Goal: Task Accomplishment & Management: Use online tool/utility

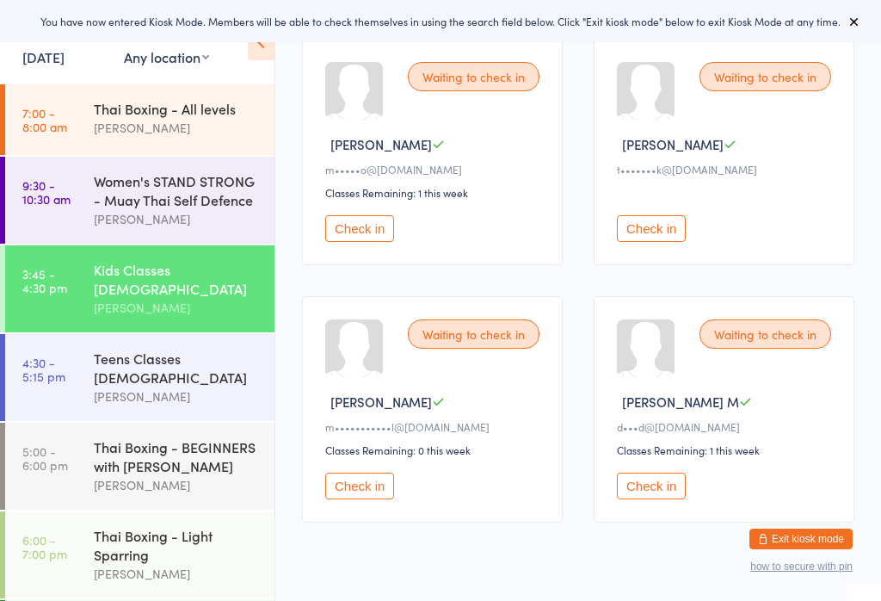
scroll to position [293, 0]
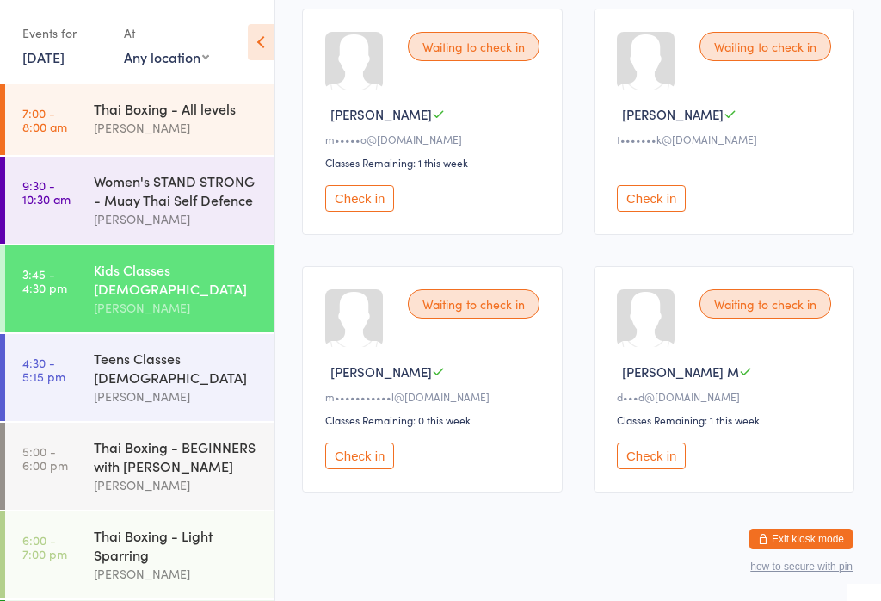
click at [49, 190] on time "9:30 - 10:30 am" at bounding box center [46, 192] width 48 height 28
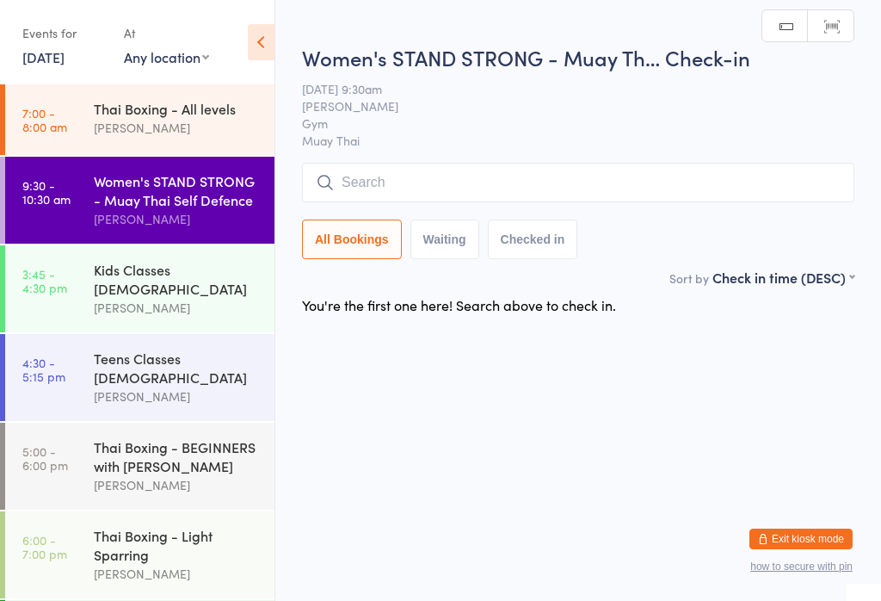
click at [49, 127] on time "7:00 - 8:00 am" at bounding box center [44, 120] width 45 height 28
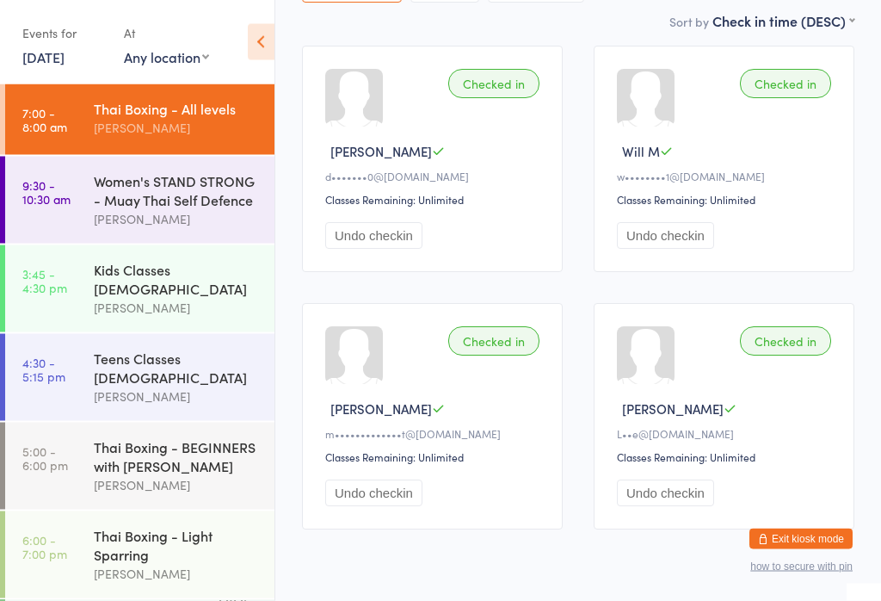
scroll to position [276, 0]
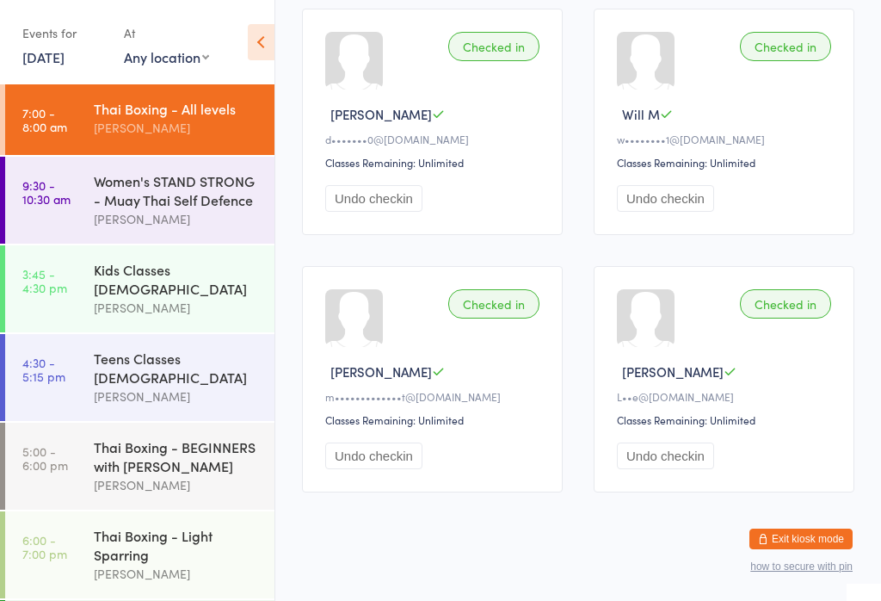
click at [53, 285] on time "3:45 - 4:30 pm" at bounding box center [44, 281] width 45 height 28
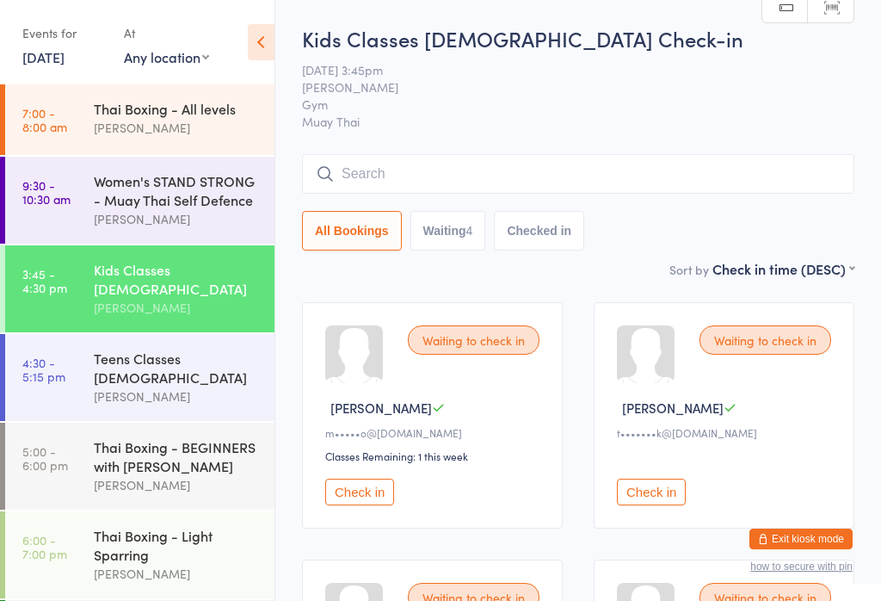
click at [760, 172] on input "search" at bounding box center [578, 174] width 552 height 40
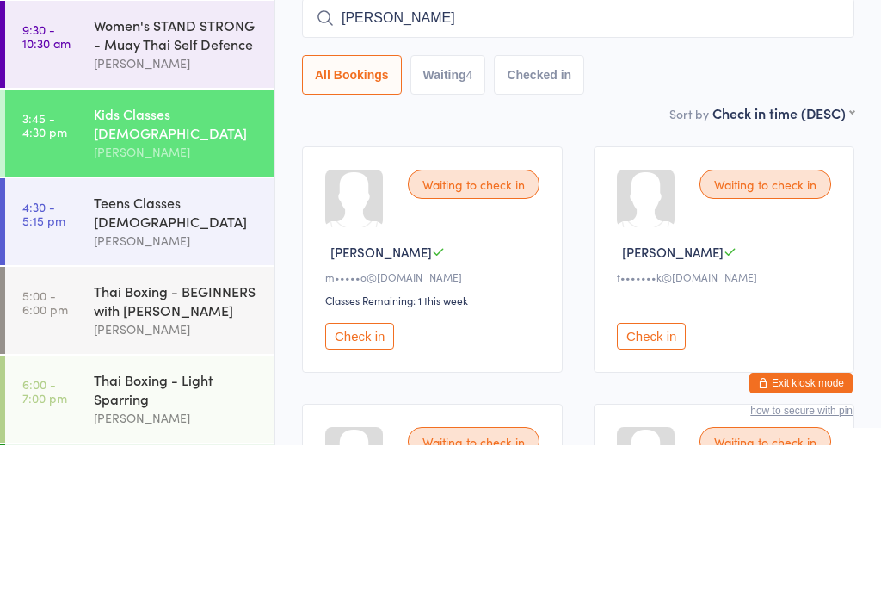
type input "[PERSON_NAME]"
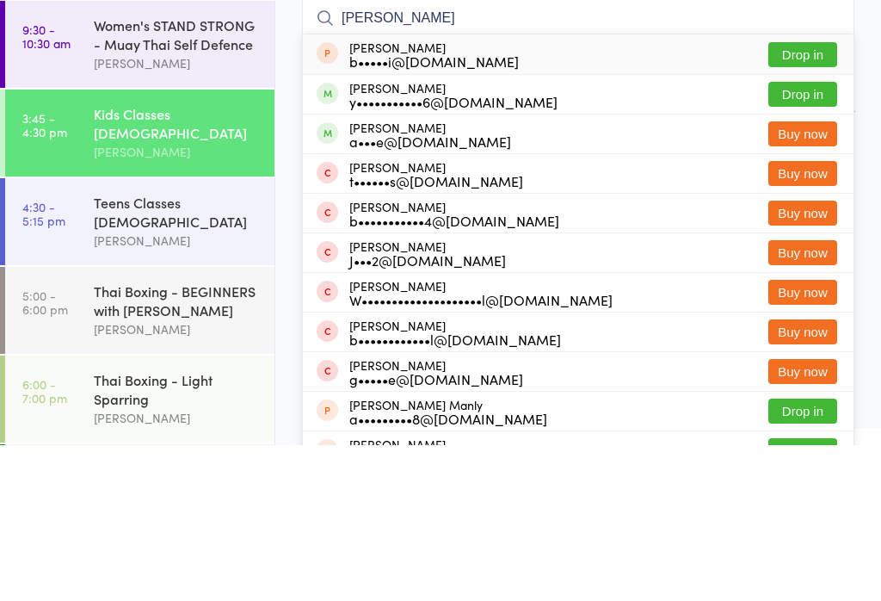
click at [817, 238] on button "Drop in" at bounding box center [802, 250] width 69 height 25
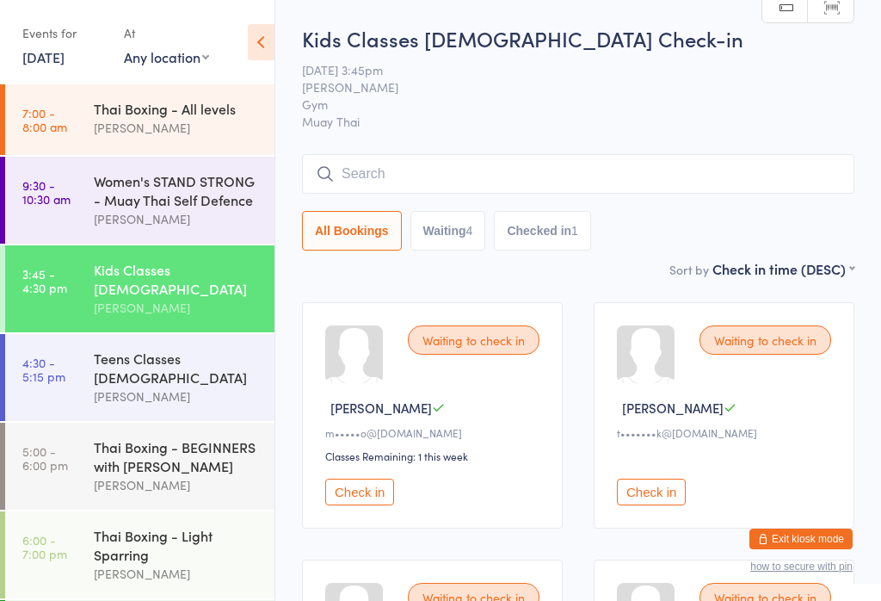
click at [444, 234] on button "Waiting 4" at bounding box center [448, 231] width 76 height 40
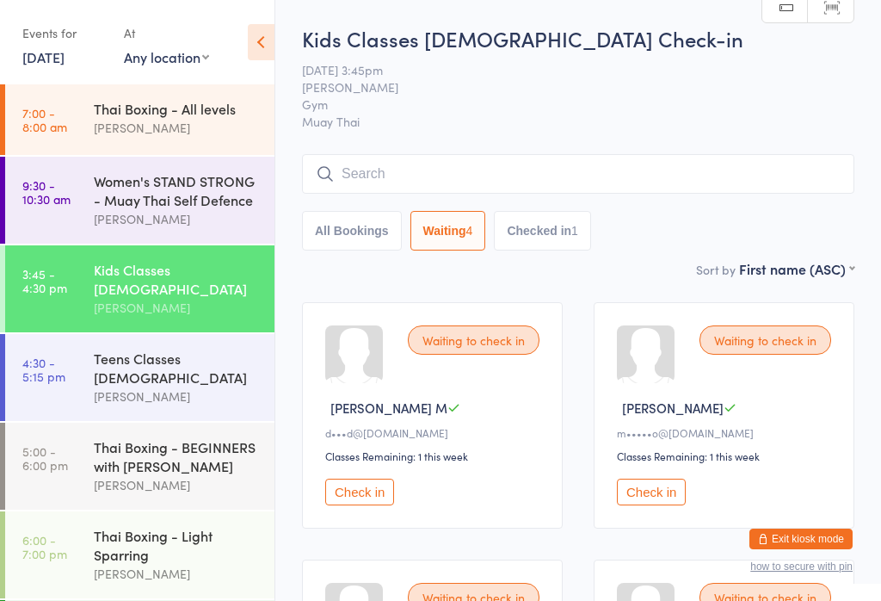
select select "0"
click at [408, 178] on input "search" at bounding box center [578, 174] width 552 height 40
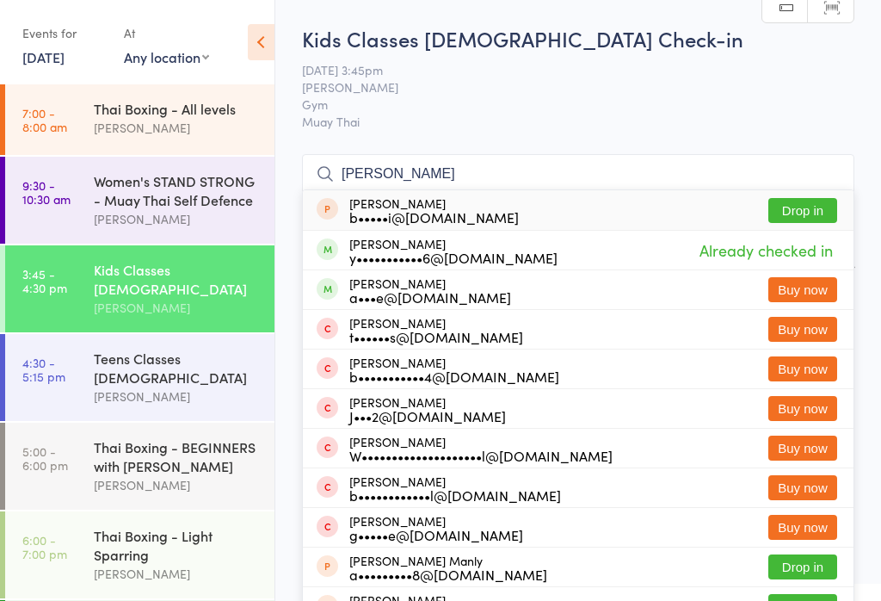
click at [378, 177] on input "[PERSON_NAME]" at bounding box center [578, 174] width 552 height 40
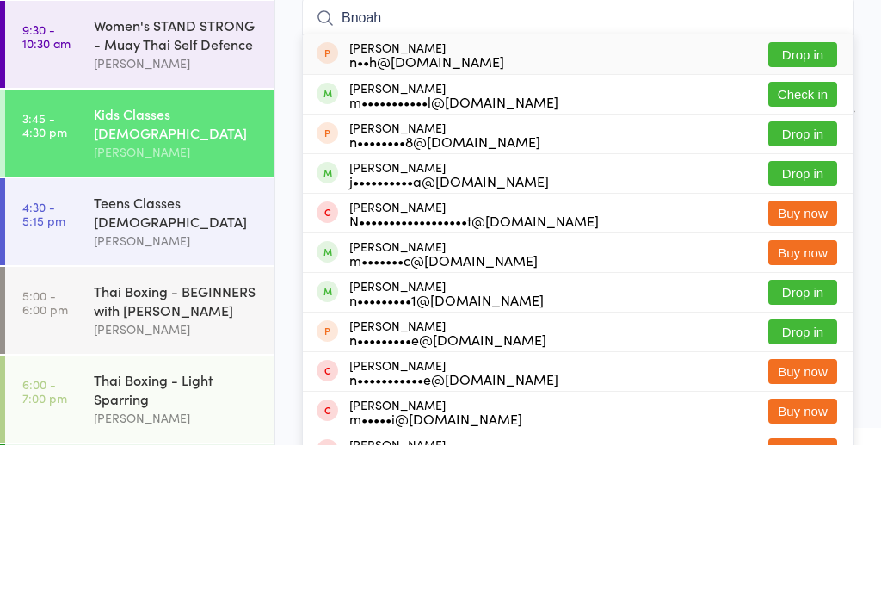
type input "Bnoah"
click at [793, 238] on button "Check in" at bounding box center [802, 250] width 69 height 25
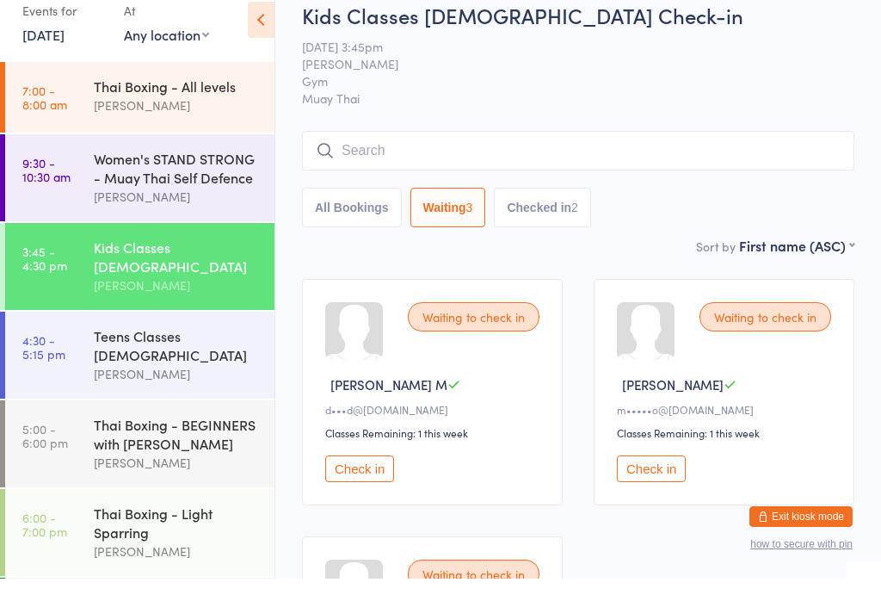
scroll to position [23, 0]
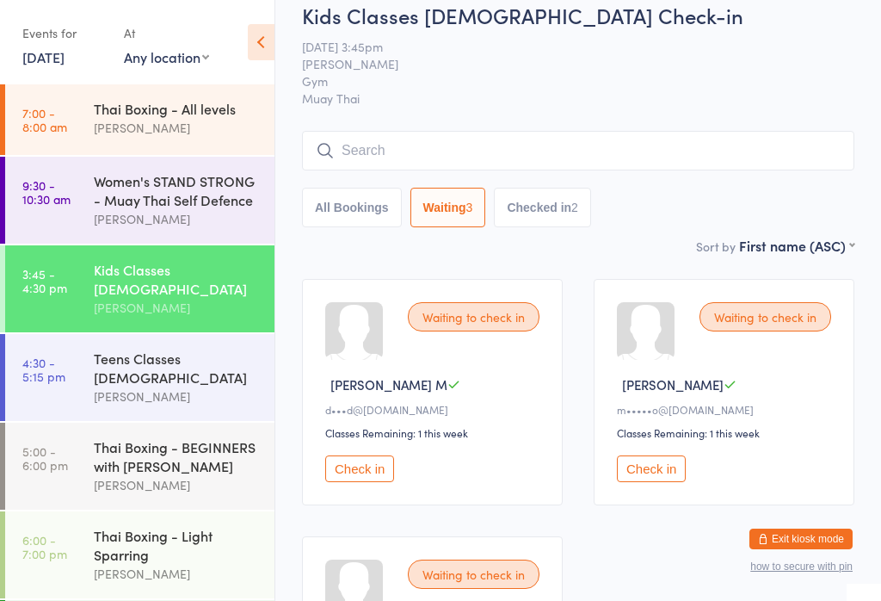
click at [351, 164] on input "search" at bounding box center [578, 151] width 552 height 40
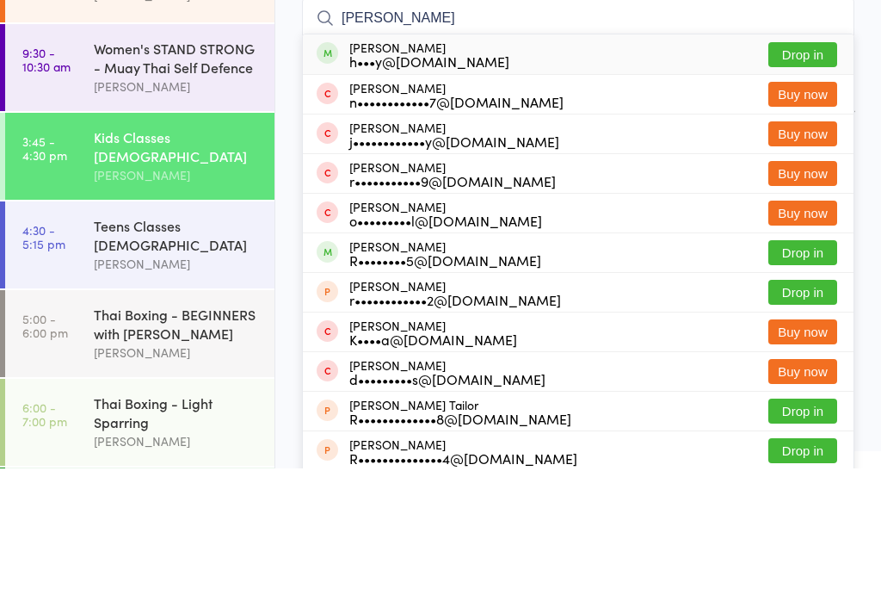
type input "[PERSON_NAME]"
click at [792, 175] on button "Drop in" at bounding box center [802, 187] width 69 height 25
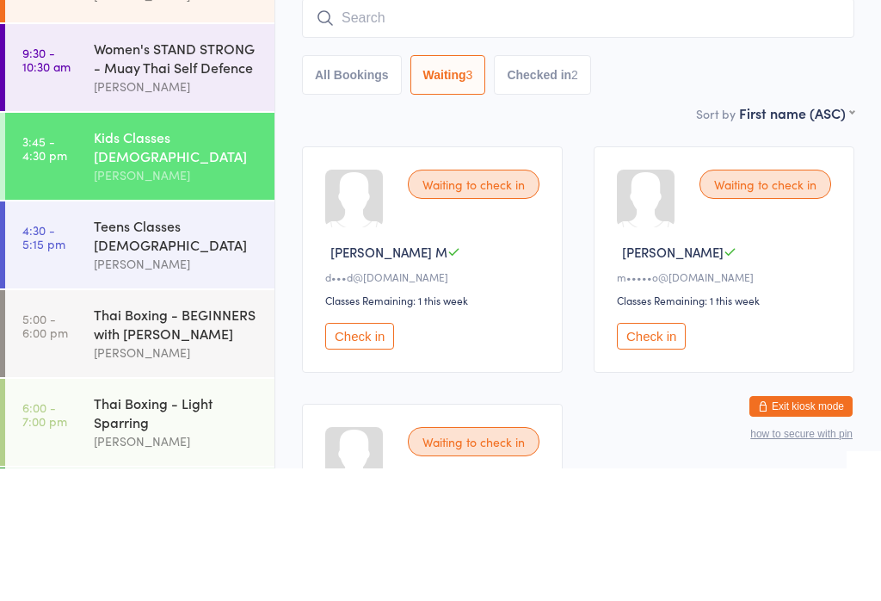
scroll to position [156, 0]
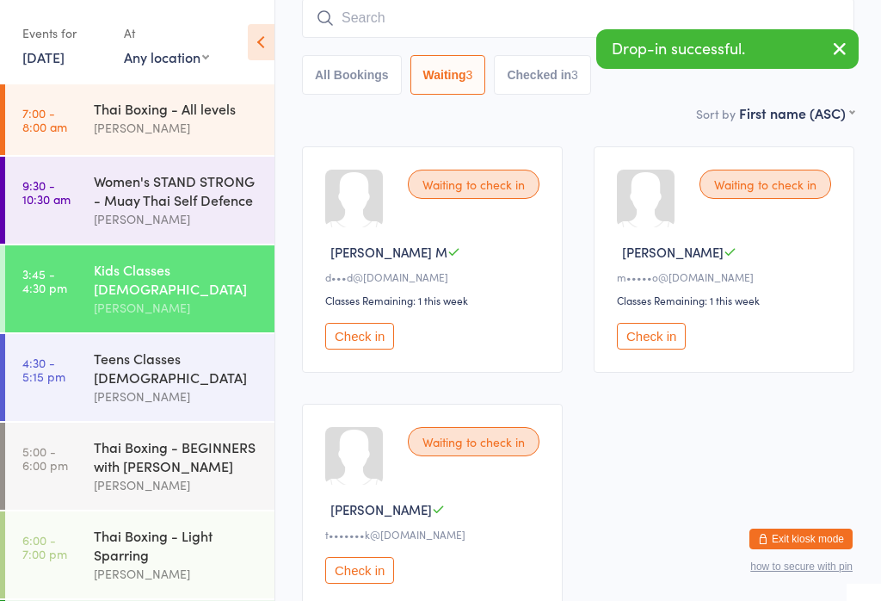
click at [335, 349] on button "Check in" at bounding box center [359, 336] width 69 height 27
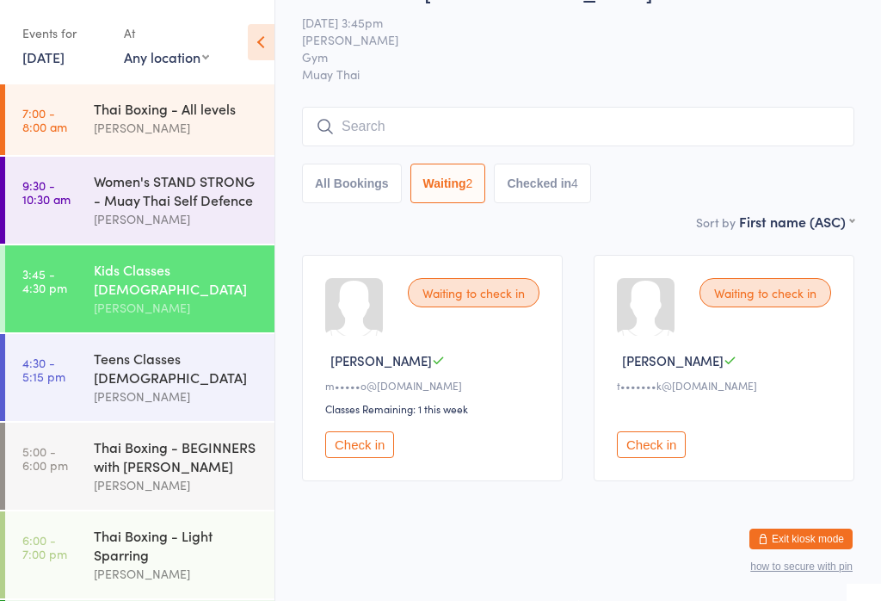
click at [367, 125] on input "search" at bounding box center [578, 127] width 552 height 40
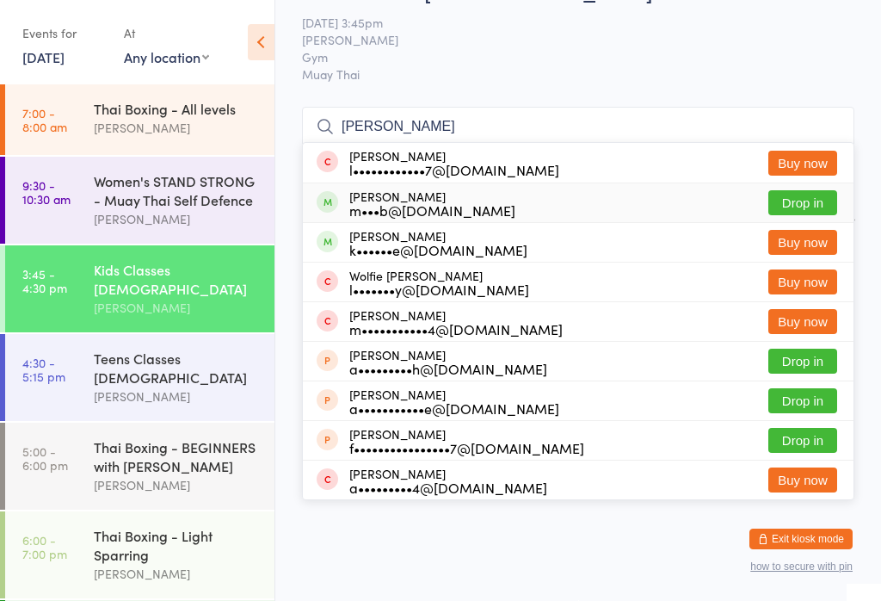
type input "[PERSON_NAME]"
click at [583, 207] on div "[PERSON_NAME] m•••b@[DOMAIN_NAME] Drop in" at bounding box center [578, 202] width 551 height 39
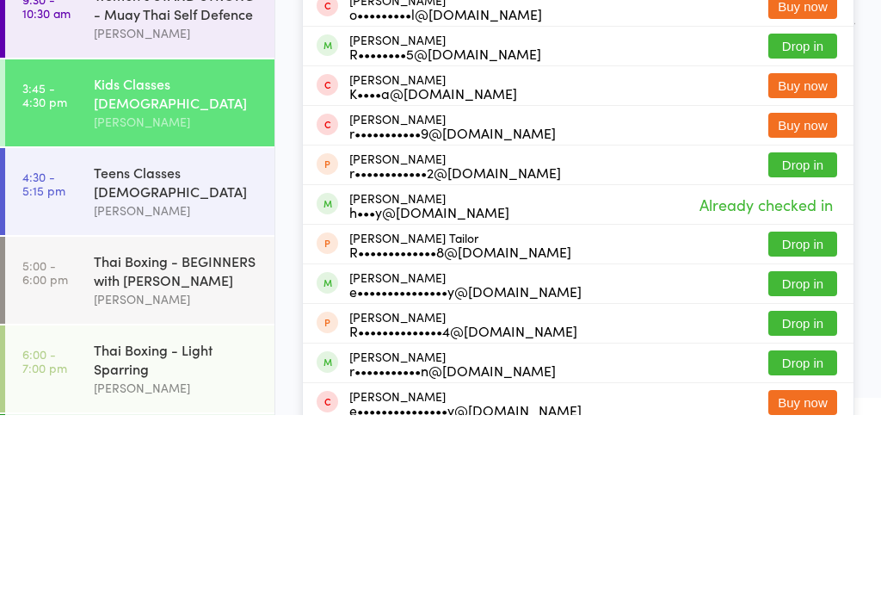
scroll to position [0, 0]
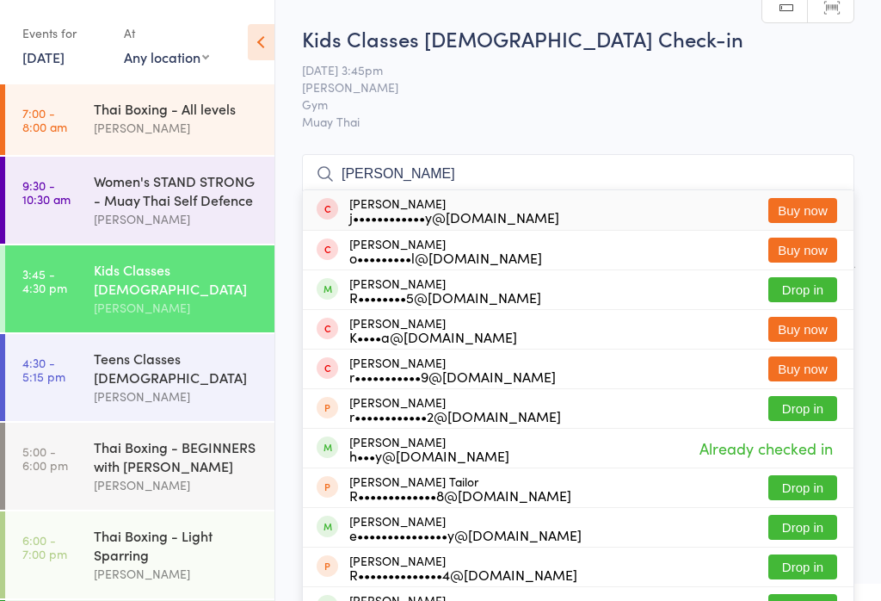
type input "[PERSON_NAME]"
click at [794, 95] on span "[PERSON_NAME]" at bounding box center [565, 86] width 526 height 17
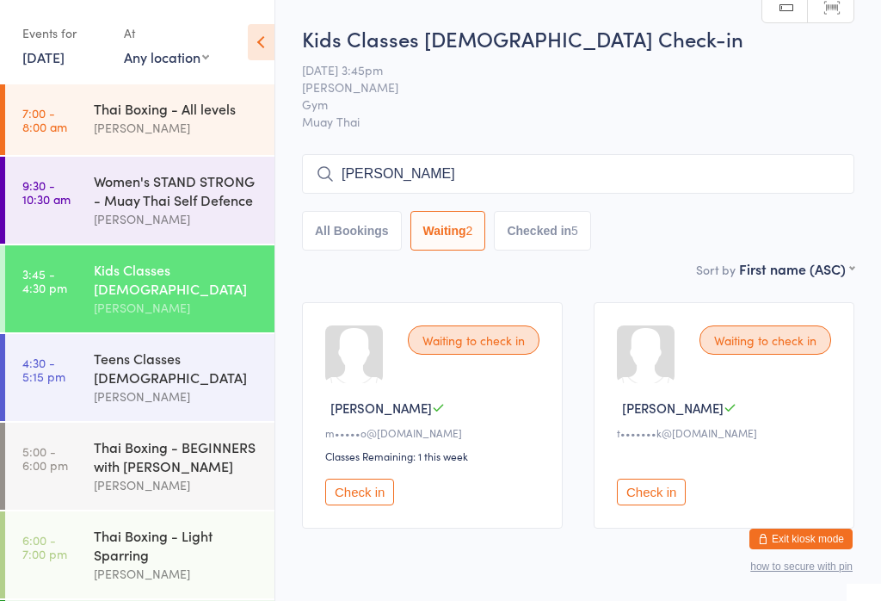
click at [77, 361] on link "4:30 - 5:15 pm Teens Classes [DEMOGRAPHIC_DATA] [PERSON_NAME]" at bounding box center [139, 377] width 269 height 87
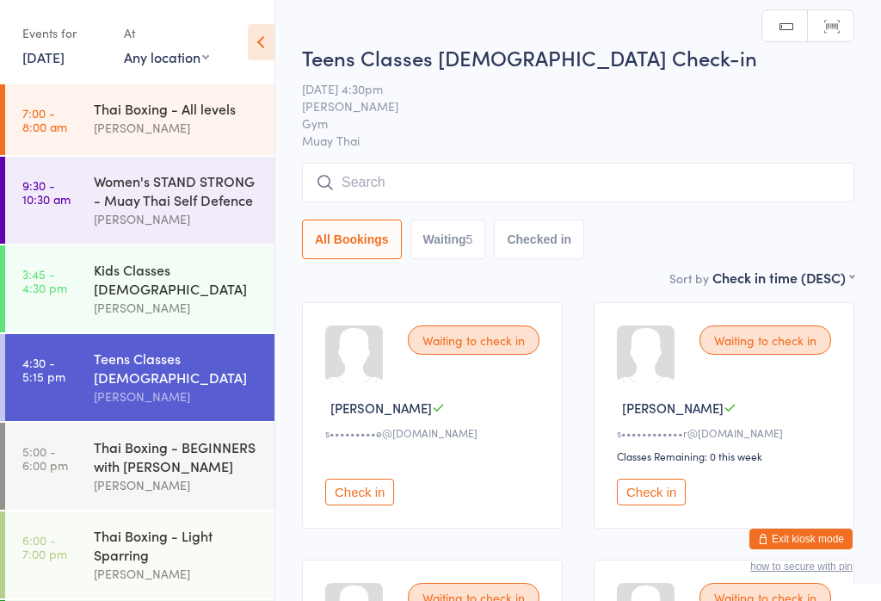
click at [66, 290] on time "3:45 - 4:30 pm" at bounding box center [44, 281] width 45 height 28
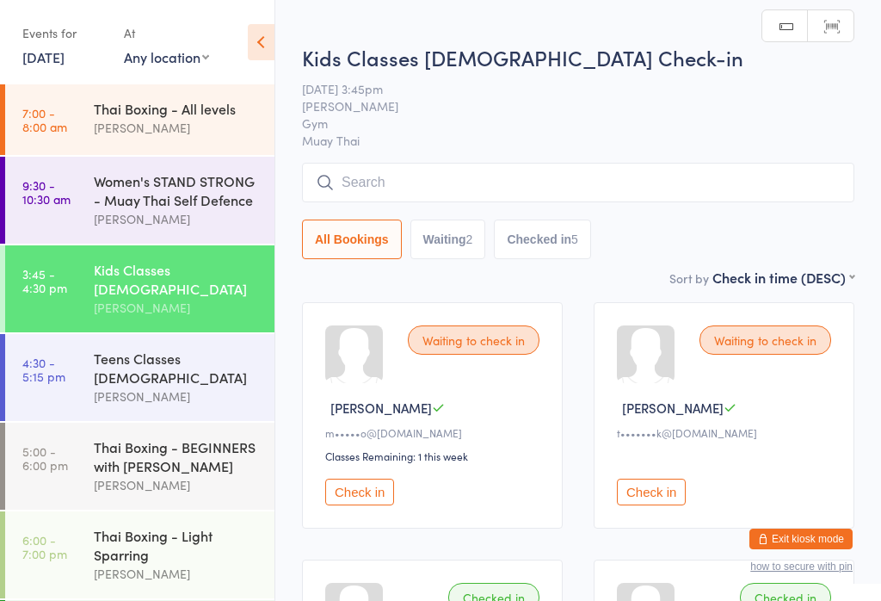
click at [559, 231] on button "Checked in 5" at bounding box center [542, 239] width 97 height 40
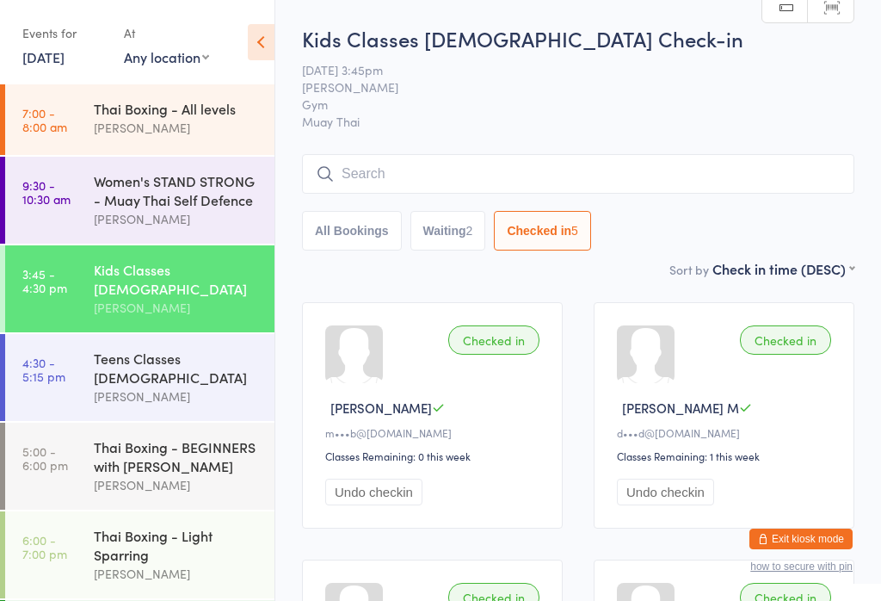
click at [342, 248] on button "All Bookings" at bounding box center [352, 231] width 100 height 40
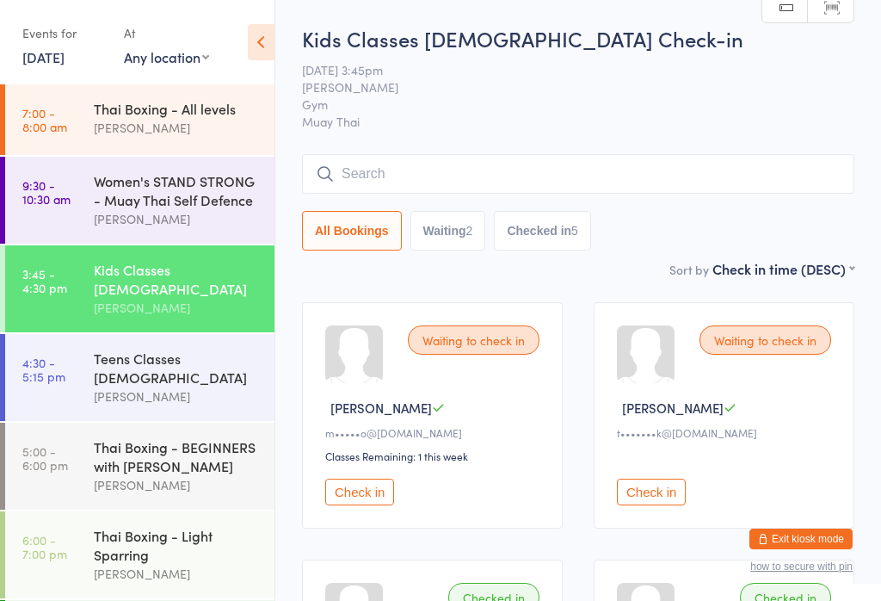
click at [650, 497] on button "Check in" at bounding box center [651, 491] width 69 height 27
click at [668, 505] on button "Check in" at bounding box center [651, 491] width 69 height 27
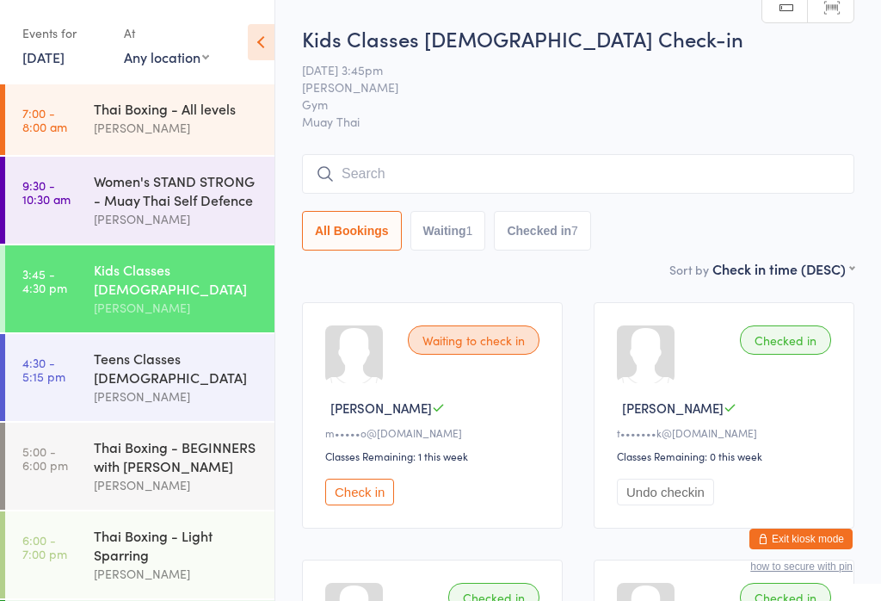
click at [388, 172] on input "search" at bounding box center [578, 174] width 552 height 40
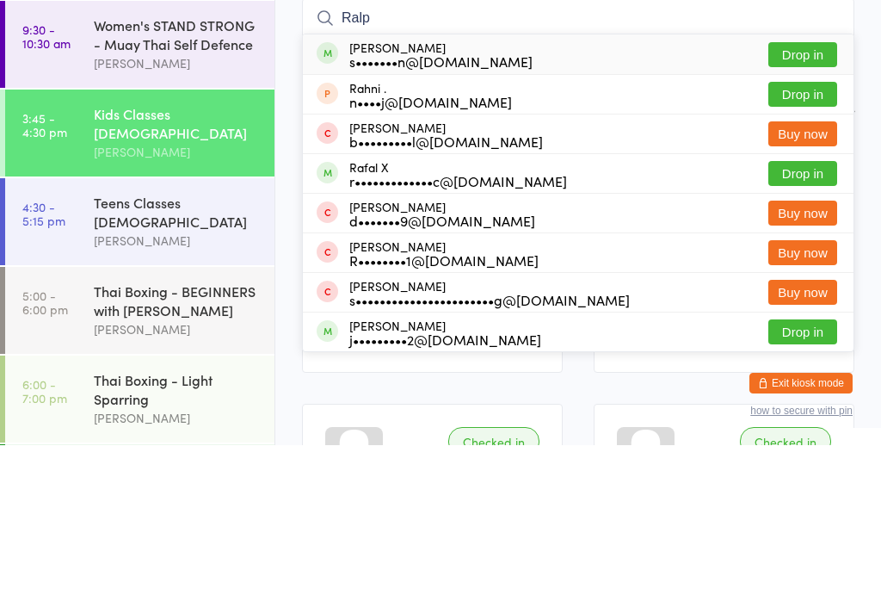
type input "Ralp"
click at [824, 198] on button "Drop in" at bounding box center [802, 210] width 69 height 25
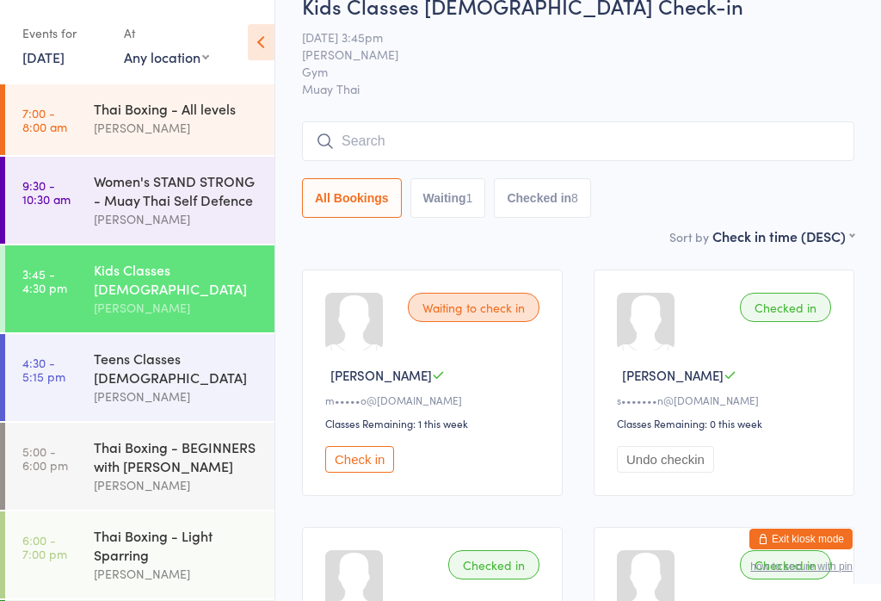
scroll to position [30, 0]
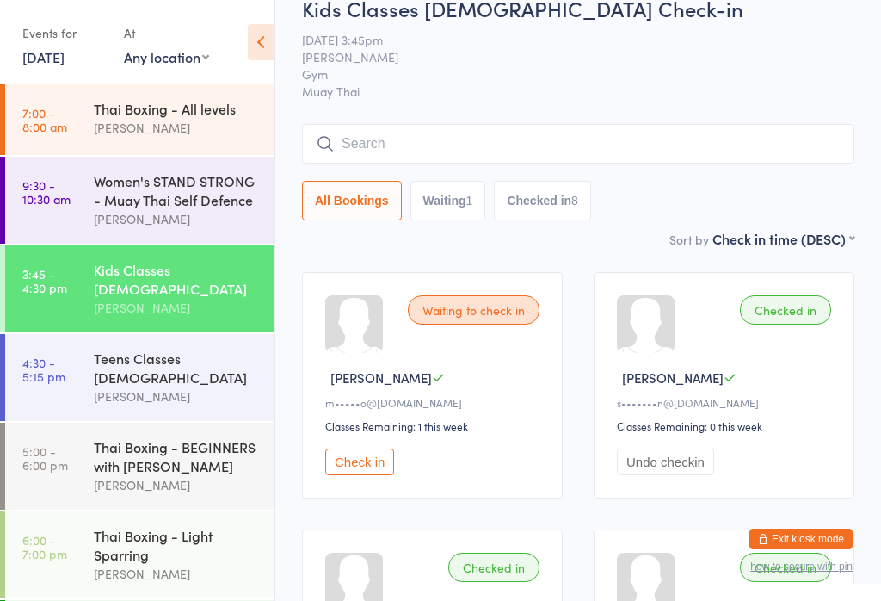
click at [412, 132] on input "search" at bounding box center [578, 144] width 552 height 40
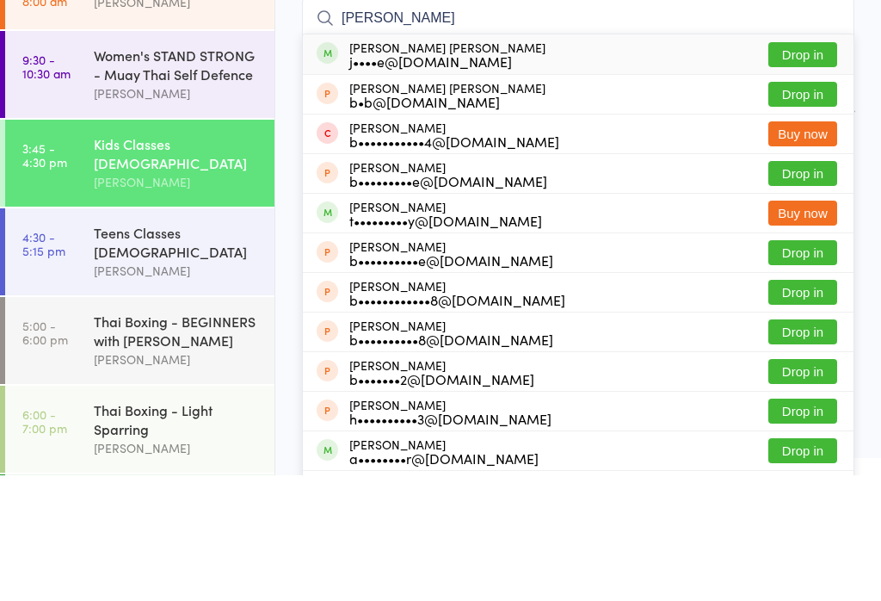
type input "[PERSON_NAME]"
click at [449, 180] on div "j••••e@[DOMAIN_NAME]" at bounding box center [447, 187] width 196 height 14
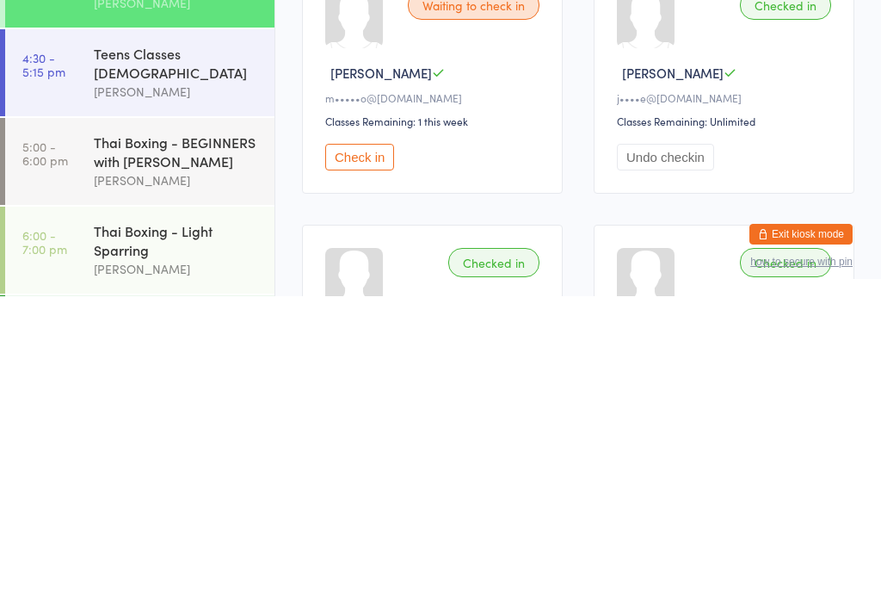
click at [370, 448] on button "Check in" at bounding box center [359, 461] width 69 height 27
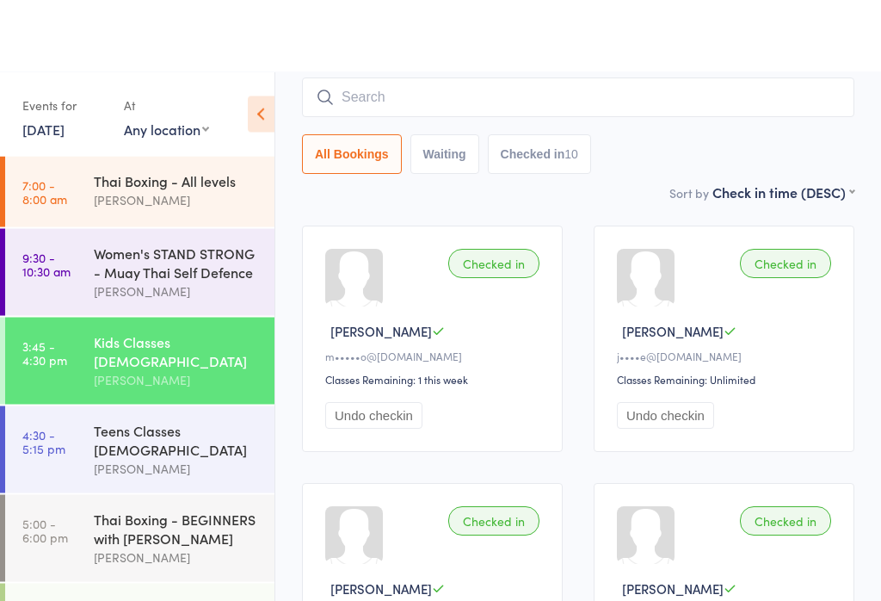
scroll to position [0, 0]
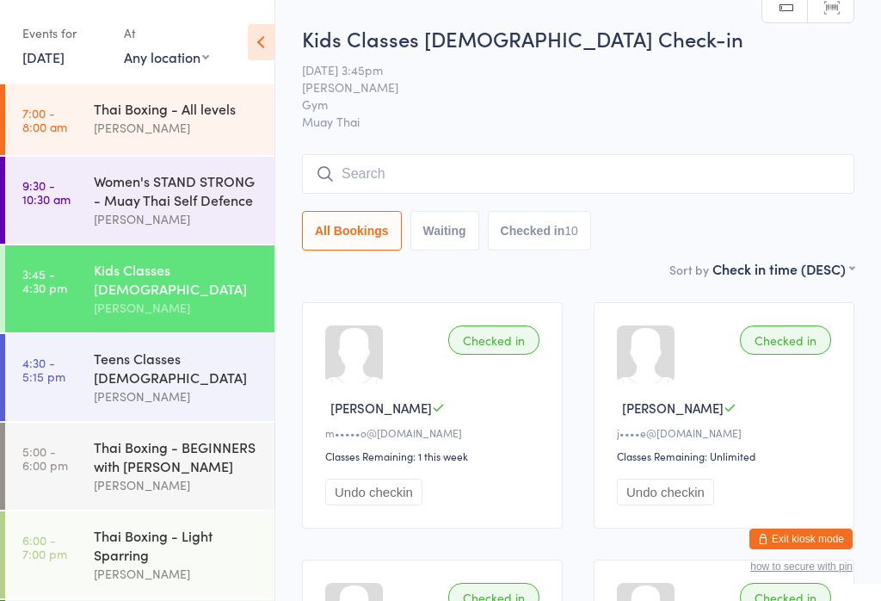
click at [564, 169] on input "search" at bounding box center [578, 174] width 552 height 40
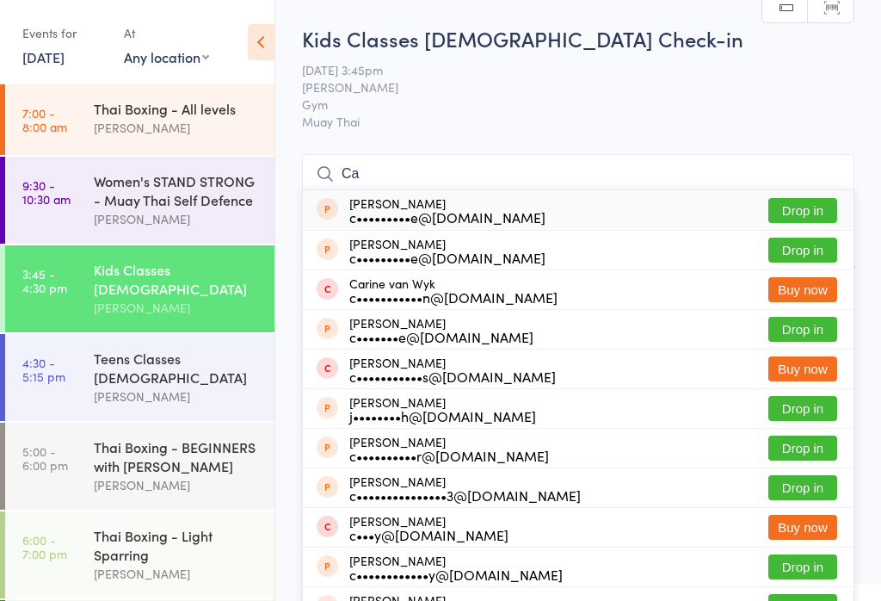
type input "C"
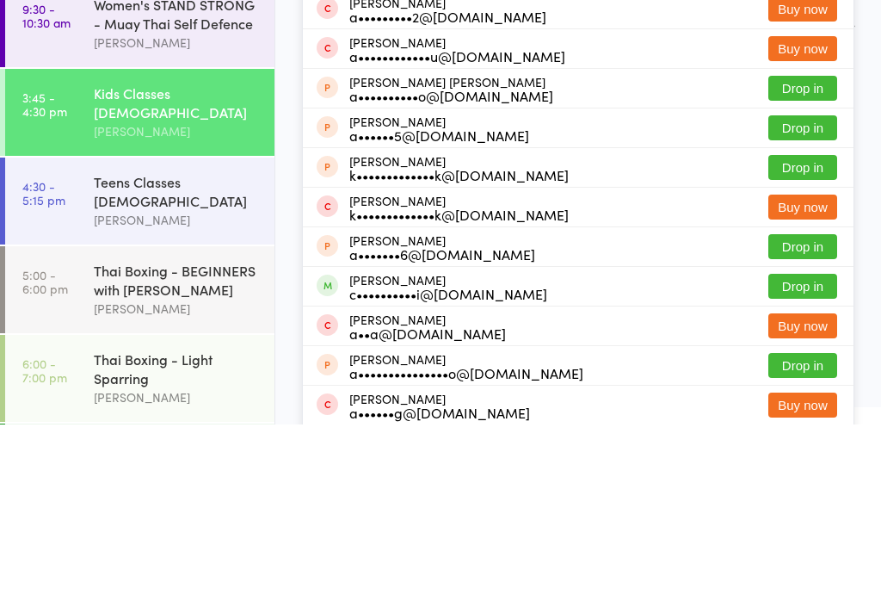
scroll to position [86, 0]
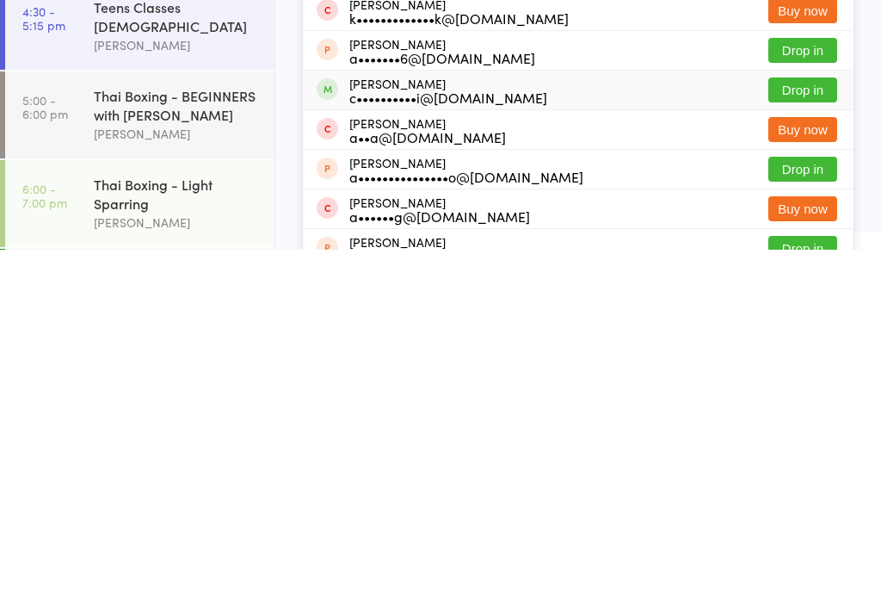
type input "[PERSON_NAME]"
click at [496, 441] on div "c••••••••••i@[DOMAIN_NAME]" at bounding box center [448, 448] width 198 height 14
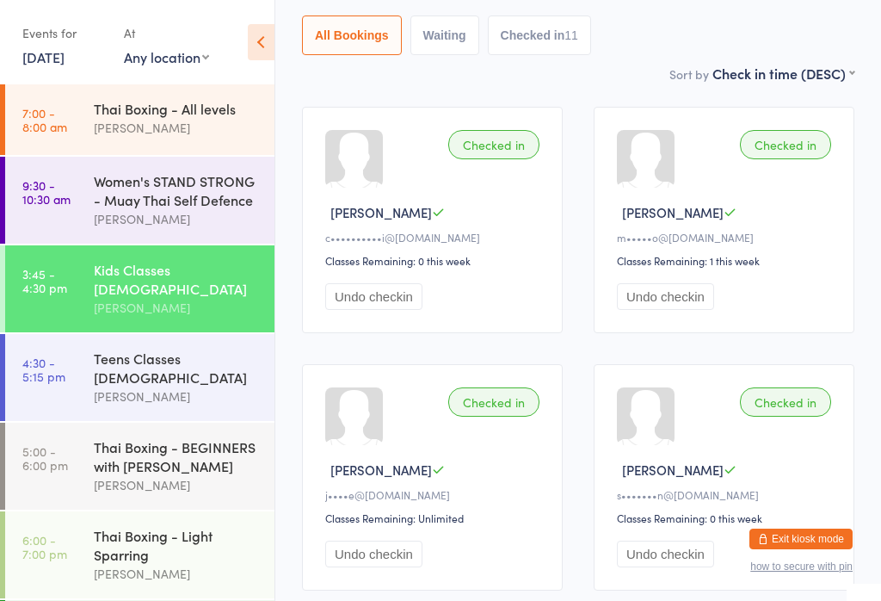
scroll to position [188, 0]
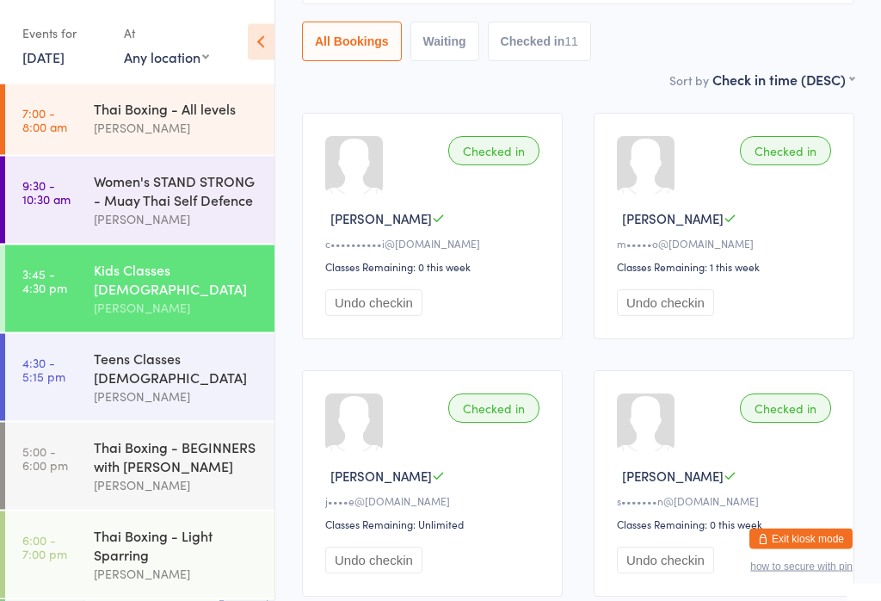
click at [74, 355] on link "4:30 - 5:15 pm Teens Classes [DEMOGRAPHIC_DATA] [PERSON_NAME]" at bounding box center [139, 377] width 269 height 87
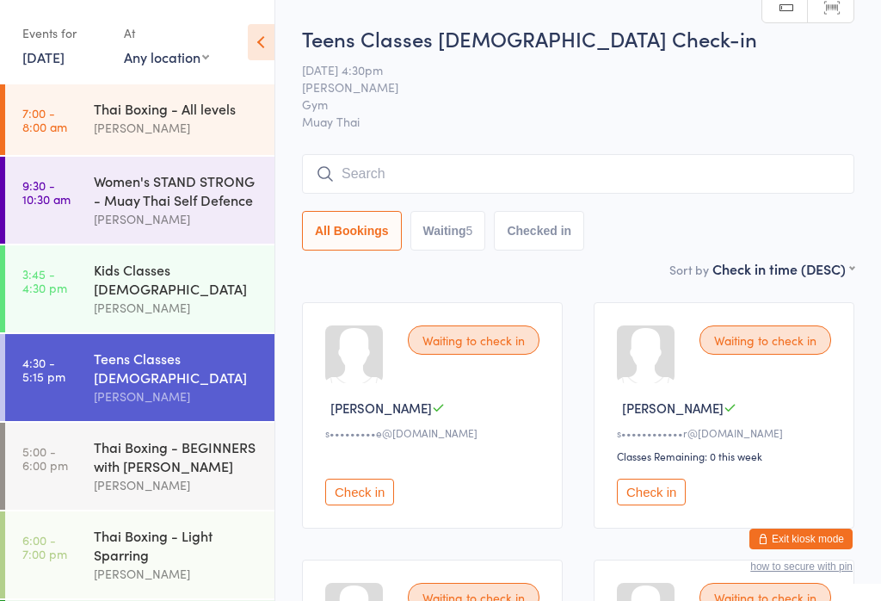
click at [731, 157] on input "search" at bounding box center [578, 174] width 552 height 40
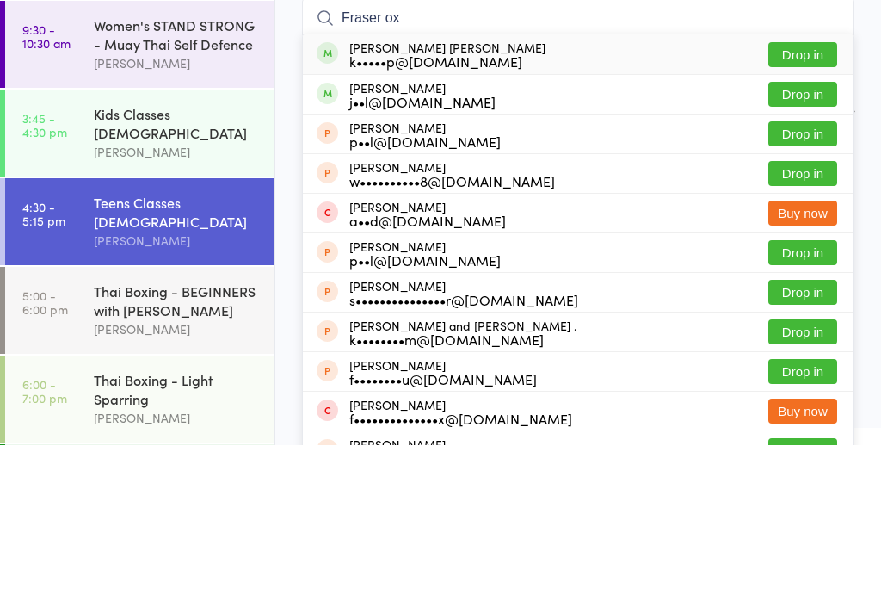
type input "Fraser ox"
click at [813, 198] on button "Drop in" at bounding box center [802, 210] width 69 height 25
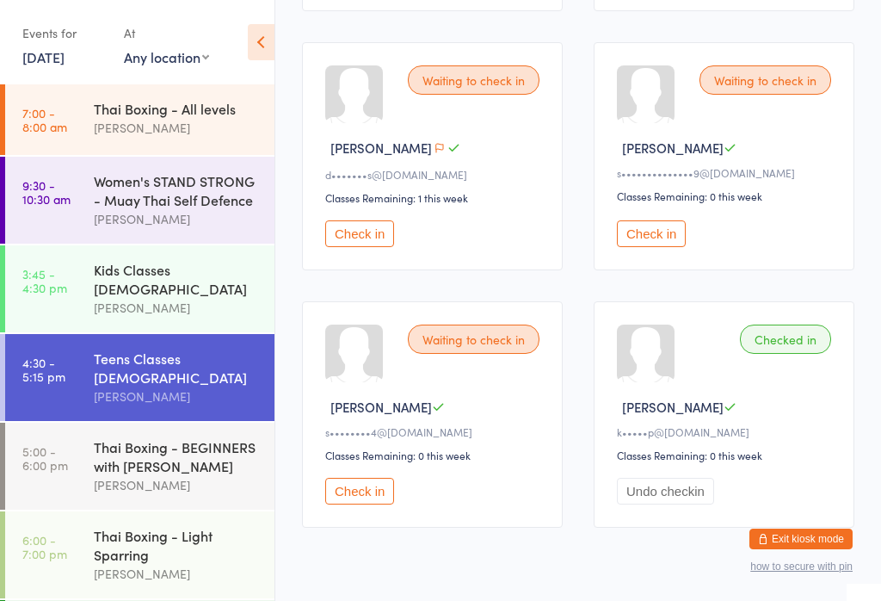
scroll to position [819, 0]
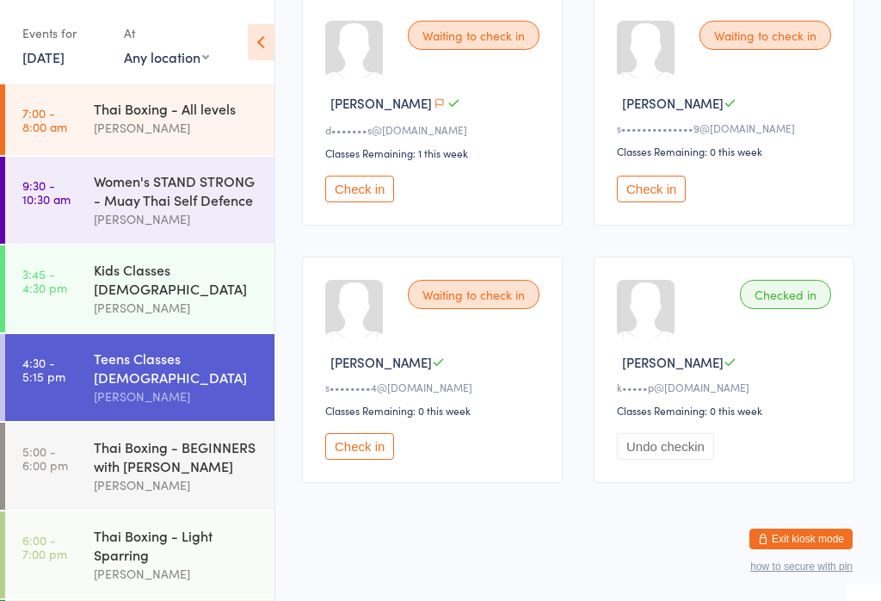
click at [377, 460] on button "Check in" at bounding box center [359, 446] width 69 height 27
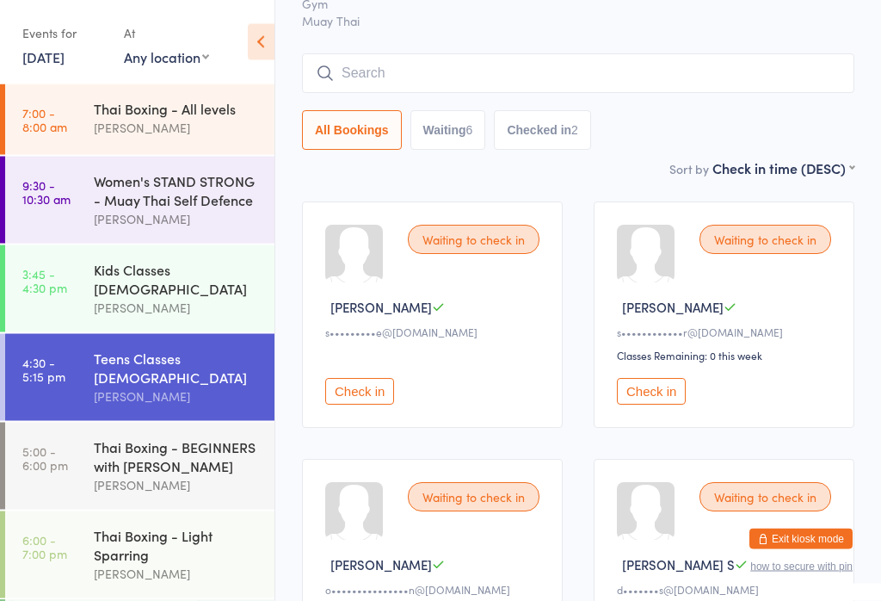
scroll to position [0, 0]
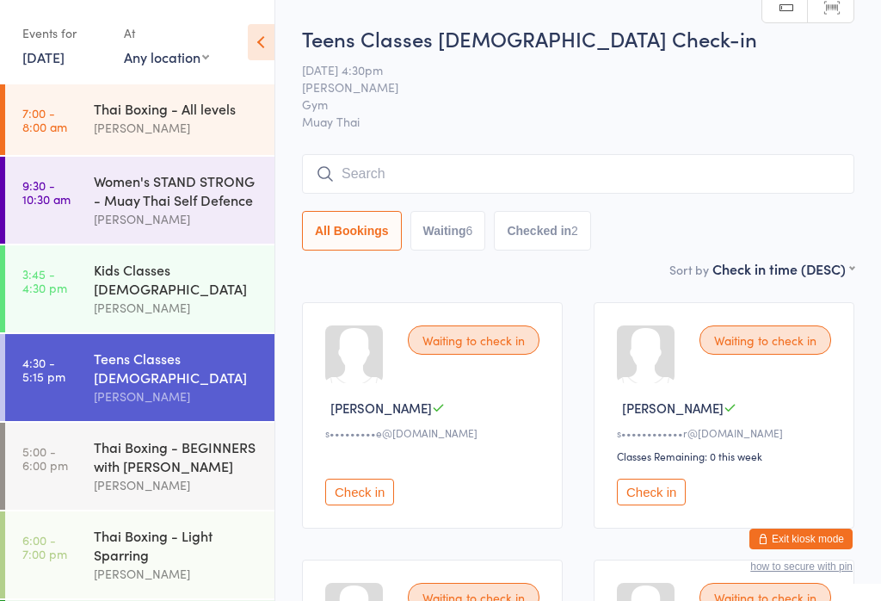
click at [497, 189] on input "search" at bounding box center [578, 174] width 552 height 40
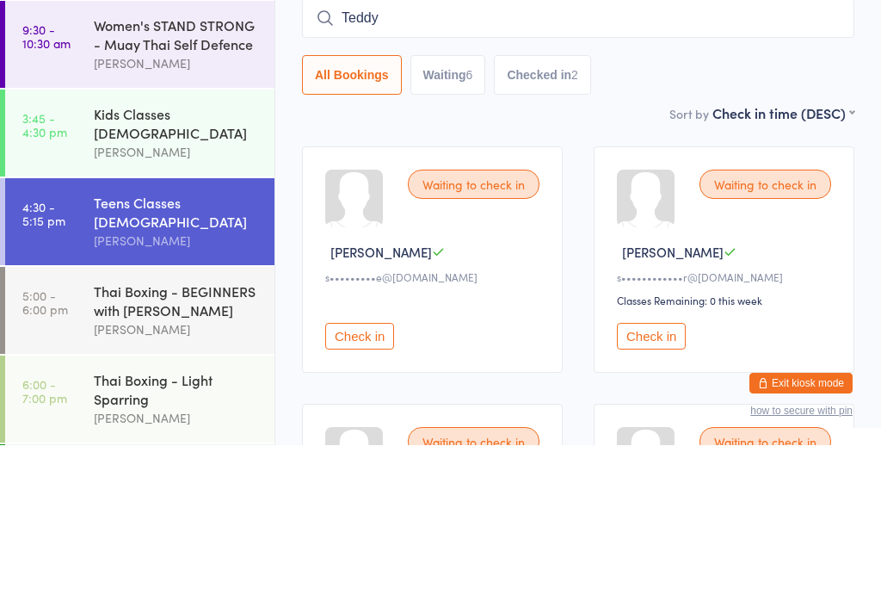
type input "Teddy"
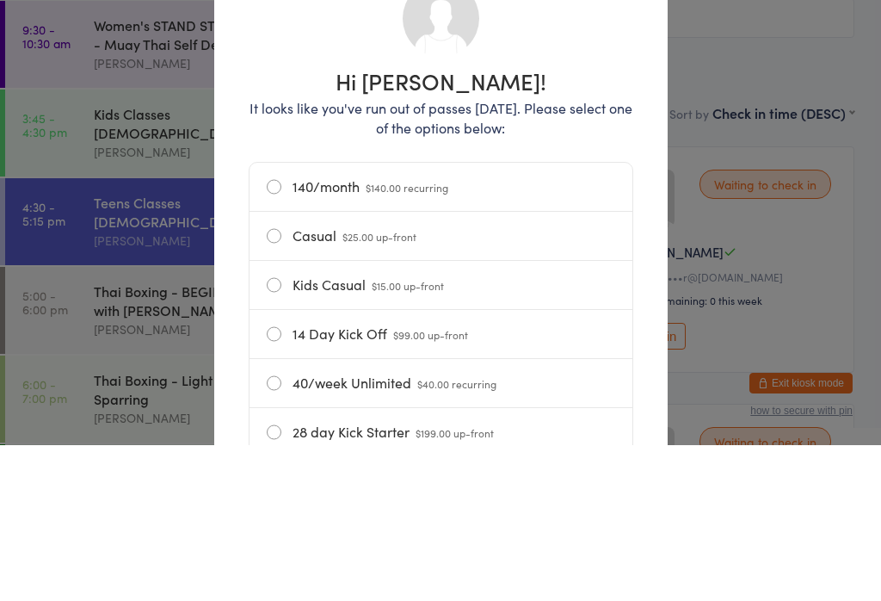
scroll to position [156, 0]
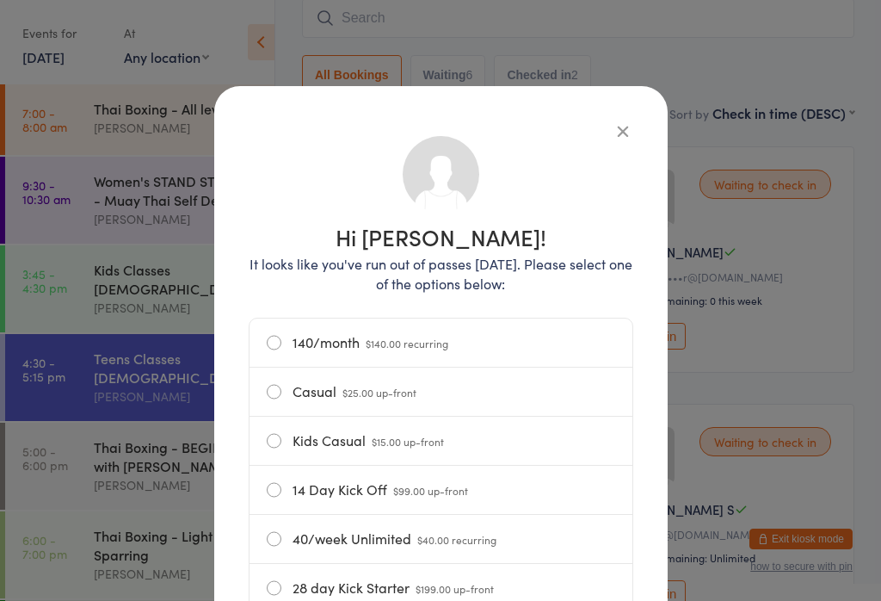
click at [855, 410] on div "Hi [PERSON_NAME]! It looks like you've run out of passes [DATE]. Please select …" at bounding box center [440, 300] width 881 height 601
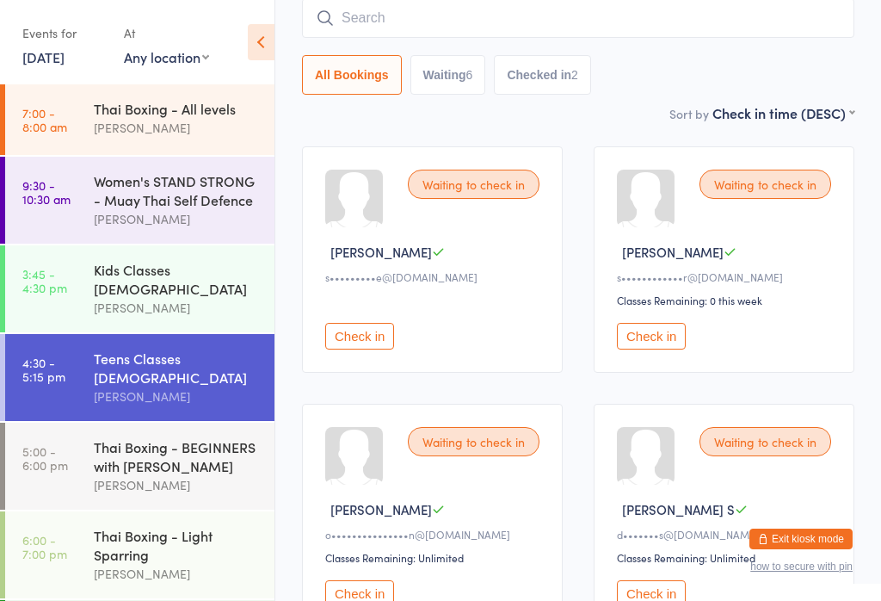
click at [380, 15] on input "search" at bounding box center [578, 18] width 552 height 40
type input "Teddy"
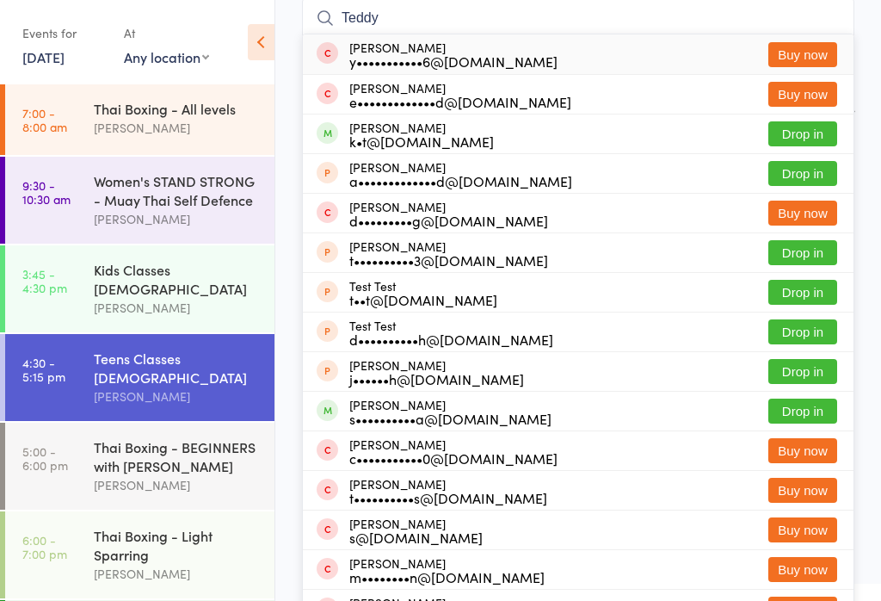
click at [794, 130] on button "Drop in" at bounding box center [802, 133] width 69 height 25
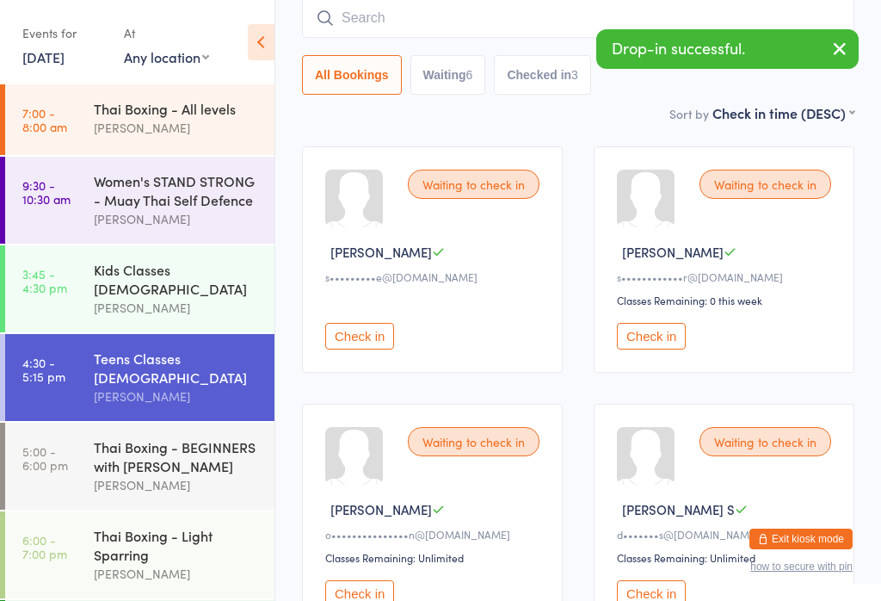
click at [406, 2] on input "search" at bounding box center [578, 18] width 552 height 40
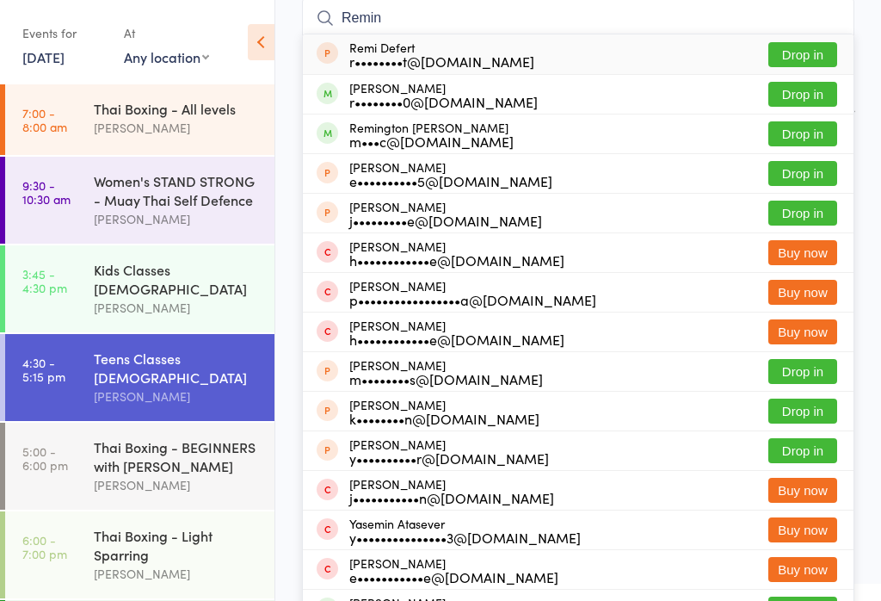
type input "Remin"
click at [797, 146] on button "Drop in" at bounding box center [802, 133] width 69 height 25
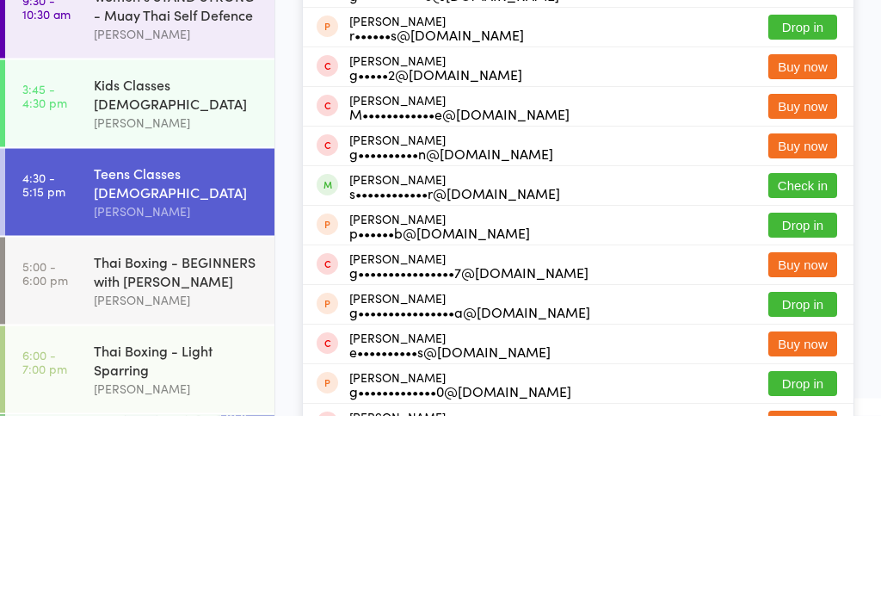
type input "gabe"
click at [384, 372] on div "s••••••••••••r@[DOMAIN_NAME]" at bounding box center [454, 379] width 211 height 14
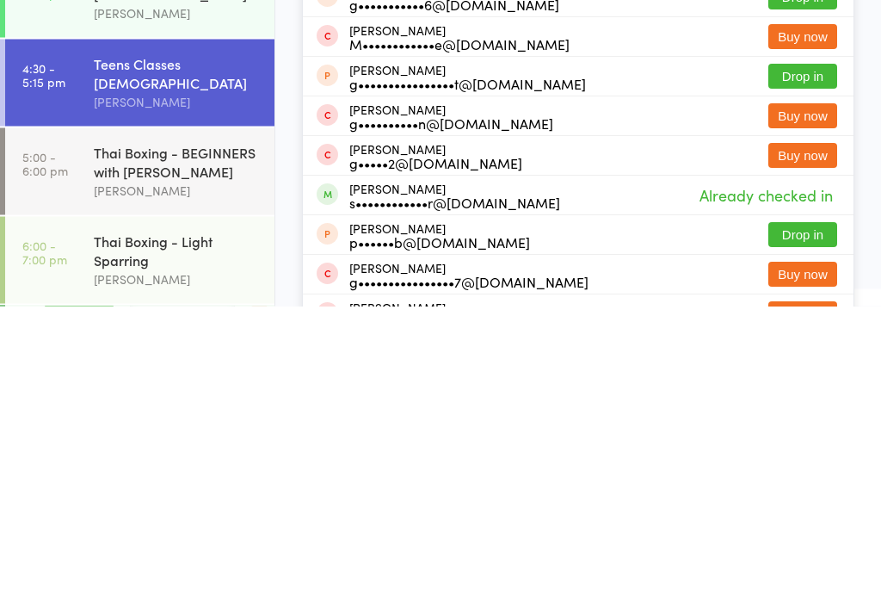
scroll to position [0, 0]
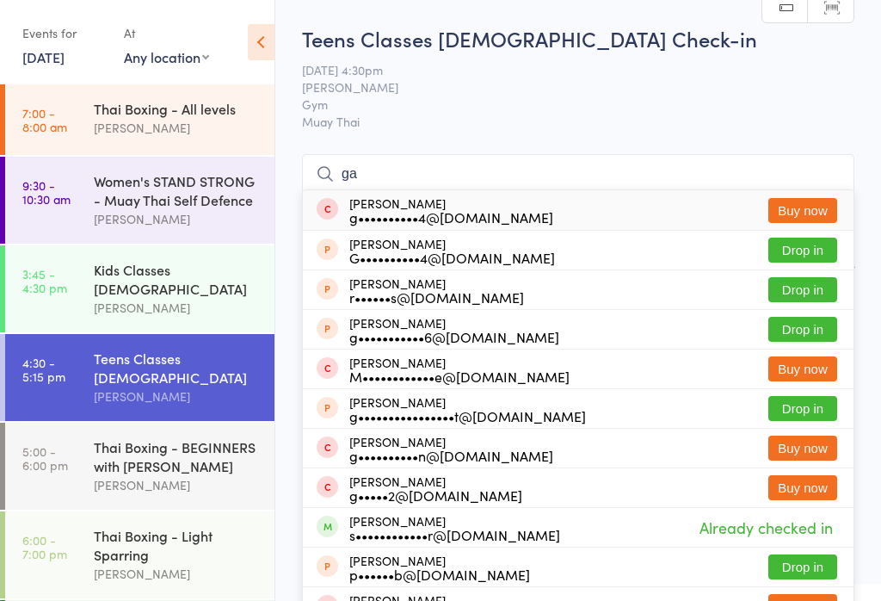
type input "g"
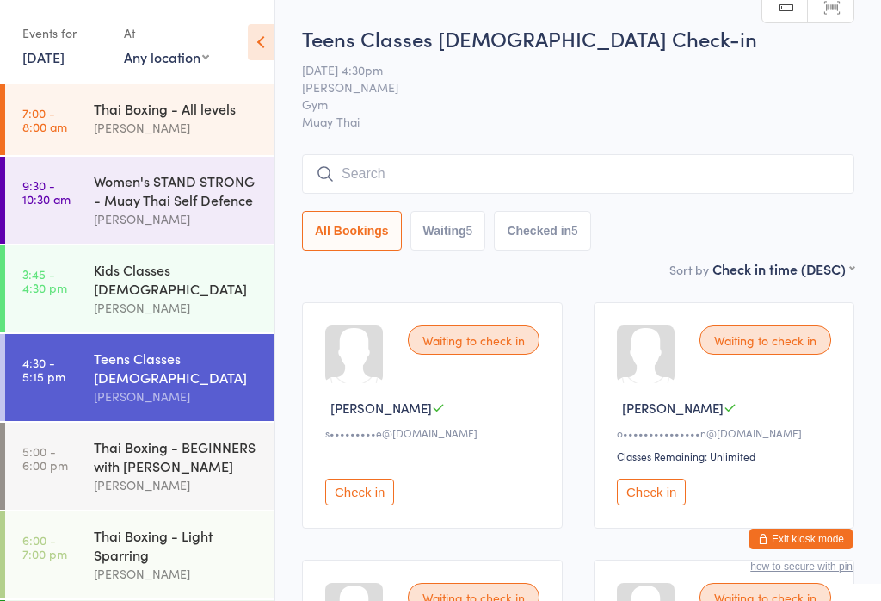
click at [850, 97] on div "[DATE] 4:30pm [PERSON_NAME] Gym Muay Thai" at bounding box center [578, 95] width 552 height 69
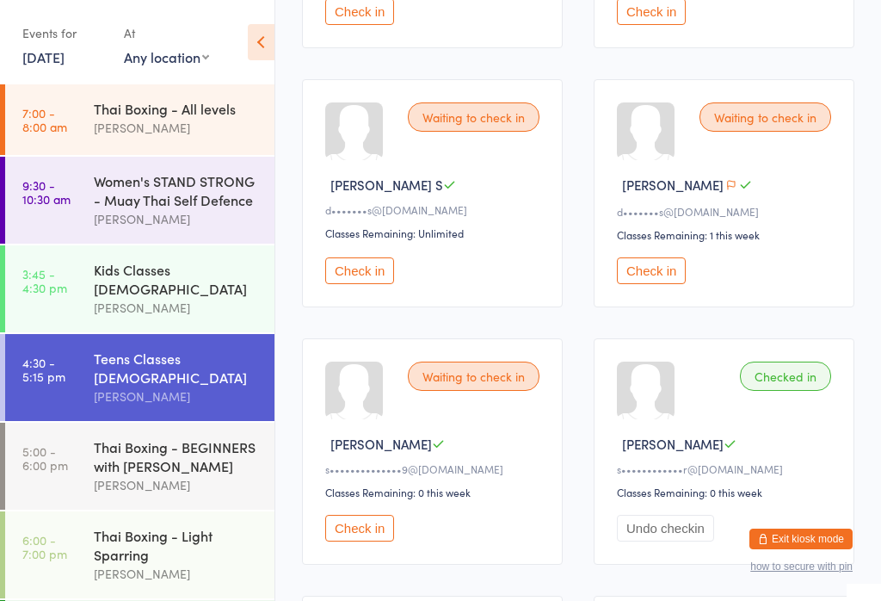
scroll to position [505, 0]
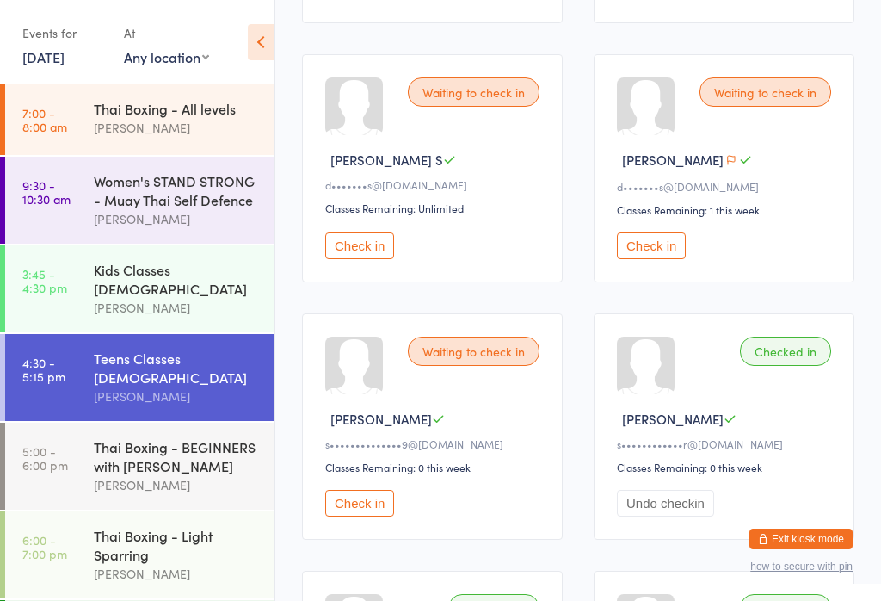
click at [372, 516] on button "Check in" at bounding box center [359, 503] width 69 height 27
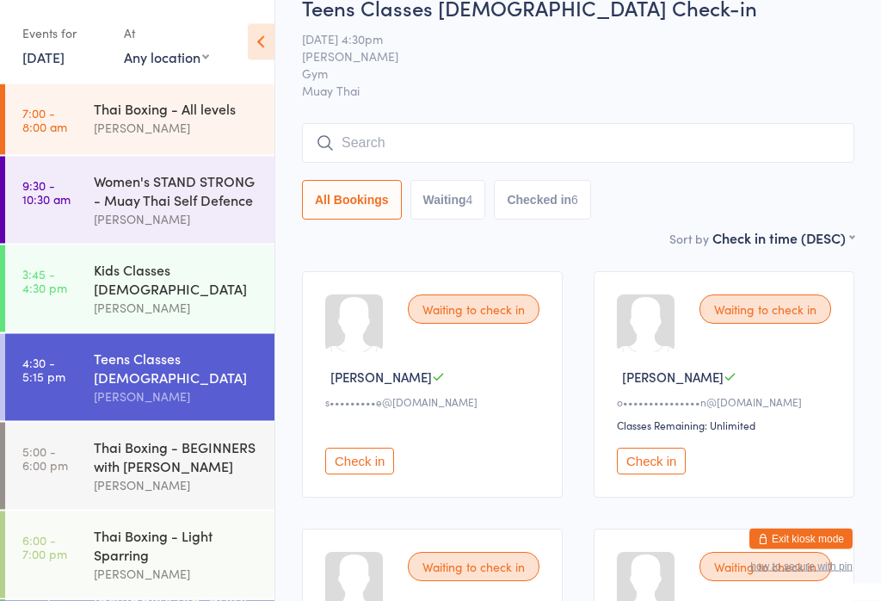
scroll to position [0, 0]
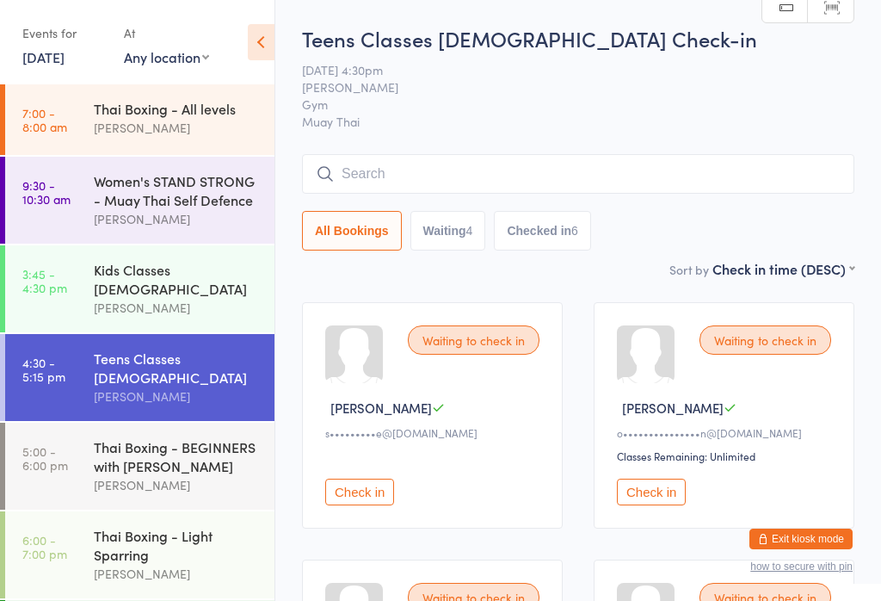
click at [541, 180] on input "search" at bounding box center [578, 174] width 552 height 40
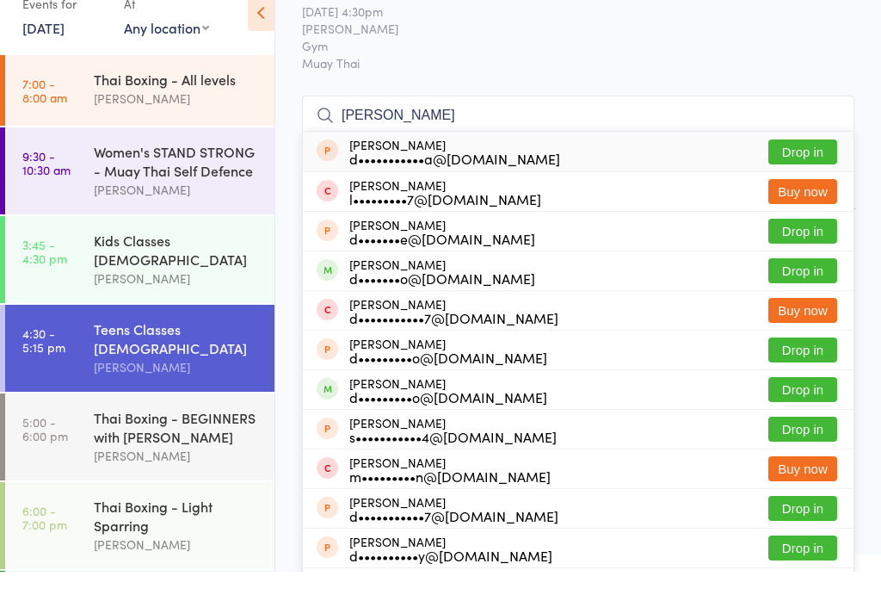
scroll to position [15, 0]
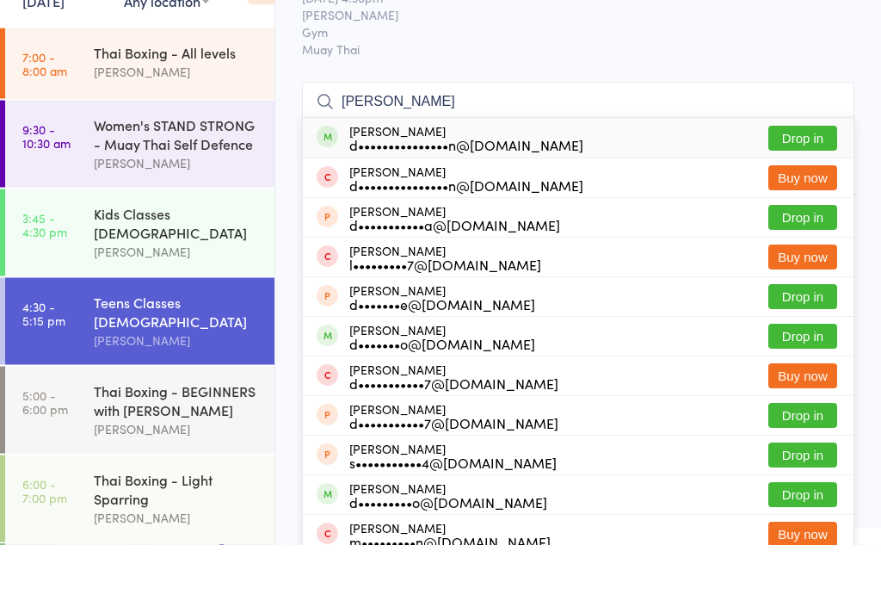
type input "[PERSON_NAME]"
click at [793, 182] on button "Drop in" at bounding box center [802, 194] width 69 height 25
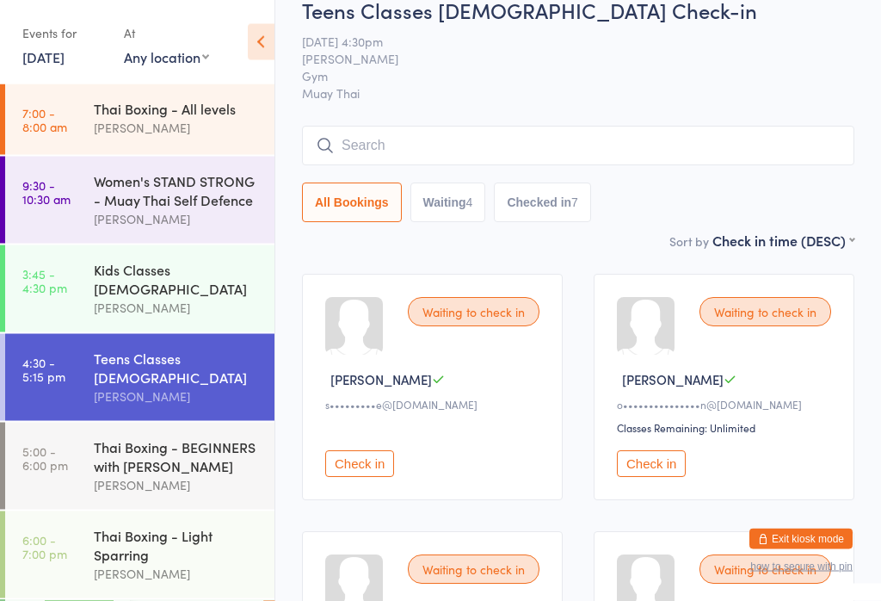
scroll to position [0, 0]
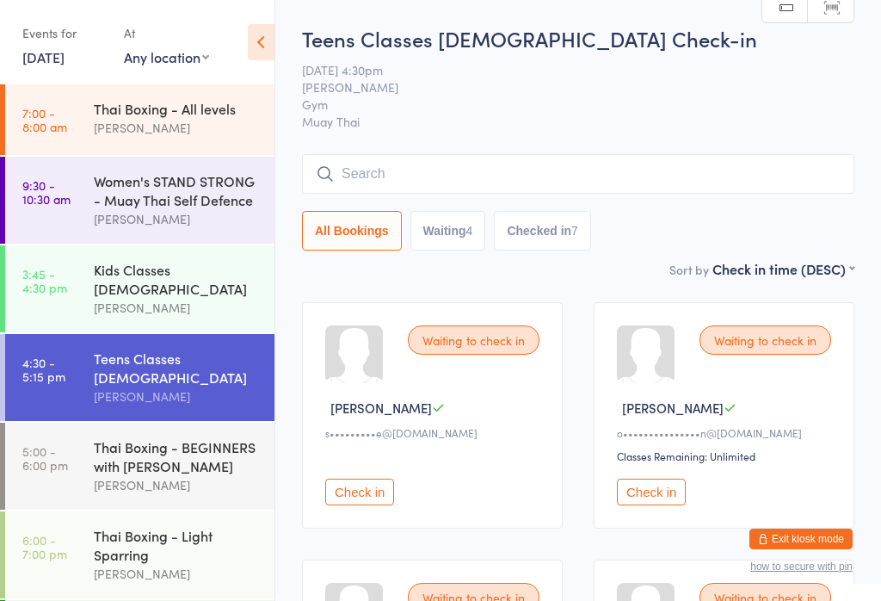
click at [540, 178] on input "search" at bounding box center [578, 174] width 552 height 40
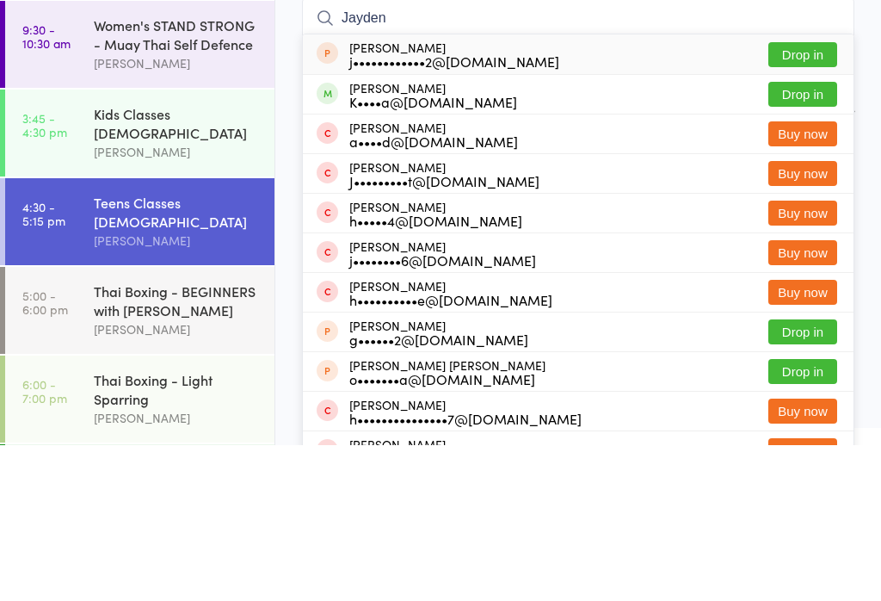
type input "Jayden"
click at [817, 238] on button "Drop in" at bounding box center [802, 250] width 69 height 25
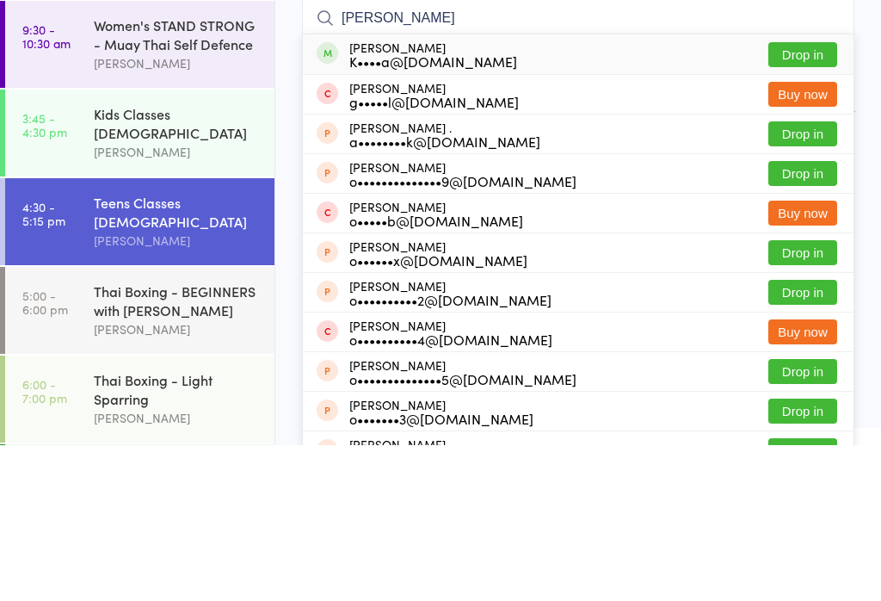
type input "[PERSON_NAME]"
click at [816, 198] on button "Drop in" at bounding box center [802, 210] width 69 height 25
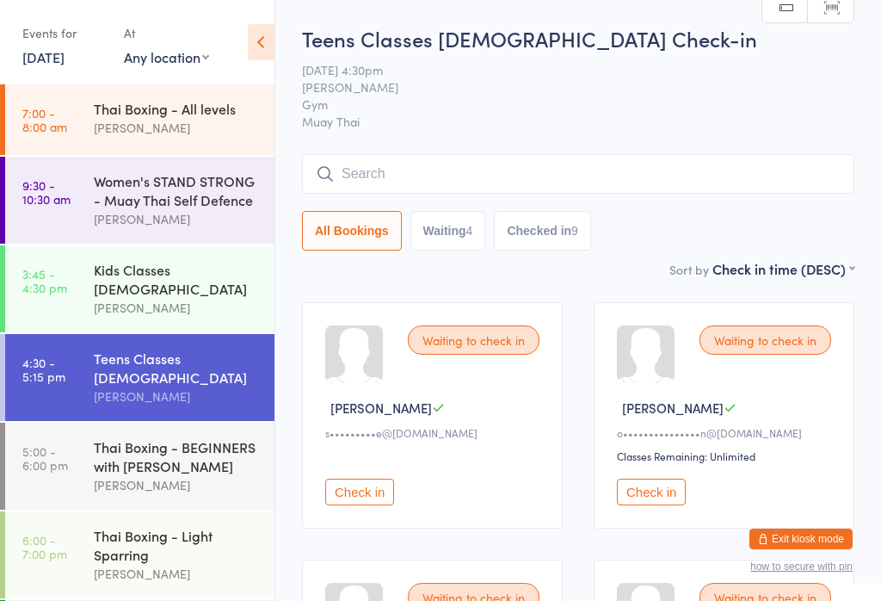
click at [523, 151] on div "Teens Classes [DEMOGRAPHIC_DATA] Check-in [DATE] 4:30pm [PERSON_NAME] Gym Muay …" at bounding box center [578, 141] width 552 height 235
click at [611, 175] on input "search" at bounding box center [578, 173] width 552 height 40
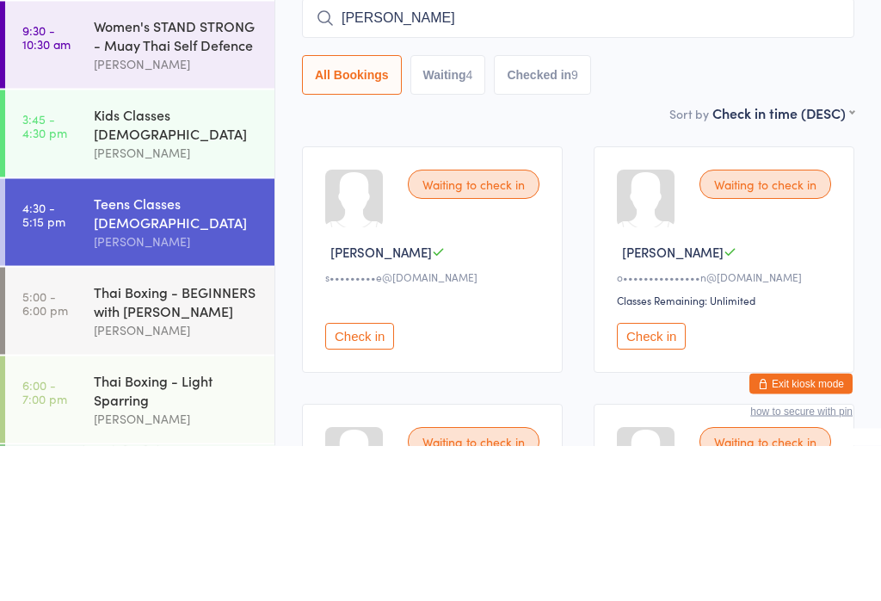
type input "[PERSON_NAME]"
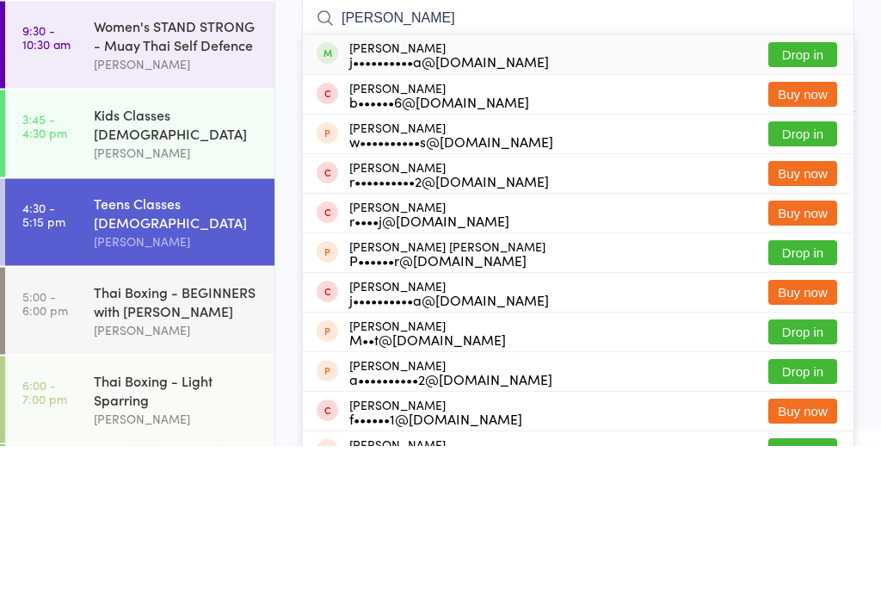
click at [828, 198] on button "Drop in" at bounding box center [802, 210] width 69 height 25
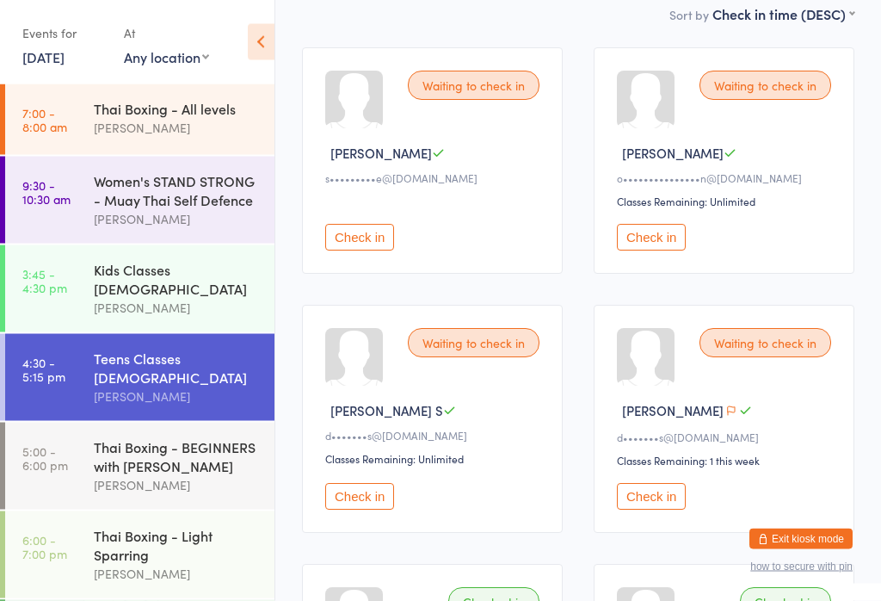
scroll to position [255, 0]
click at [367, 509] on button "Check in" at bounding box center [359, 496] width 69 height 27
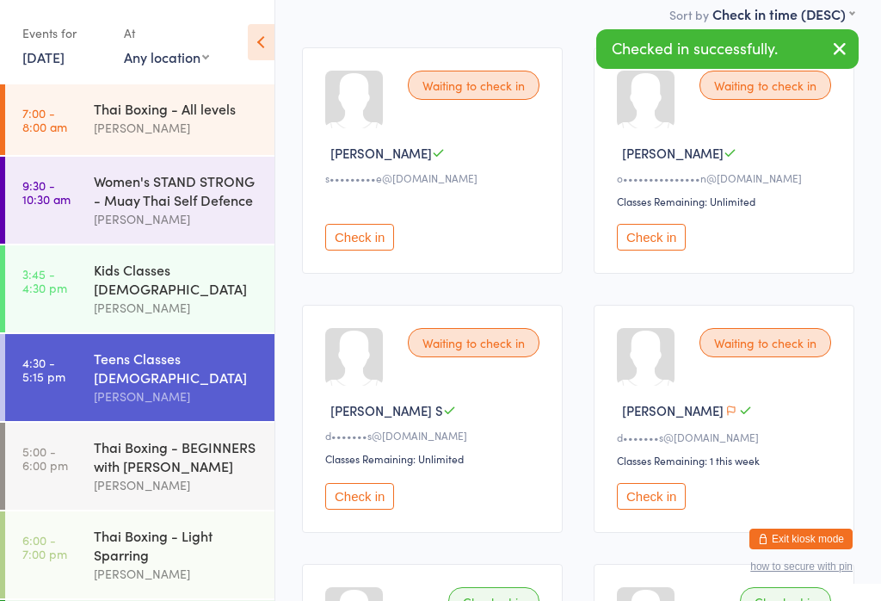
click at [639, 509] on button "Check in" at bounding box center [651, 496] width 69 height 27
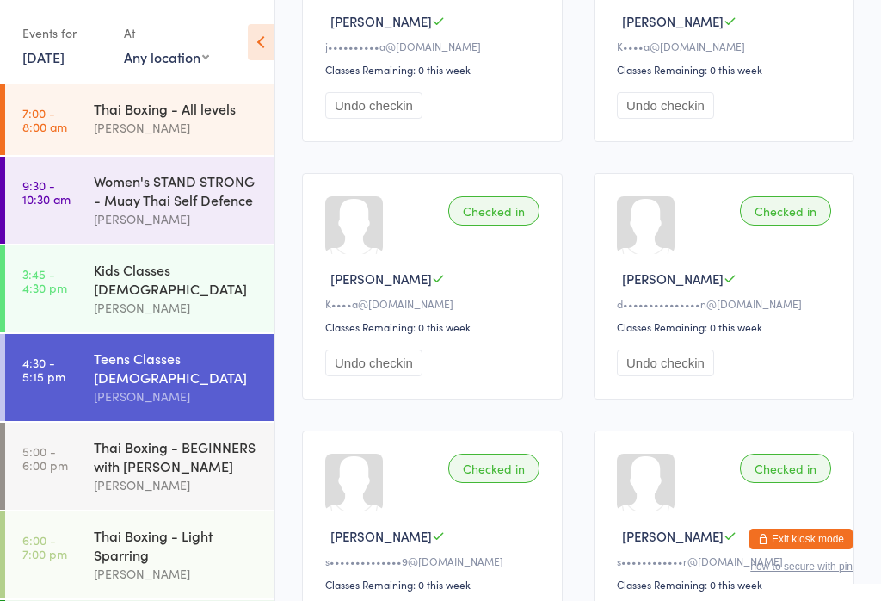
scroll to position [902, 0]
click at [164, 298] on div "[PERSON_NAME]" at bounding box center [177, 308] width 166 height 20
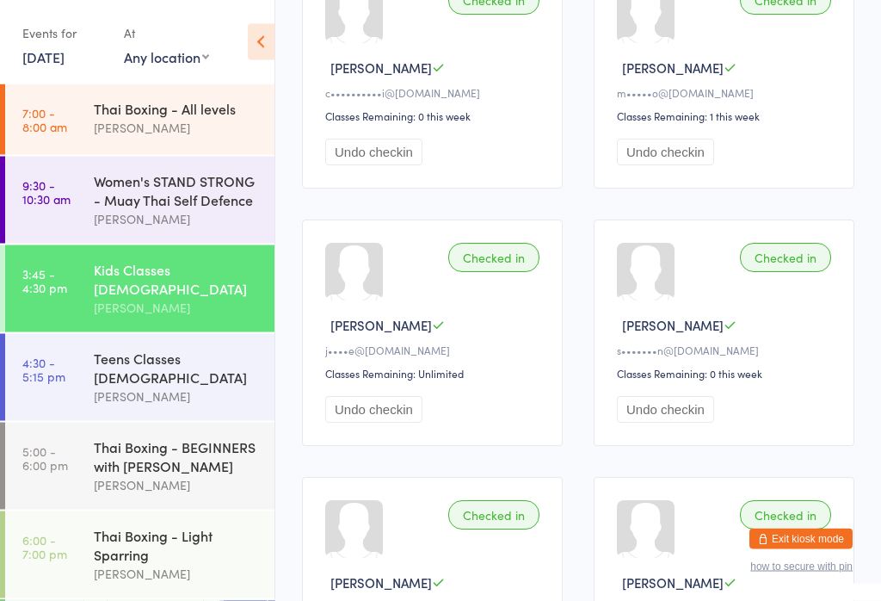
scroll to position [340, 0]
click at [80, 355] on link "4:30 - 5:15 pm Teens Classes [DEMOGRAPHIC_DATA] [PERSON_NAME]" at bounding box center [139, 377] width 269 height 87
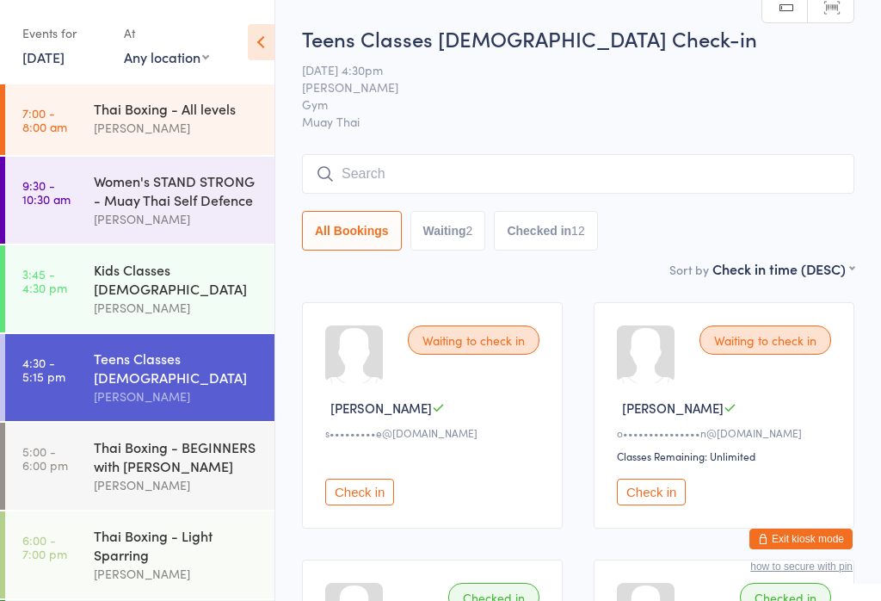
click at [643, 157] on input "search" at bounding box center [578, 174] width 552 height 40
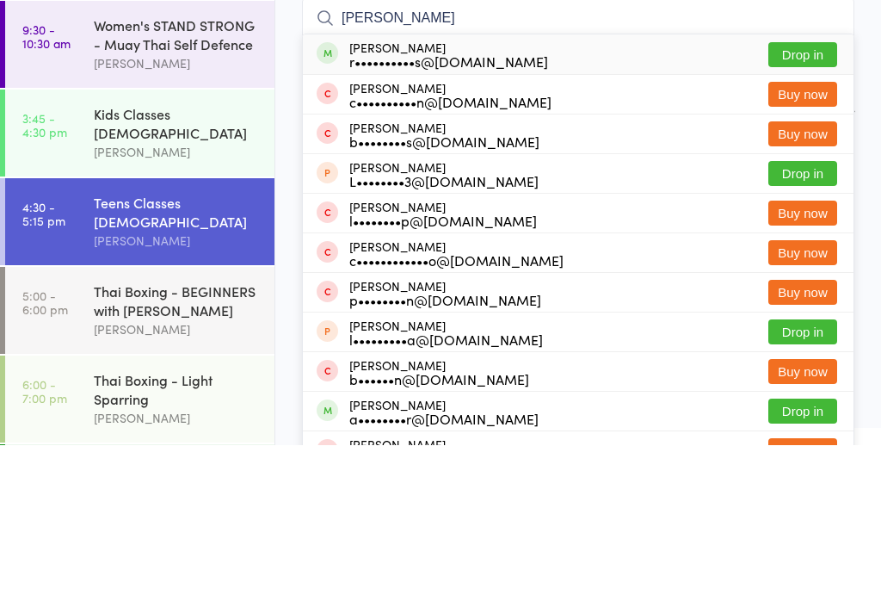
type input "[PERSON_NAME]"
click at [802, 198] on button "Drop in" at bounding box center [802, 210] width 69 height 25
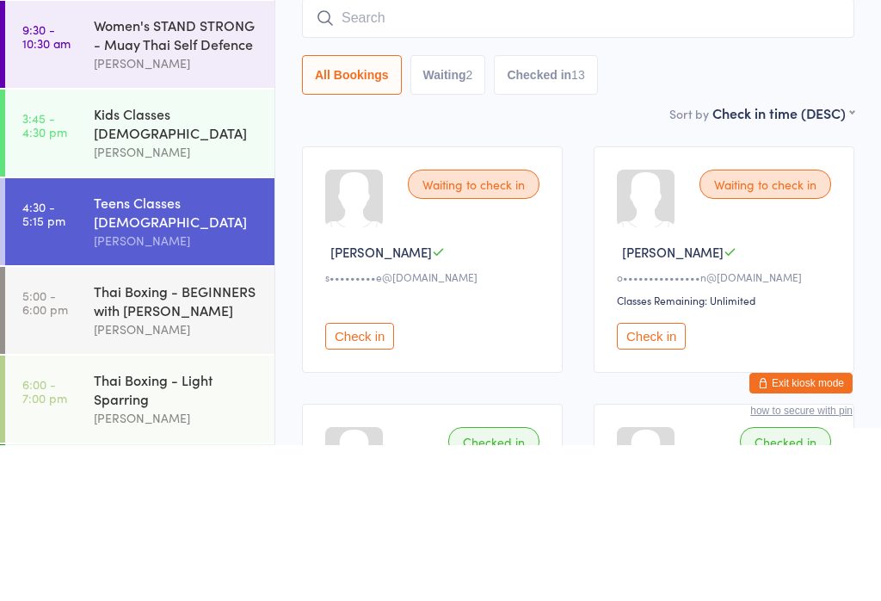
scroll to position [156, 0]
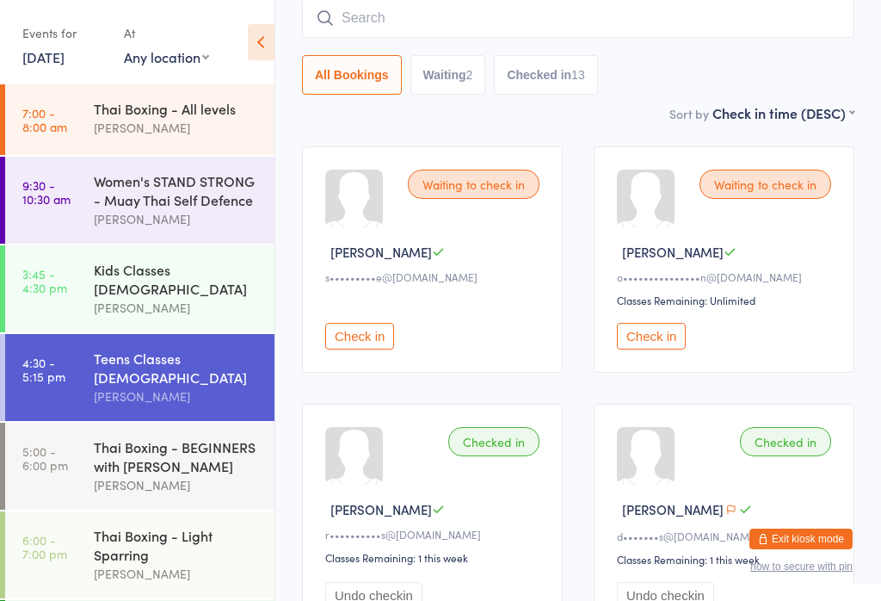
click at [746, 83] on div "All Bookings Waiting 2 Checked in 13" at bounding box center [578, 75] width 552 height 40
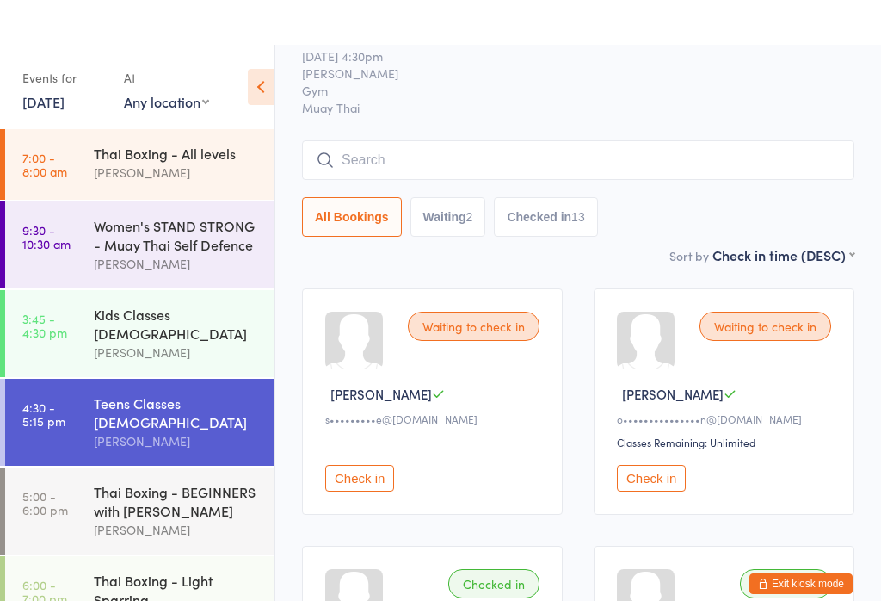
scroll to position [0, 0]
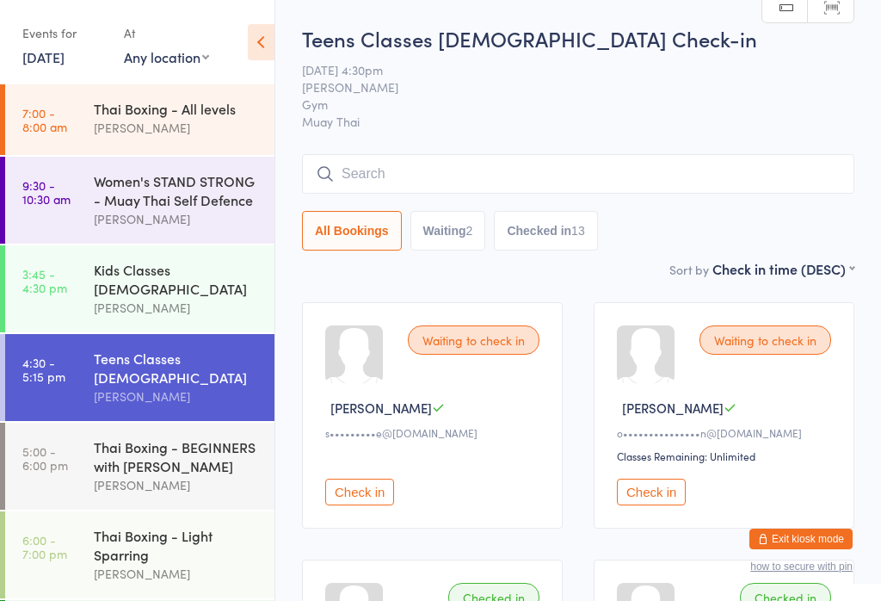
click at [353, 503] on button "Check in" at bounding box center [359, 491] width 69 height 27
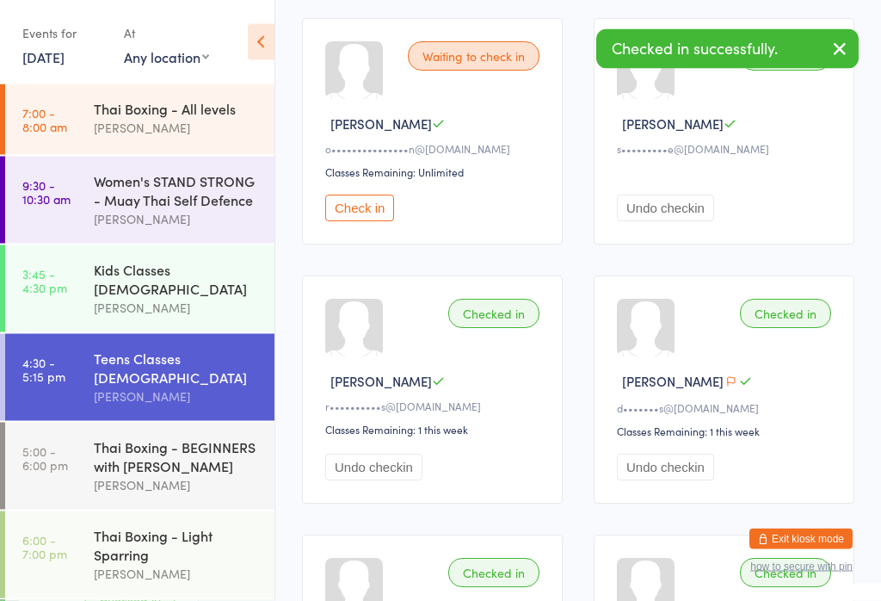
scroll to position [275, 0]
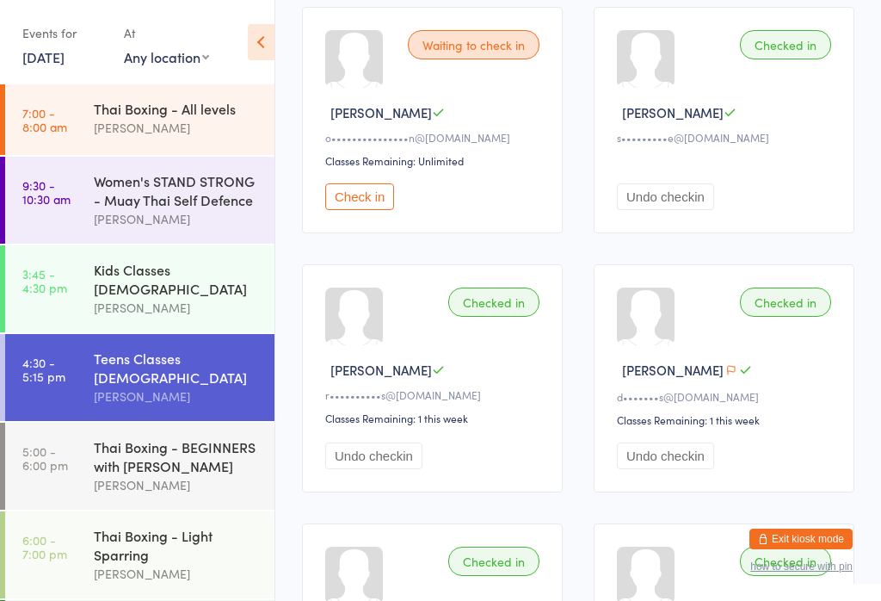
click at [367, 206] on button "Check in" at bounding box center [359, 196] width 69 height 27
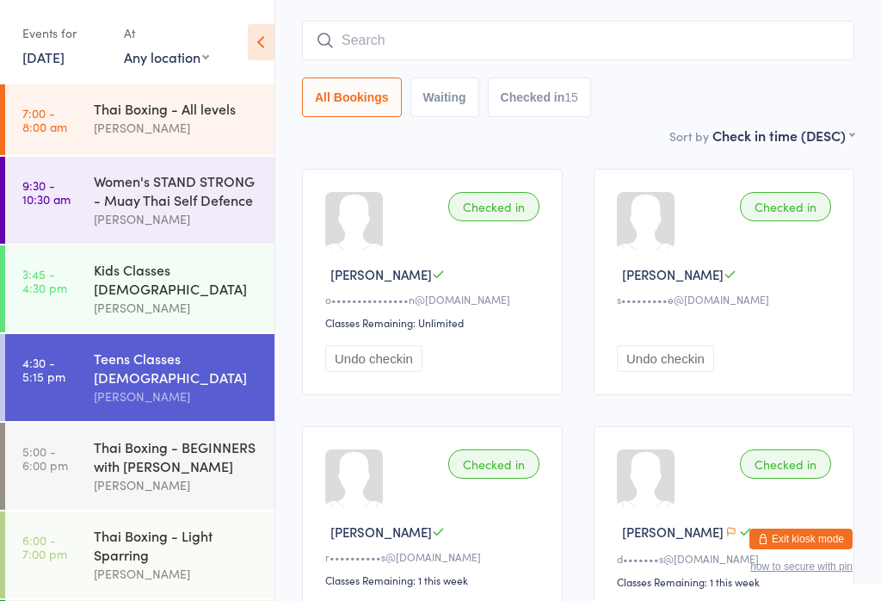
scroll to position [134, 0]
click at [151, 437] on div "Thai Boxing - BEGINNERS with [PERSON_NAME]" at bounding box center [177, 456] width 166 height 38
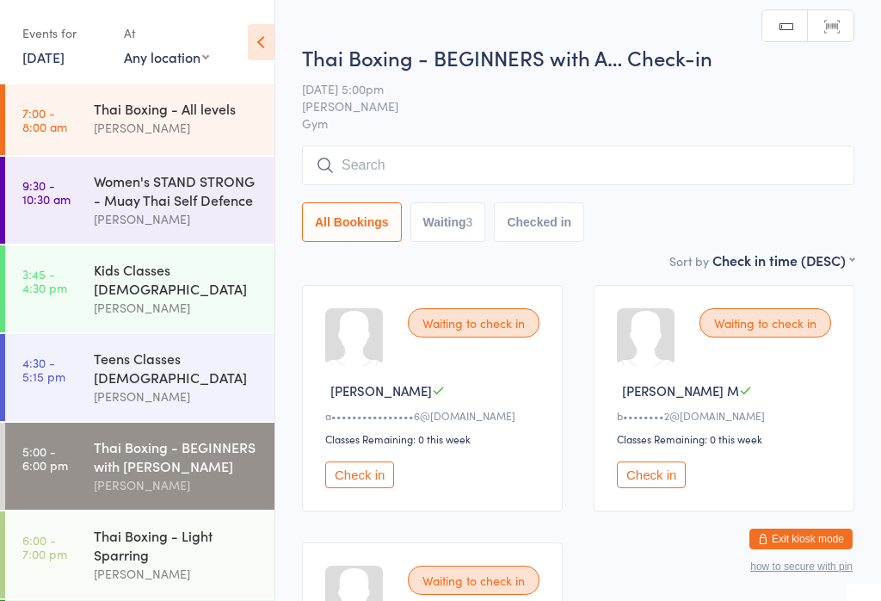
click at [359, 484] on button "Check in" at bounding box center [359, 474] width 69 height 27
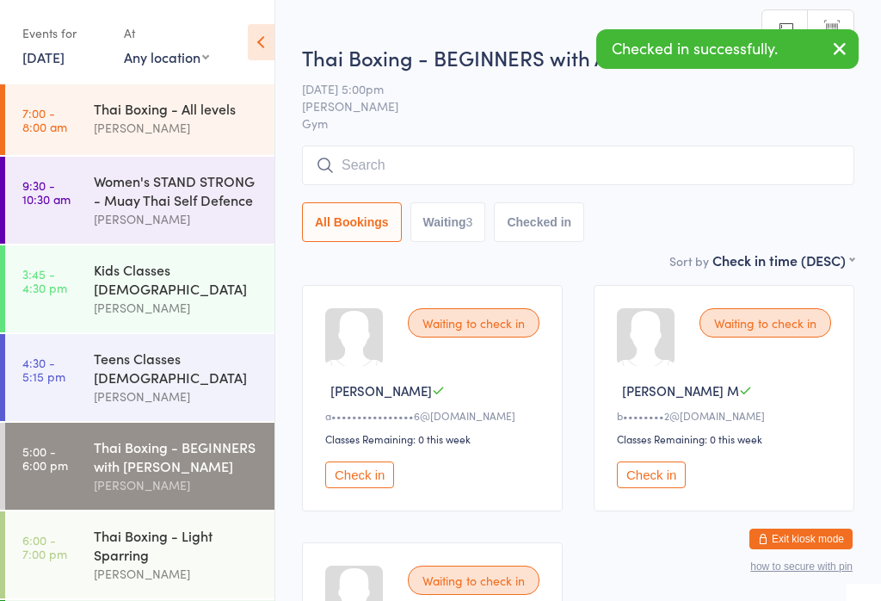
click at [648, 488] on button "Check in" at bounding box center [651, 474] width 69 height 27
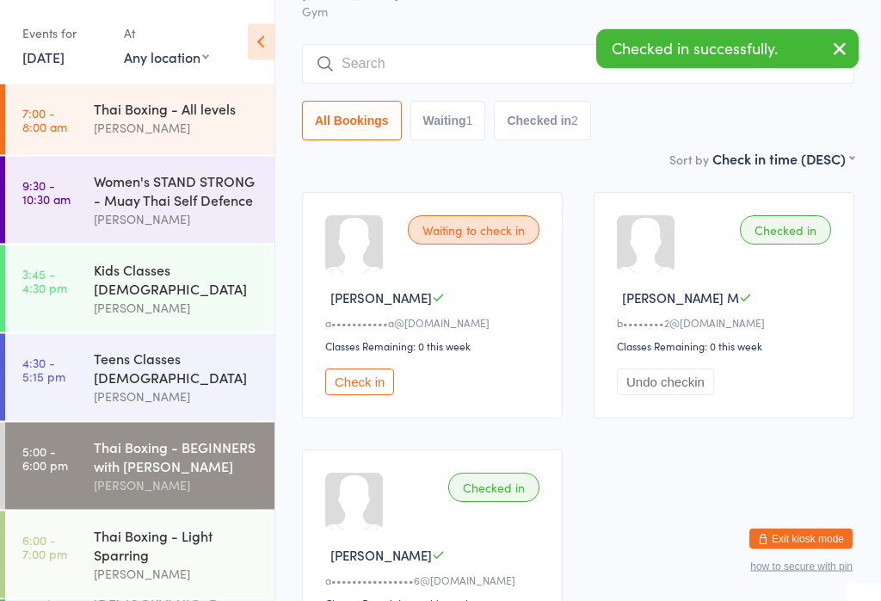
scroll to position [93, 0]
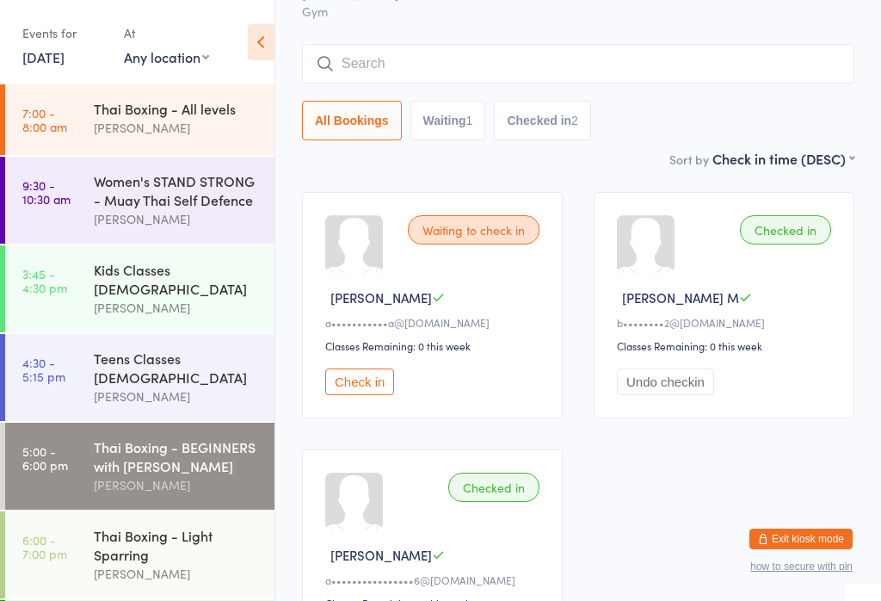
click at [581, 66] on input "search" at bounding box center [578, 64] width 552 height 40
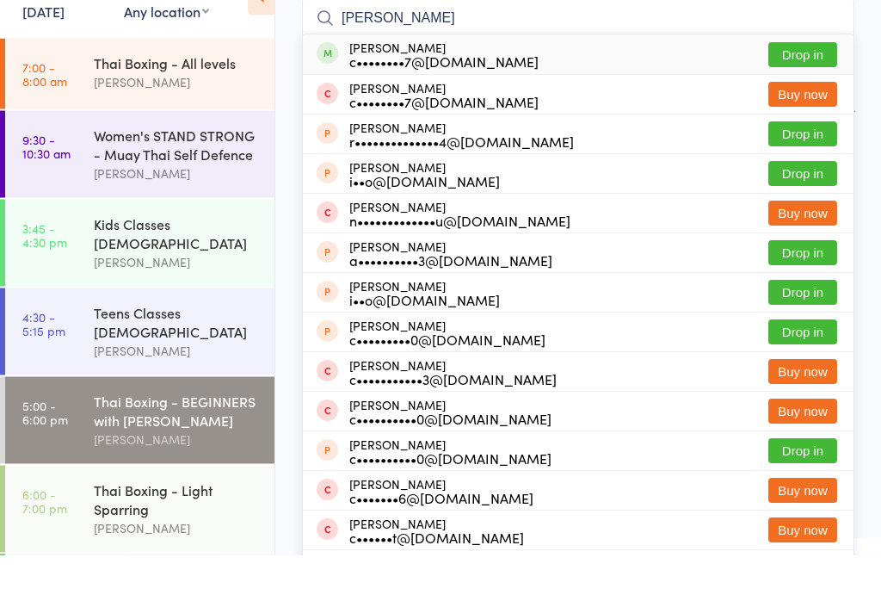
type input "[PERSON_NAME]"
click at [827, 89] on button "Drop in" at bounding box center [802, 101] width 69 height 25
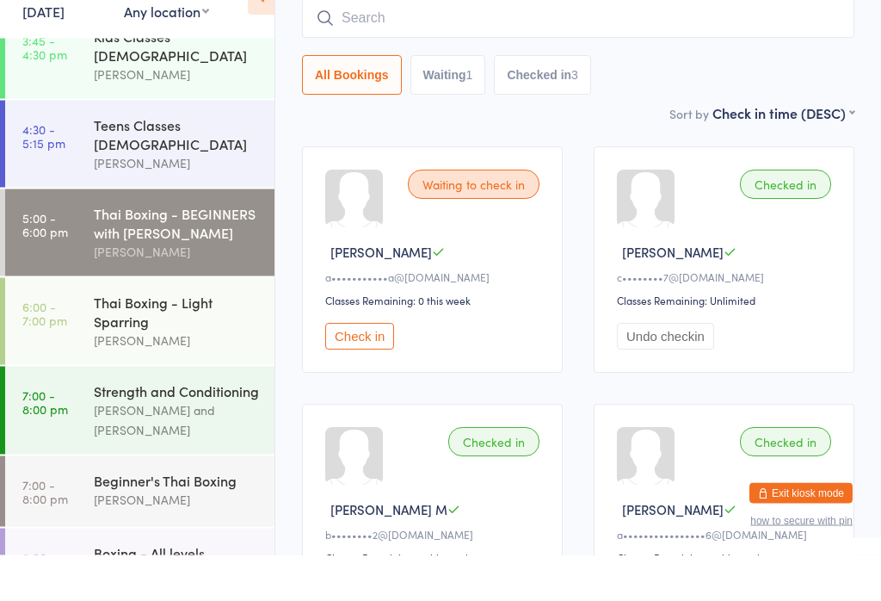
scroll to position [187, 0]
click at [167, 162] on div "Teens Classes [DEMOGRAPHIC_DATA]" at bounding box center [177, 181] width 166 height 38
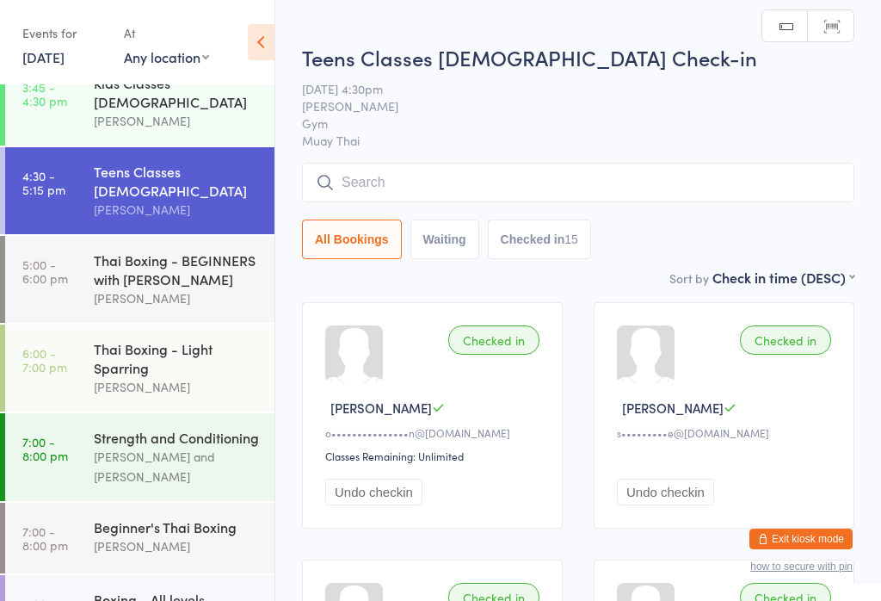
click at [421, 186] on input "search" at bounding box center [578, 183] width 552 height 40
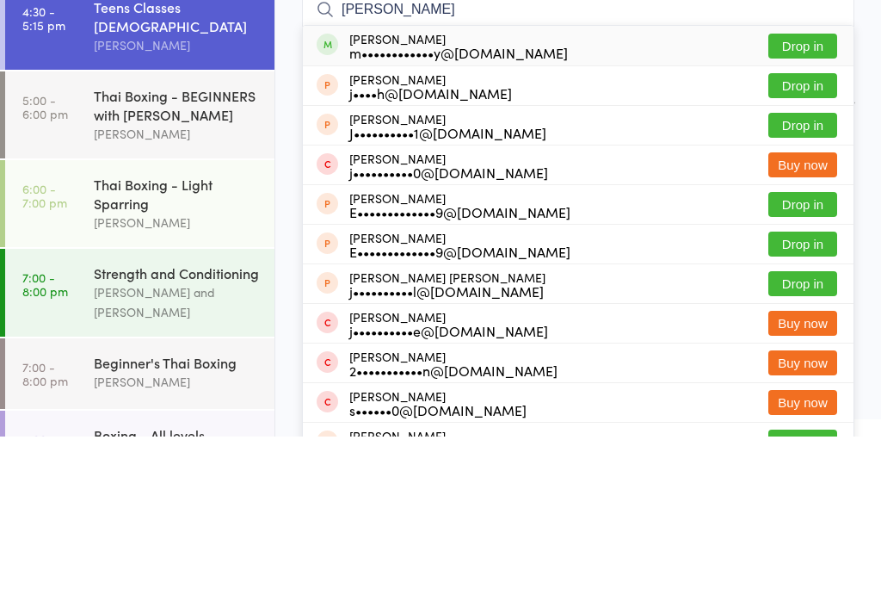
type input "[PERSON_NAME]"
click at [800, 198] on button "Drop in" at bounding box center [802, 210] width 69 height 25
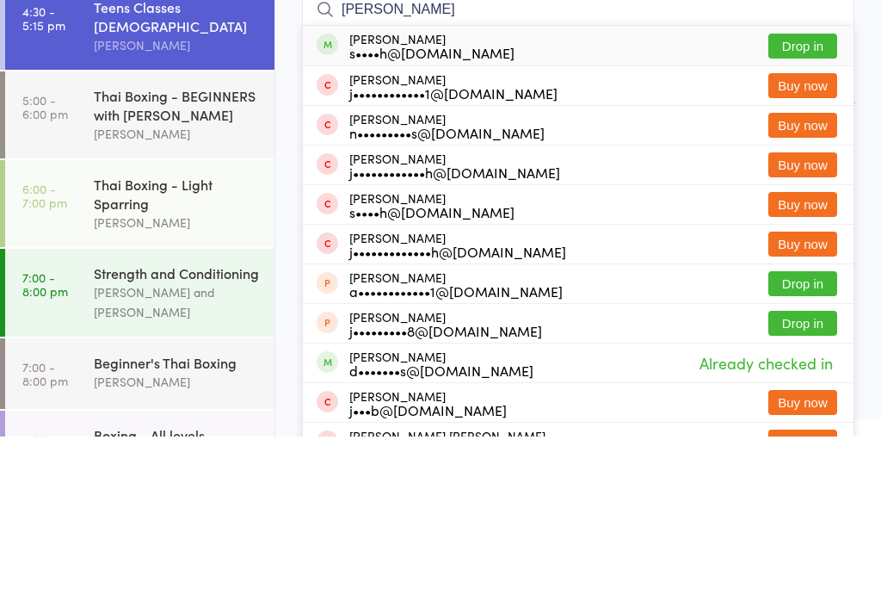
scroll to position [164, 0]
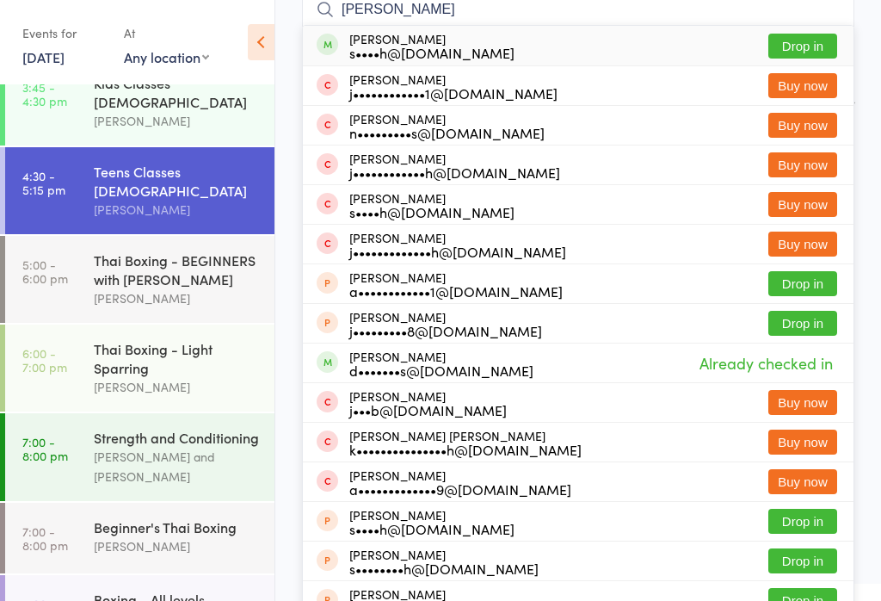
type input "[PERSON_NAME]"
click at [813, 44] on button "Drop in" at bounding box center [802, 46] width 69 height 25
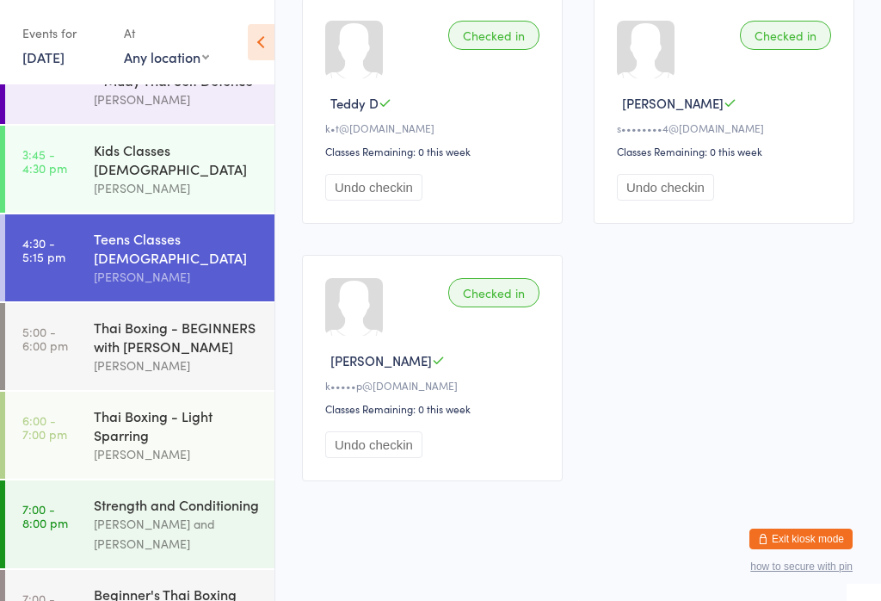
scroll to position [97, 0]
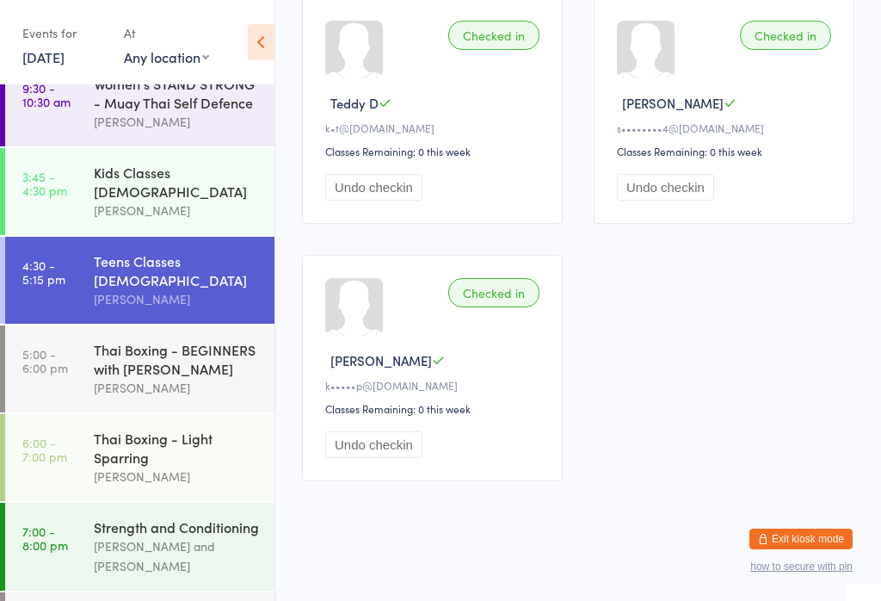
click at [200, 378] on div "[PERSON_NAME]" at bounding box center [177, 388] width 166 height 20
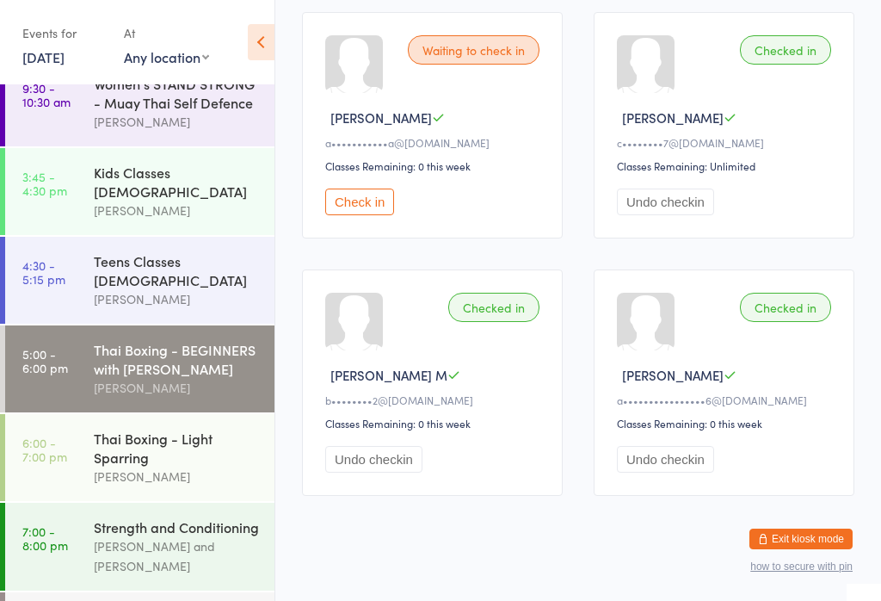
scroll to position [276, 0]
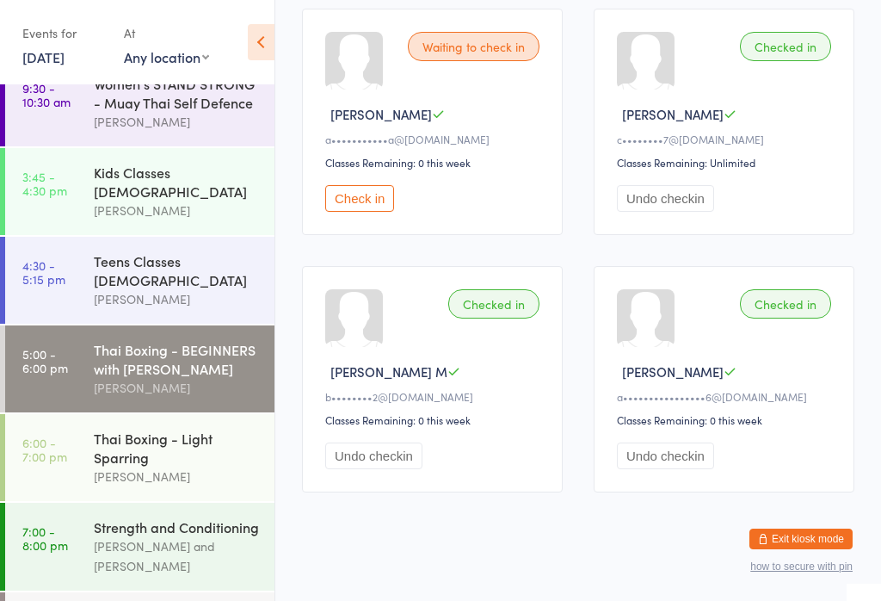
click at [380, 202] on button "Check in" at bounding box center [359, 198] width 69 height 27
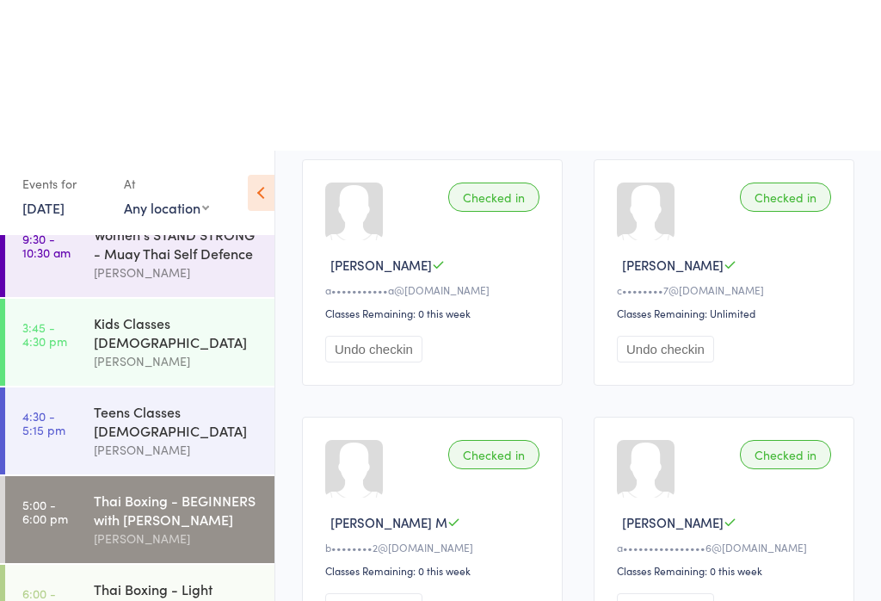
scroll to position [0, 0]
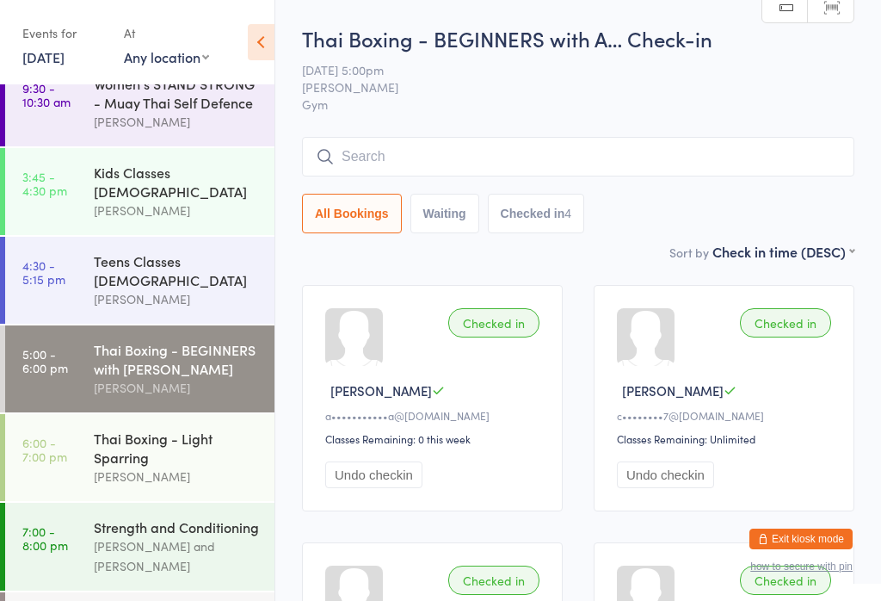
click at [455, 134] on div "Thai Boxing - BEGINNERS with A… Check-in [DATE] 5:00pm [PERSON_NAME] Gym Manual…" at bounding box center [578, 133] width 552 height 218
click at [405, 150] on input "search" at bounding box center [578, 157] width 552 height 40
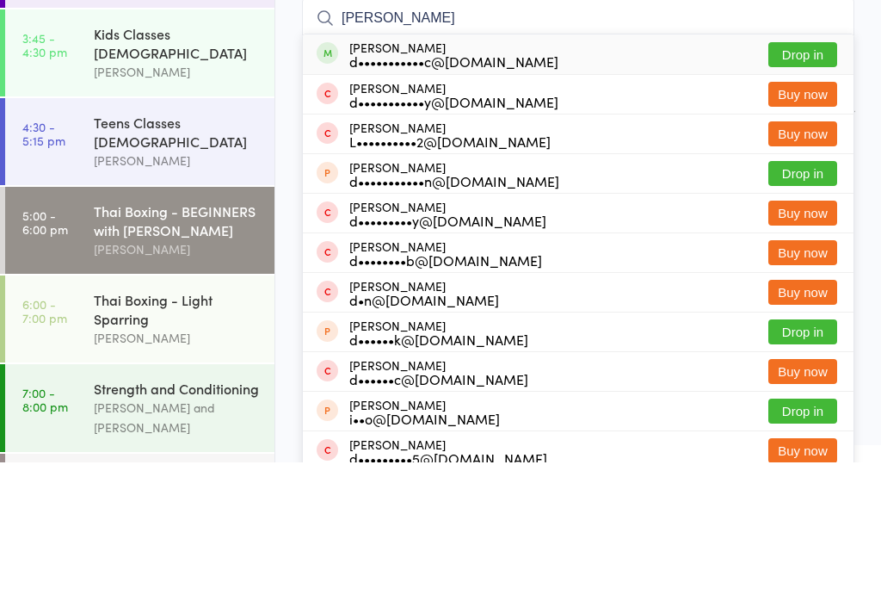
type input "[PERSON_NAME]"
click at [830, 181] on button "Drop in" at bounding box center [802, 193] width 69 height 25
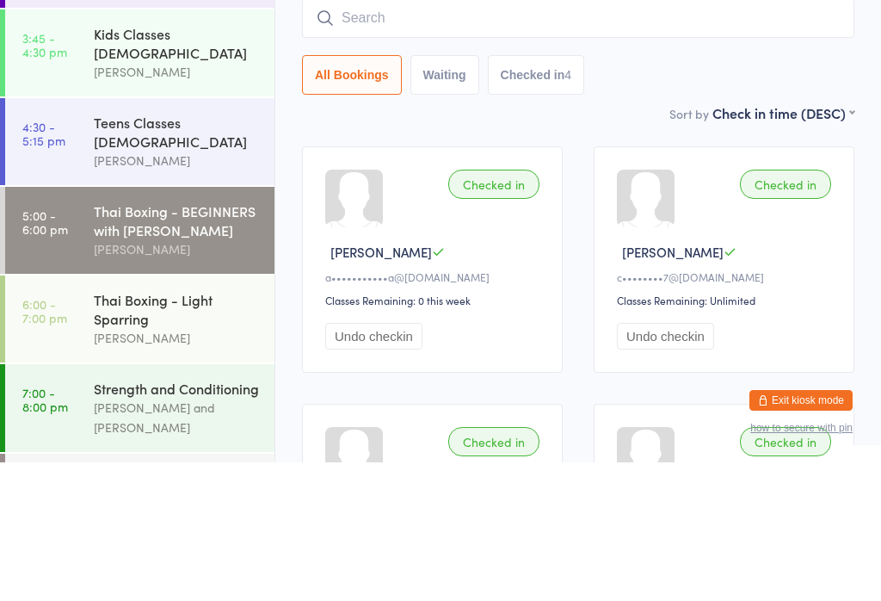
scroll to position [139, 0]
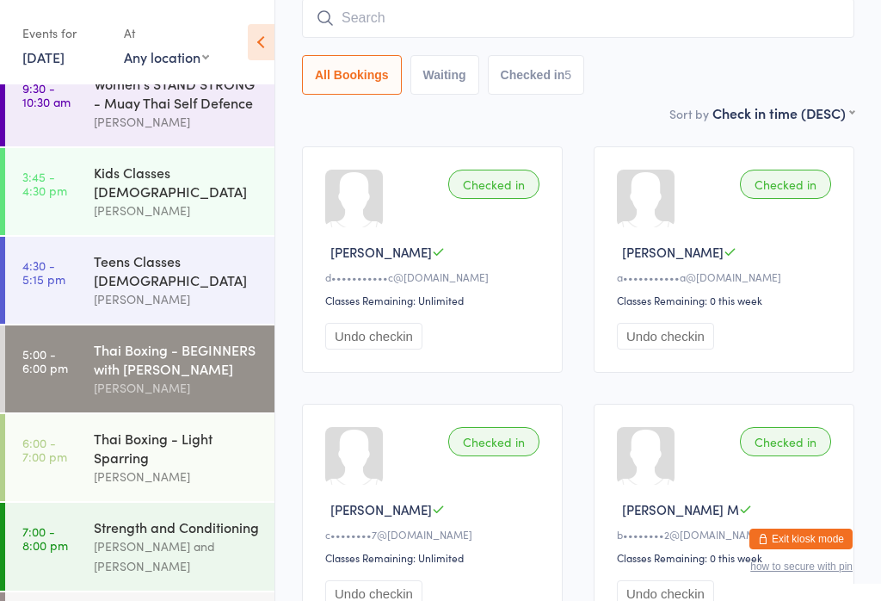
click at [802, 20] on input "search" at bounding box center [578, 18] width 552 height 40
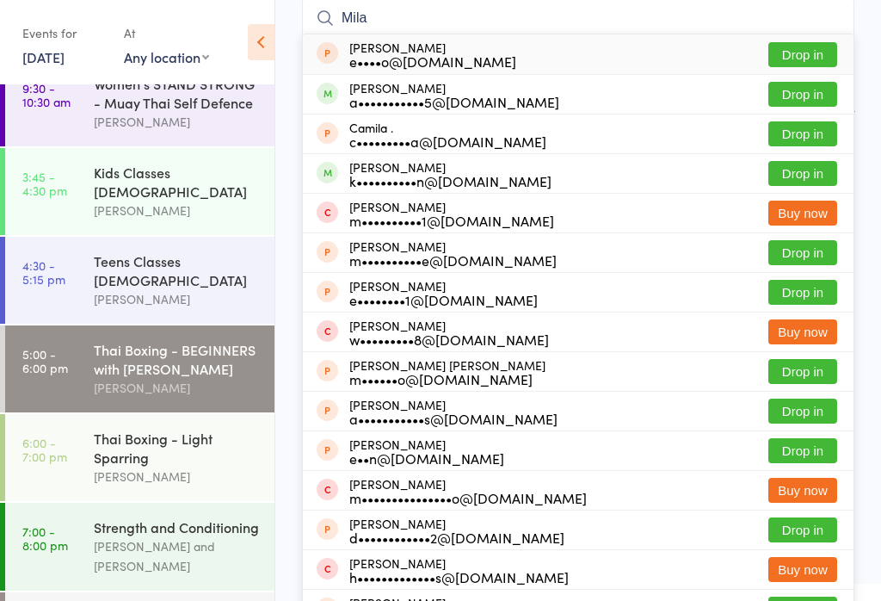
type input "Mila"
click at [810, 174] on button "Drop in" at bounding box center [802, 173] width 69 height 25
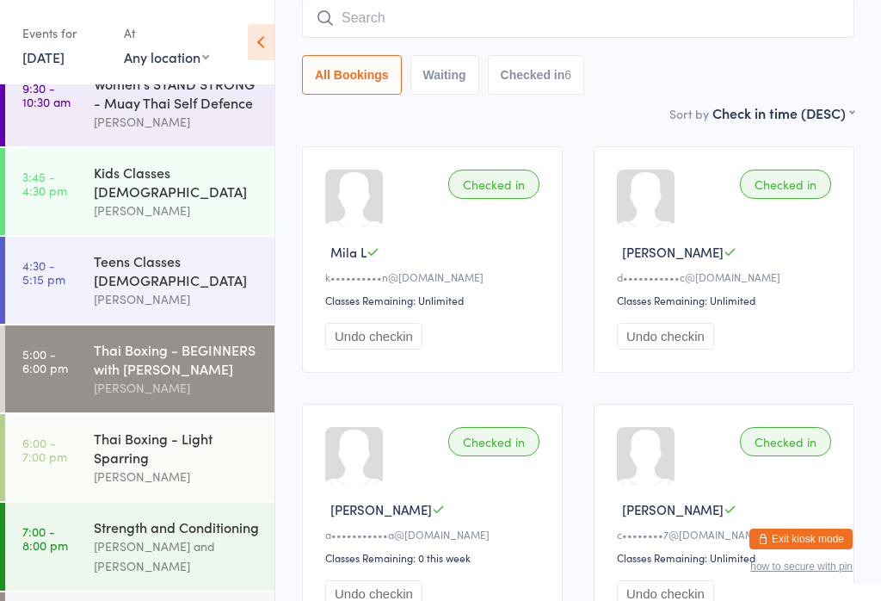
click at [431, 14] on input "search" at bounding box center [578, 18] width 552 height 40
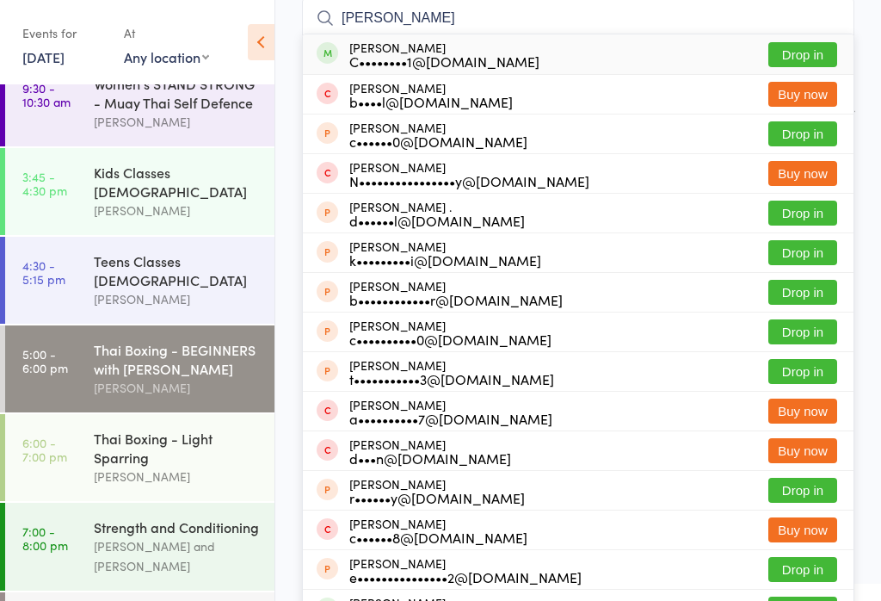
type input "[PERSON_NAME]"
click at [813, 59] on button "Drop in" at bounding box center [802, 54] width 69 height 25
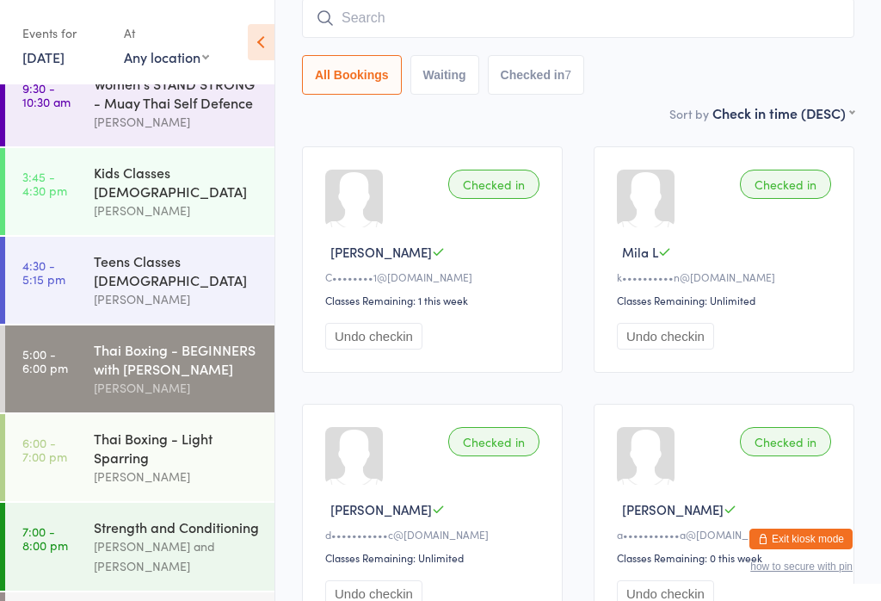
click at [393, 15] on input "search" at bounding box center [578, 18] width 552 height 40
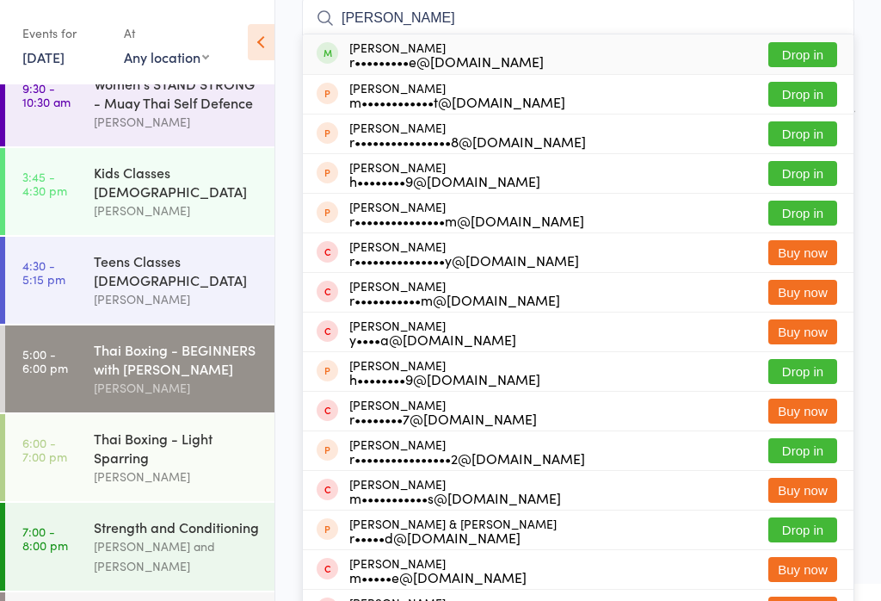
type input "[PERSON_NAME]"
click at [438, 46] on div "[PERSON_NAME] r•••••••••e@[DOMAIN_NAME]" at bounding box center [446, 54] width 194 height 28
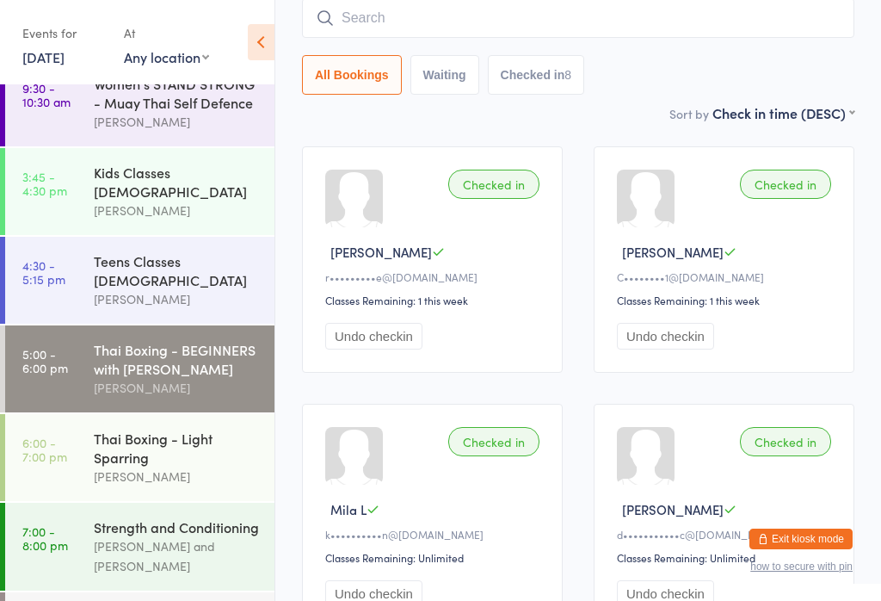
click at [185, 431] on div "Thai Boxing - Light Sparring" at bounding box center [177, 448] width 166 height 38
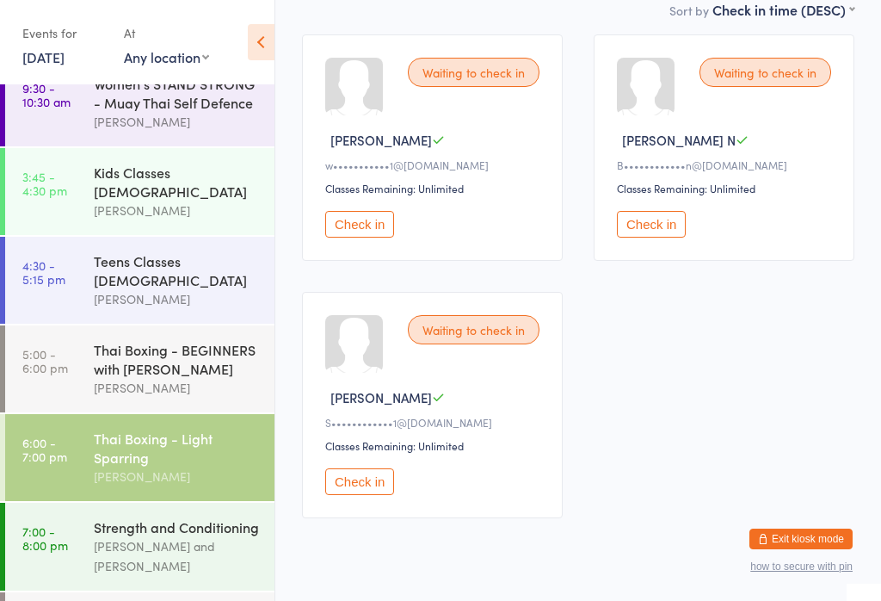
scroll to position [254, 0]
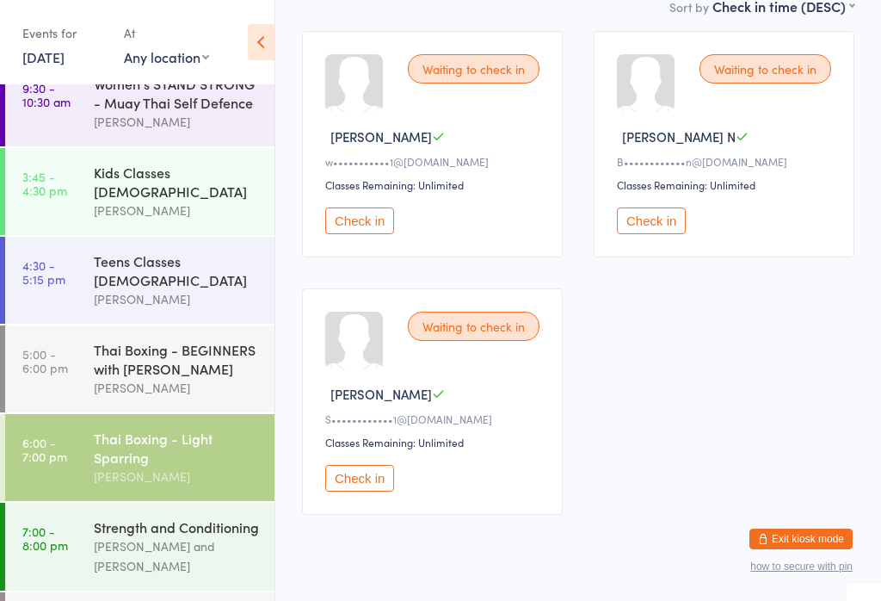
click at [368, 491] on button "Check in" at bounding box center [359, 478] width 69 height 27
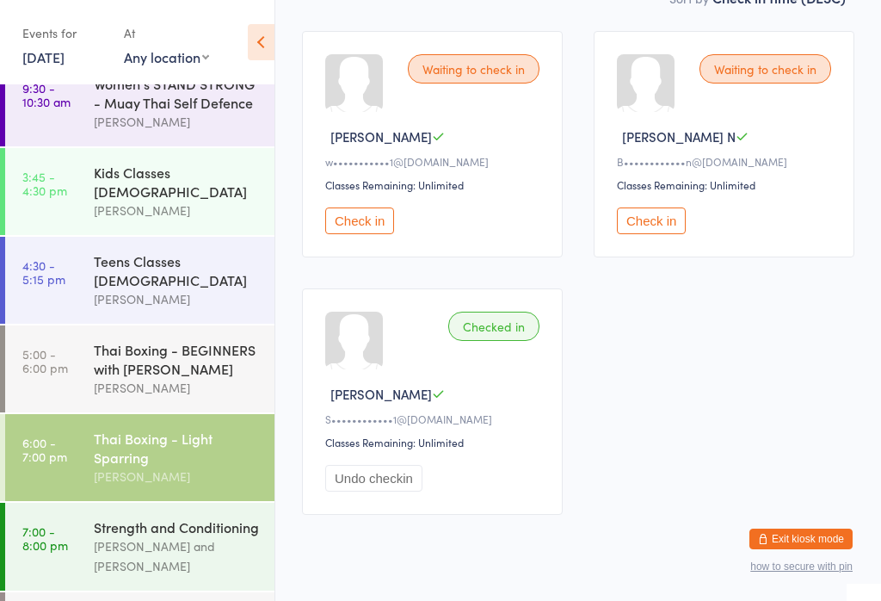
click at [204, 429] on div "Thai Boxing - Light Sparring" at bounding box center [177, 448] width 166 height 38
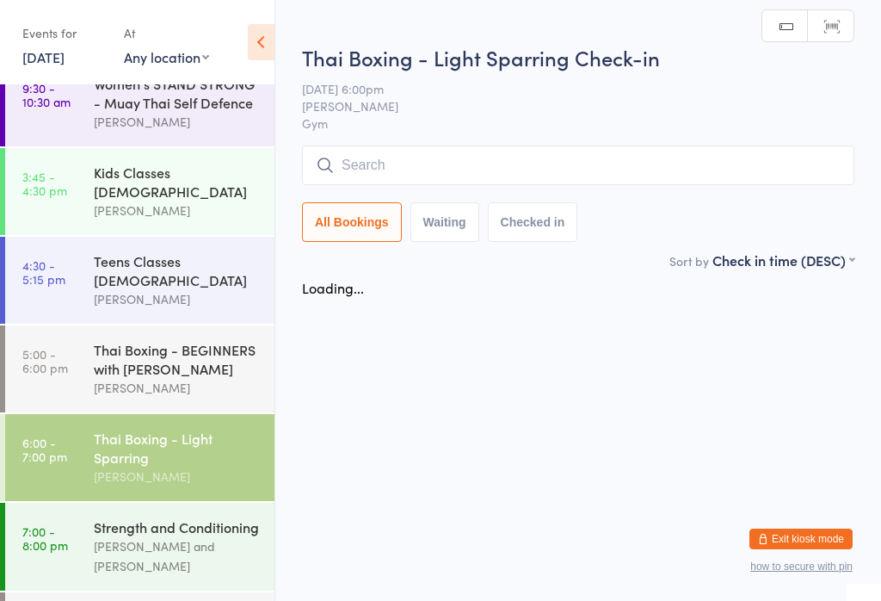
scroll to position [0, 0]
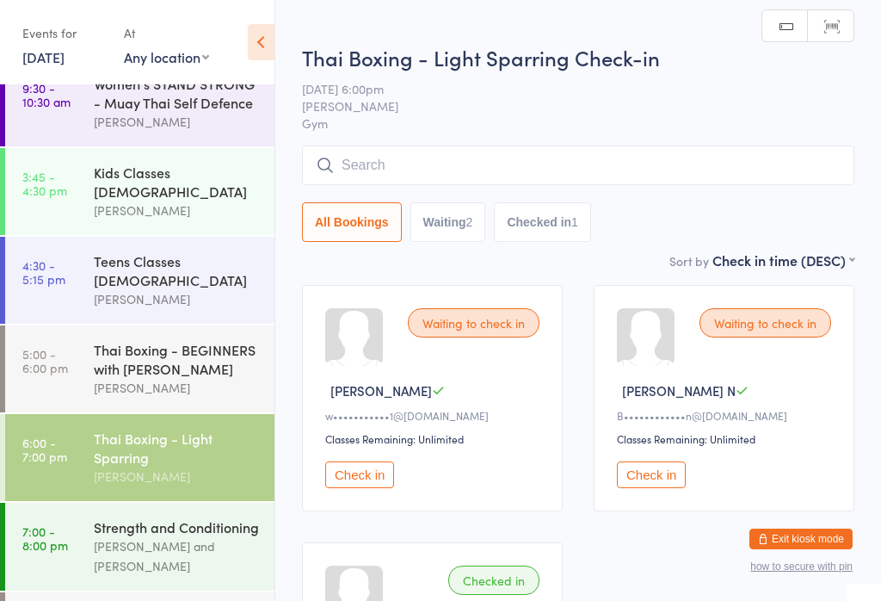
click at [735, 162] on input "search" at bounding box center [578, 165] width 552 height 40
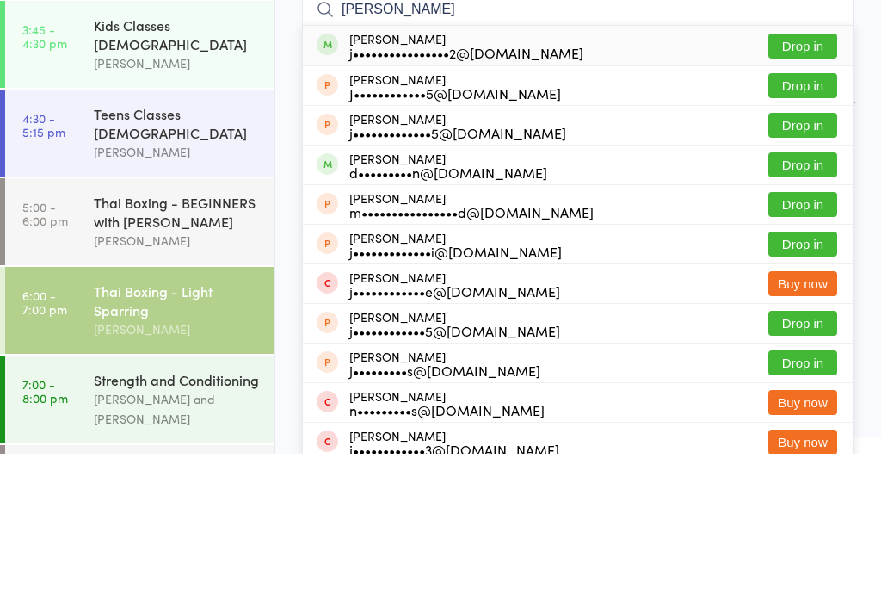
type input "[PERSON_NAME]"
click at [805, 181] on button "Drop in" at bounding box center [802, 193] width 69 height 25
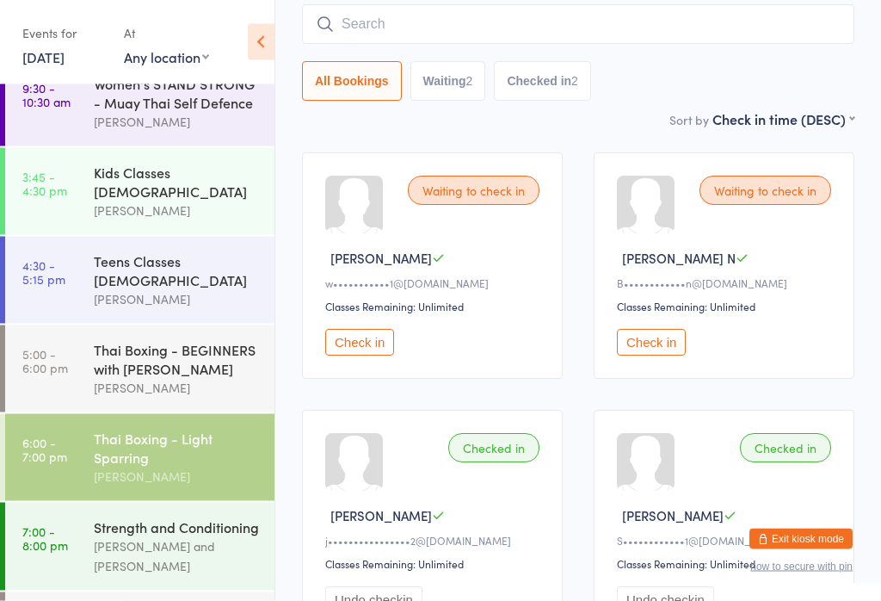
scroll to position [128, 0]
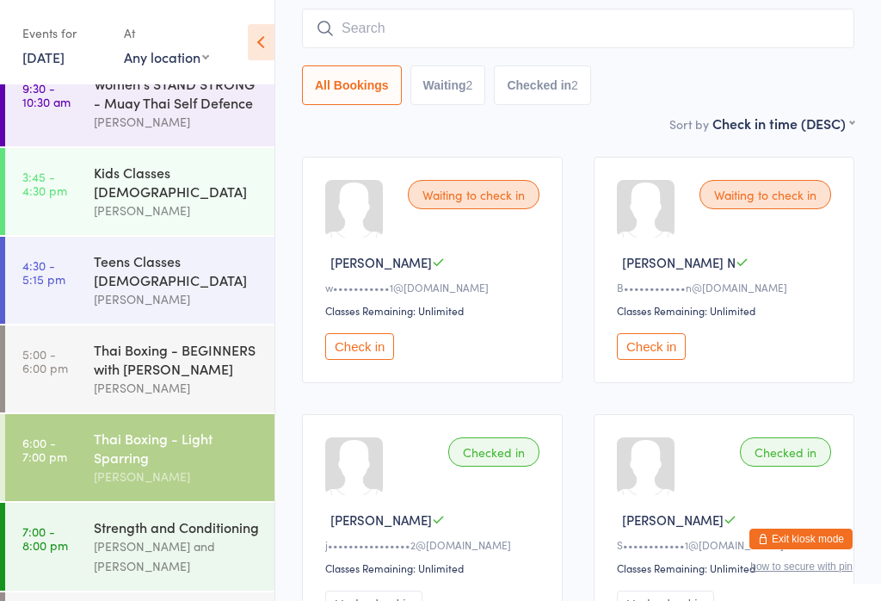
click at [658, 357] on button "Check in" at bounding box center [651, 346] width 69 height 27
click at [456, 28] on input "search" at bounding box center [578, 29] width 552 height 40
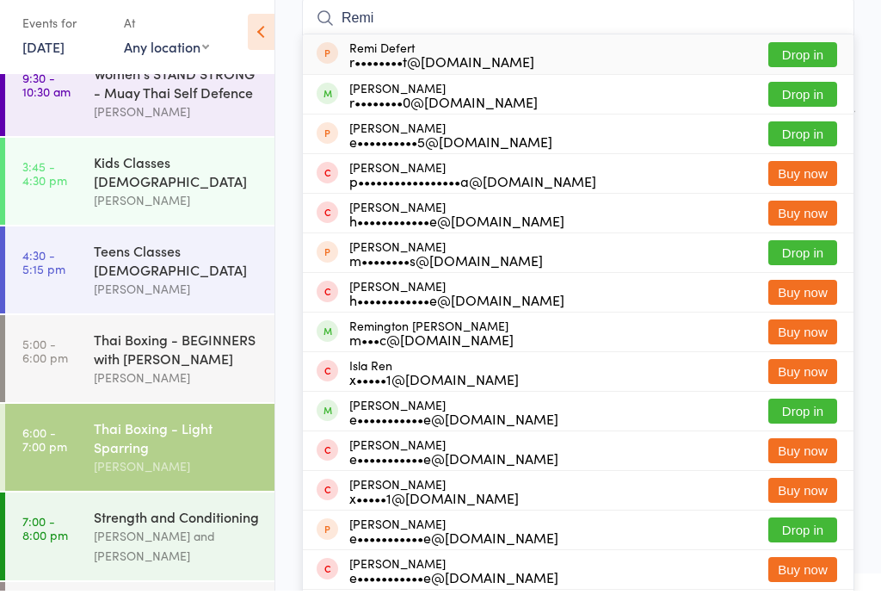
type input "Remi"
click at [807, 96] on button "Drop in" at bounding box center [802, 104] width 69 height 25
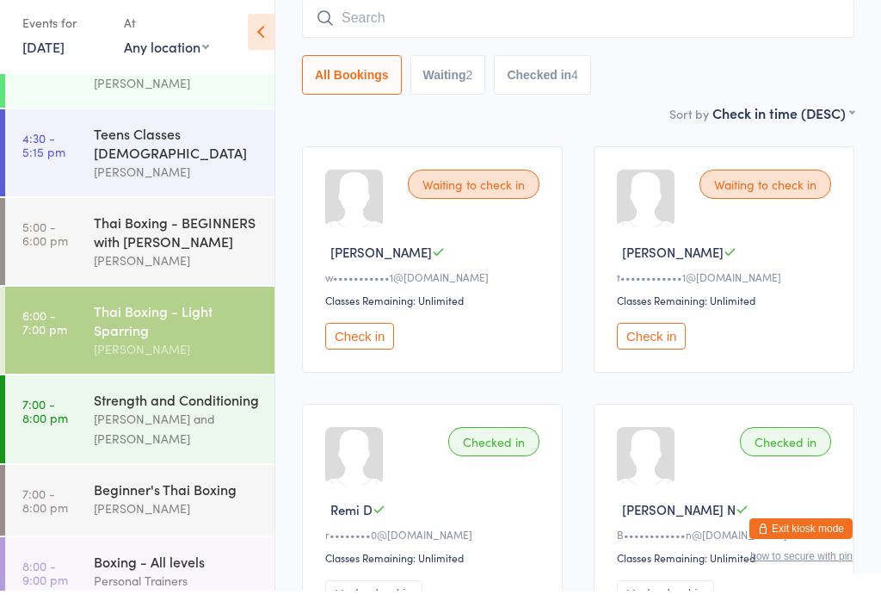
scroll to position [213, 0]
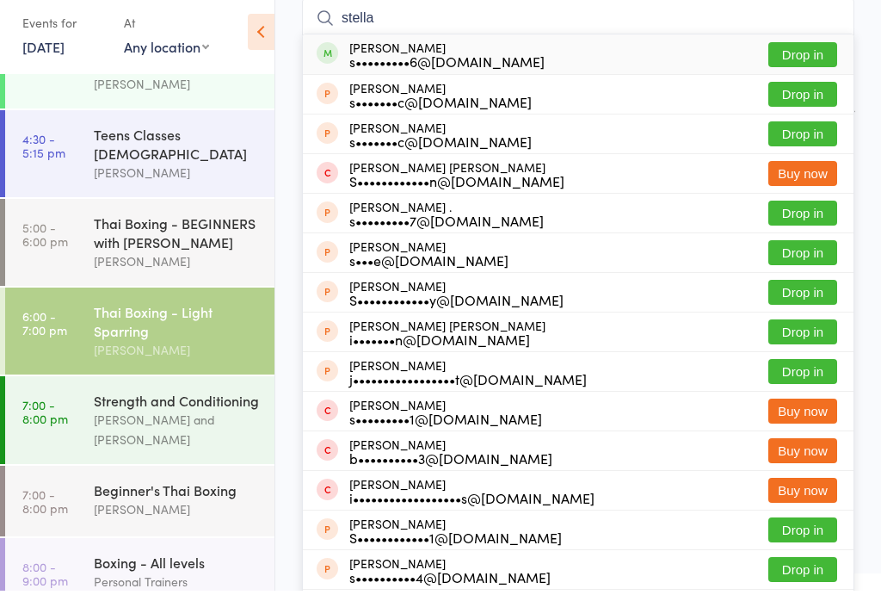
type input "stella"
click at [812, 52] on button "Drop in" at bounding box center [802, 64] width 69 height 25
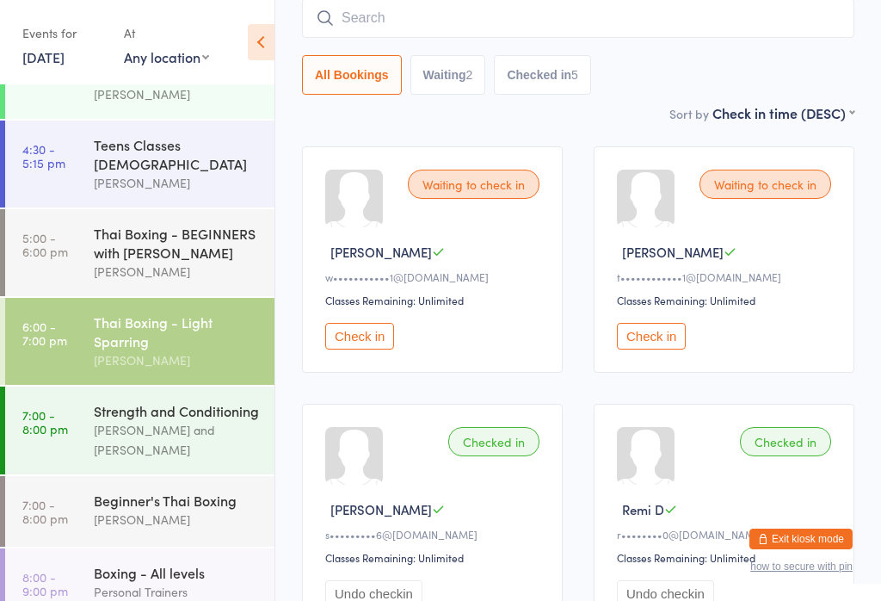
click at [450, 34] on input "search" at bounding box center [578, 18] width 552 height 40
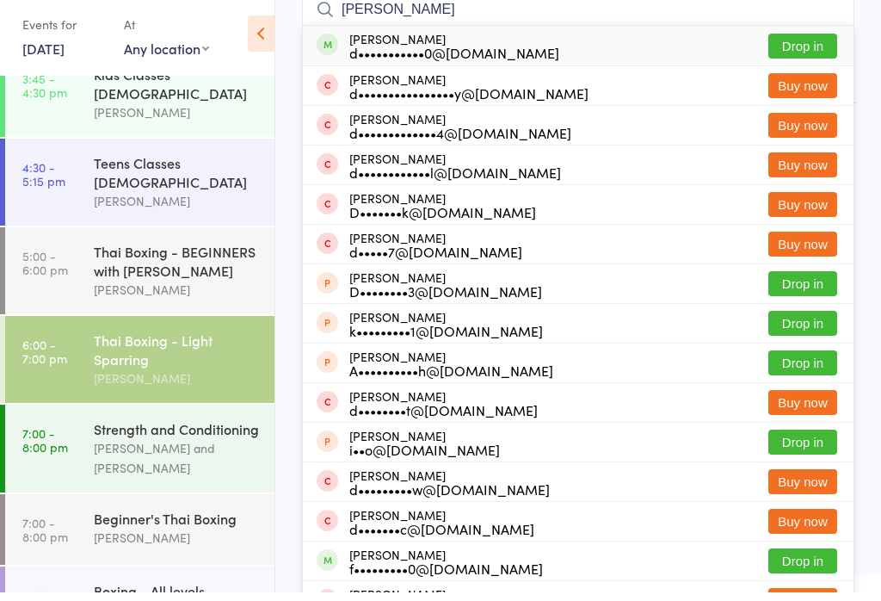
type input "[PERSON_NAME]"
click at [796, 42] on button "Drop in" at bounding box center [802, 54] width 69 height 25
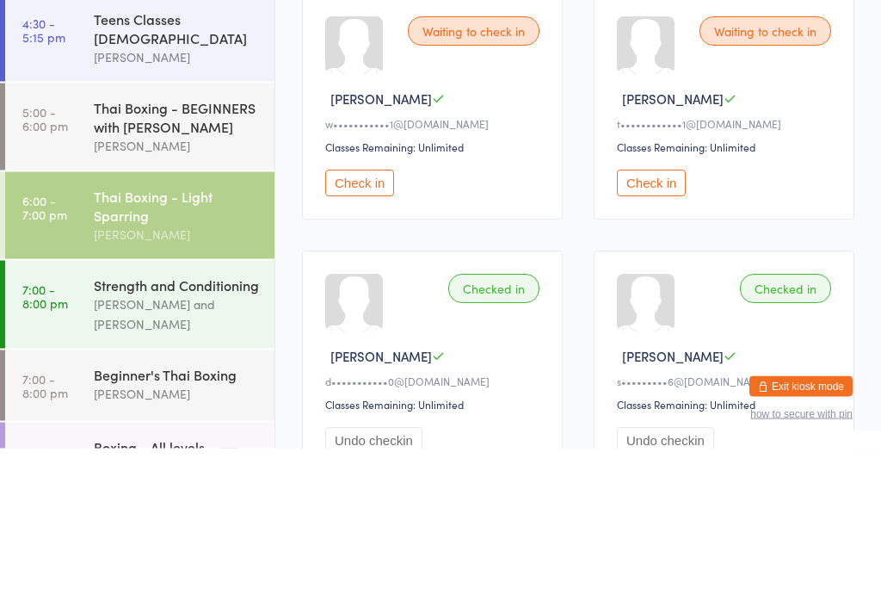
click at [670, 323] on button "Check in" at bounding box center [651, 336] width 69 height 27
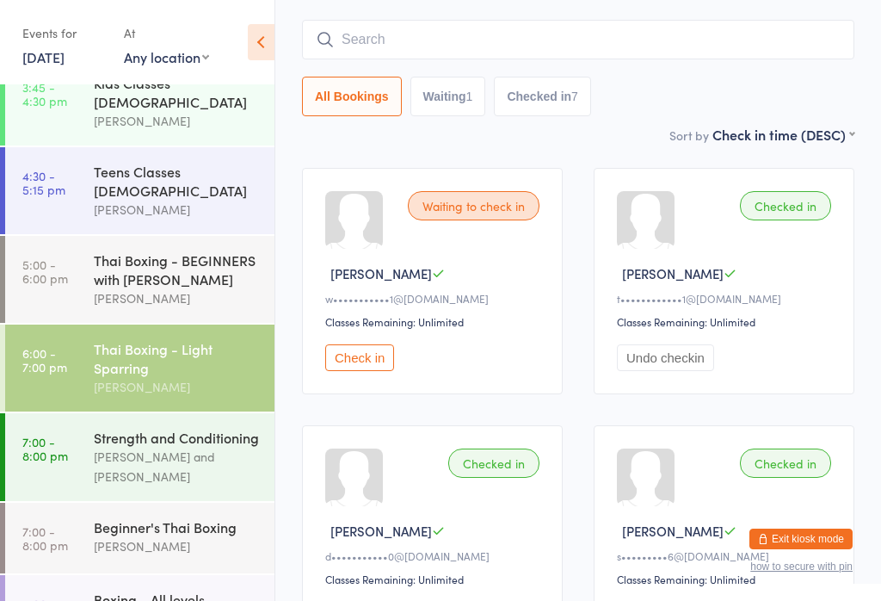
scroll to position [0, 0]
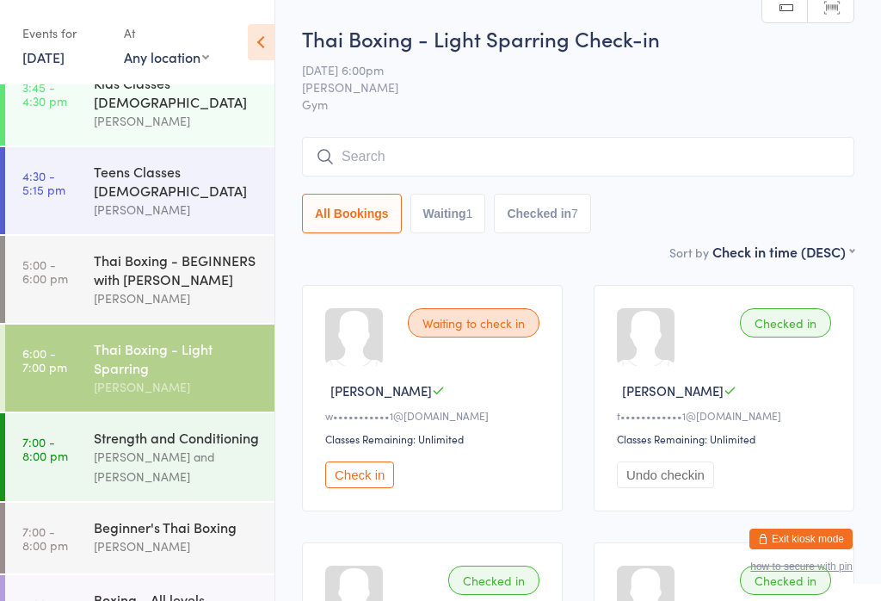
click at [460, 149] on input "search" at bounding box center [578, 157] width 552 height 40
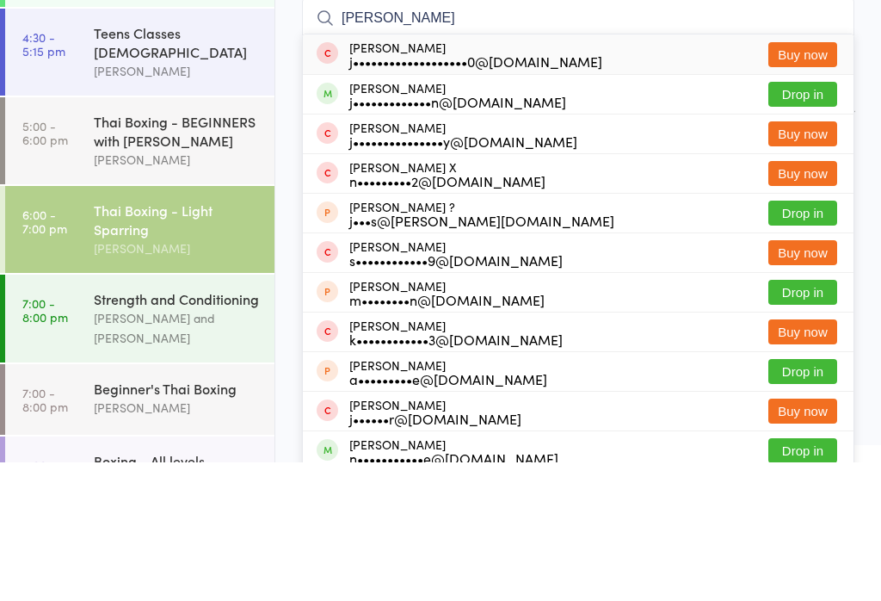
type input "[PERSON_NAME]"
click at [787, 220] on button "Drop in" at bounding box center [802, 232] width 69 height 25
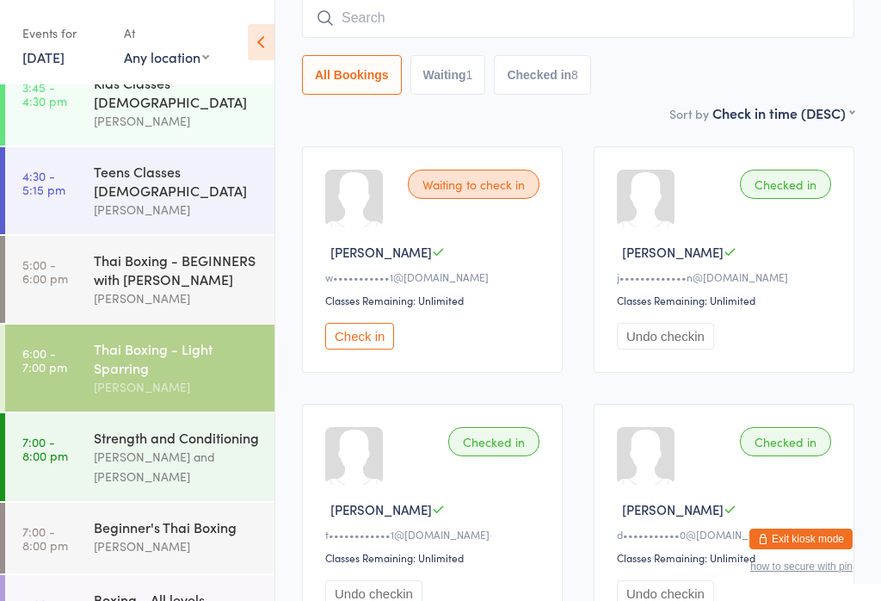
click at [374, 26] on input "search" at bounding box center [578, 18] width 552 height 40
type input "[PERSON_NAME]"
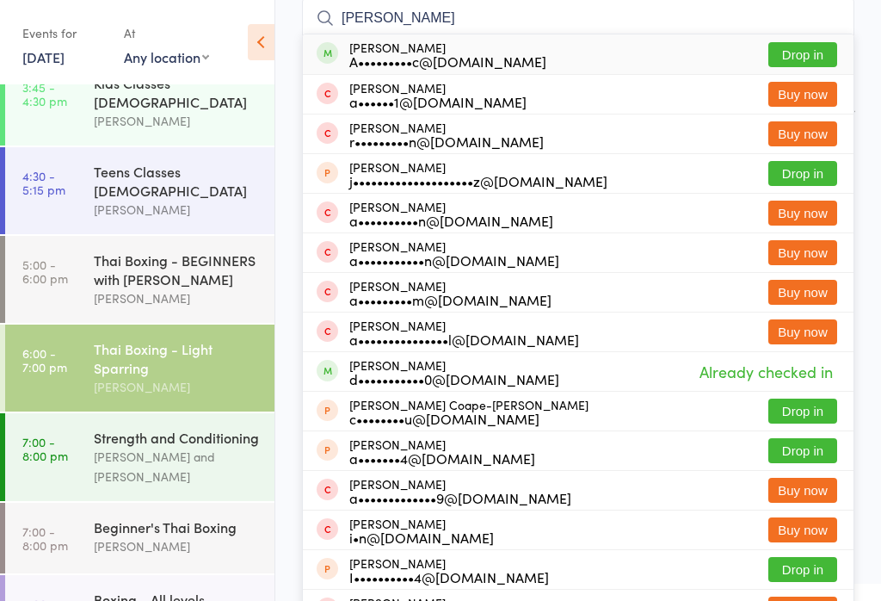
click at [809, 57] on button "Drop in" at bounding box center [802, 54] width 69 height 25
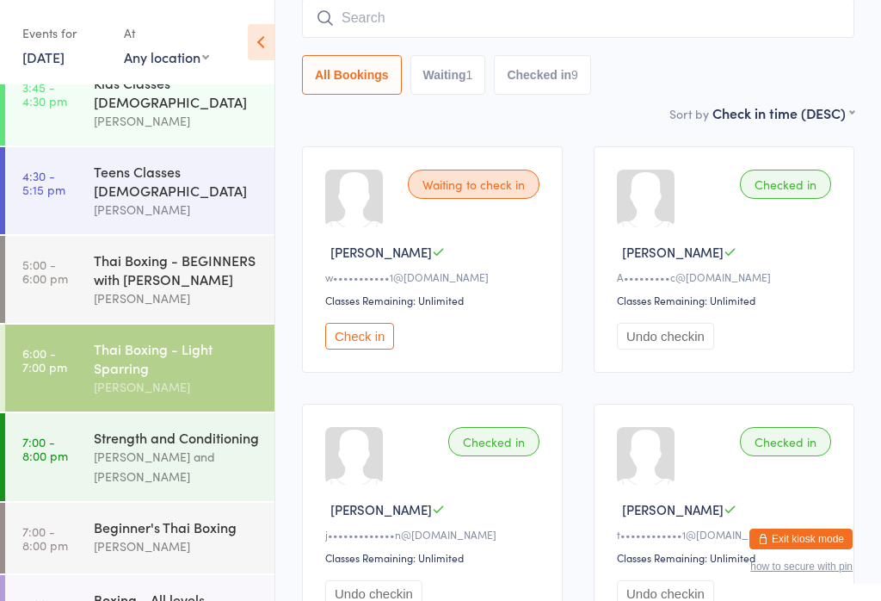
click at [362, 349] on button "Check in" at bounding box center [359, 336] width 69 height 27
